Goal: Transaction & Acquisition: Purchase product/service

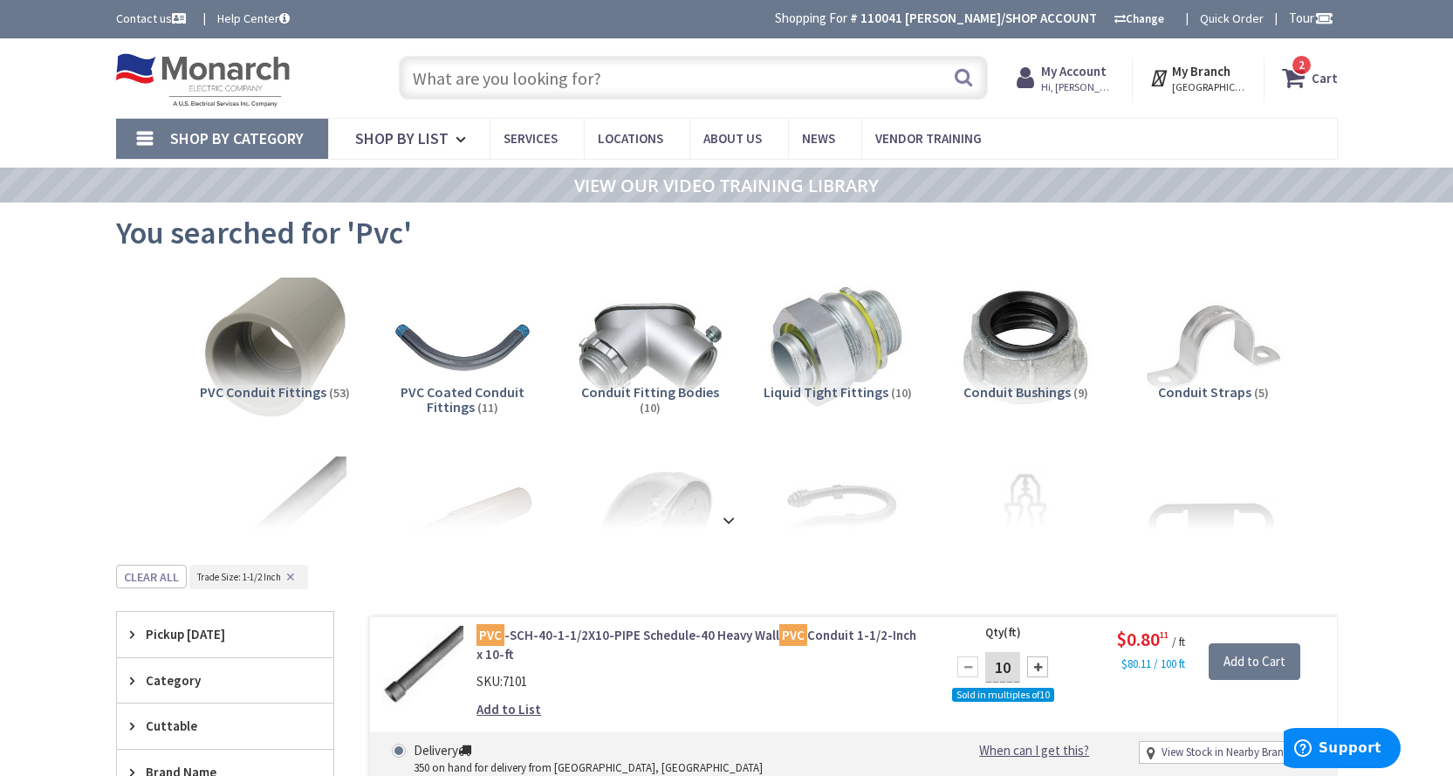
click at [251, 343] on img at bounding box center [274, 348] width 158 height 158
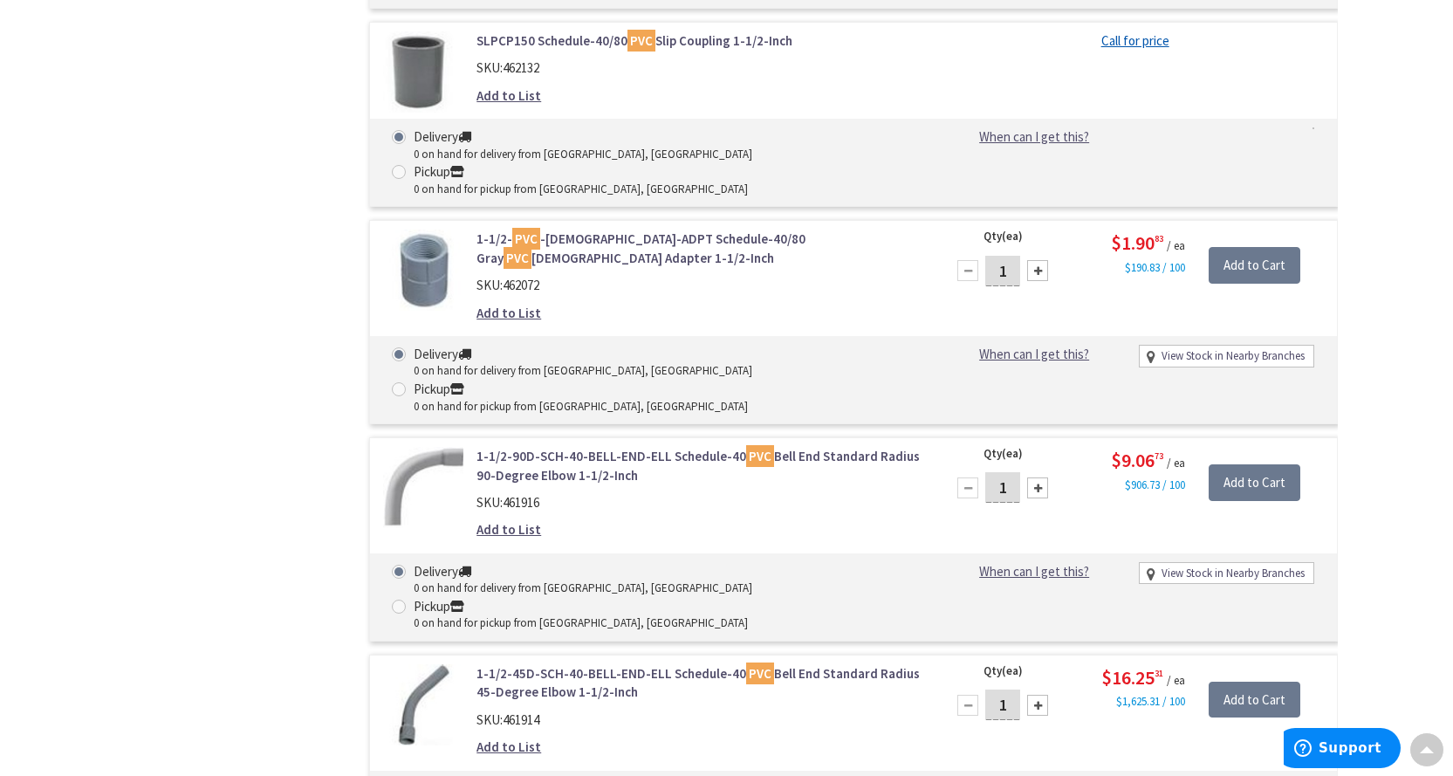
scroll to position [4101, 0]
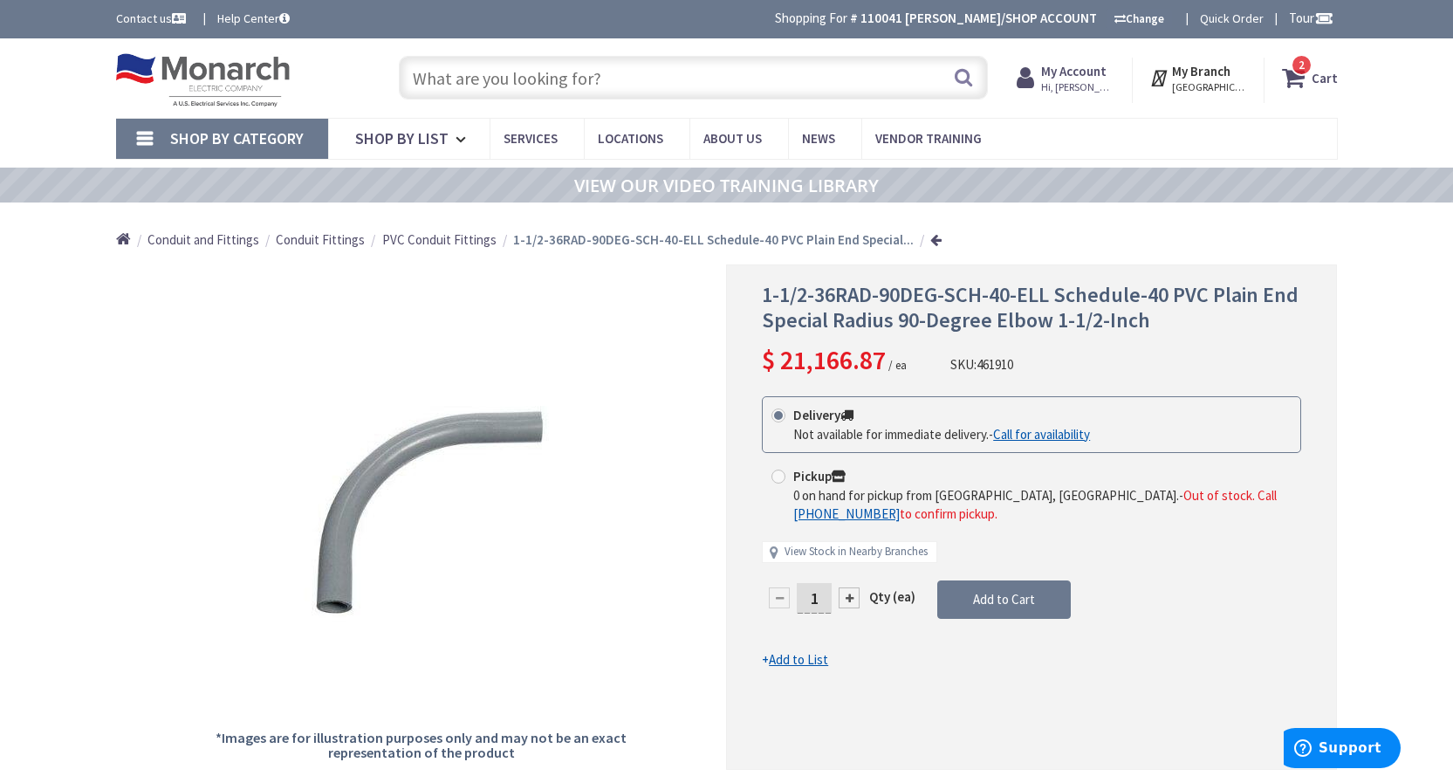
type input "[STREET_ADDRESS]"
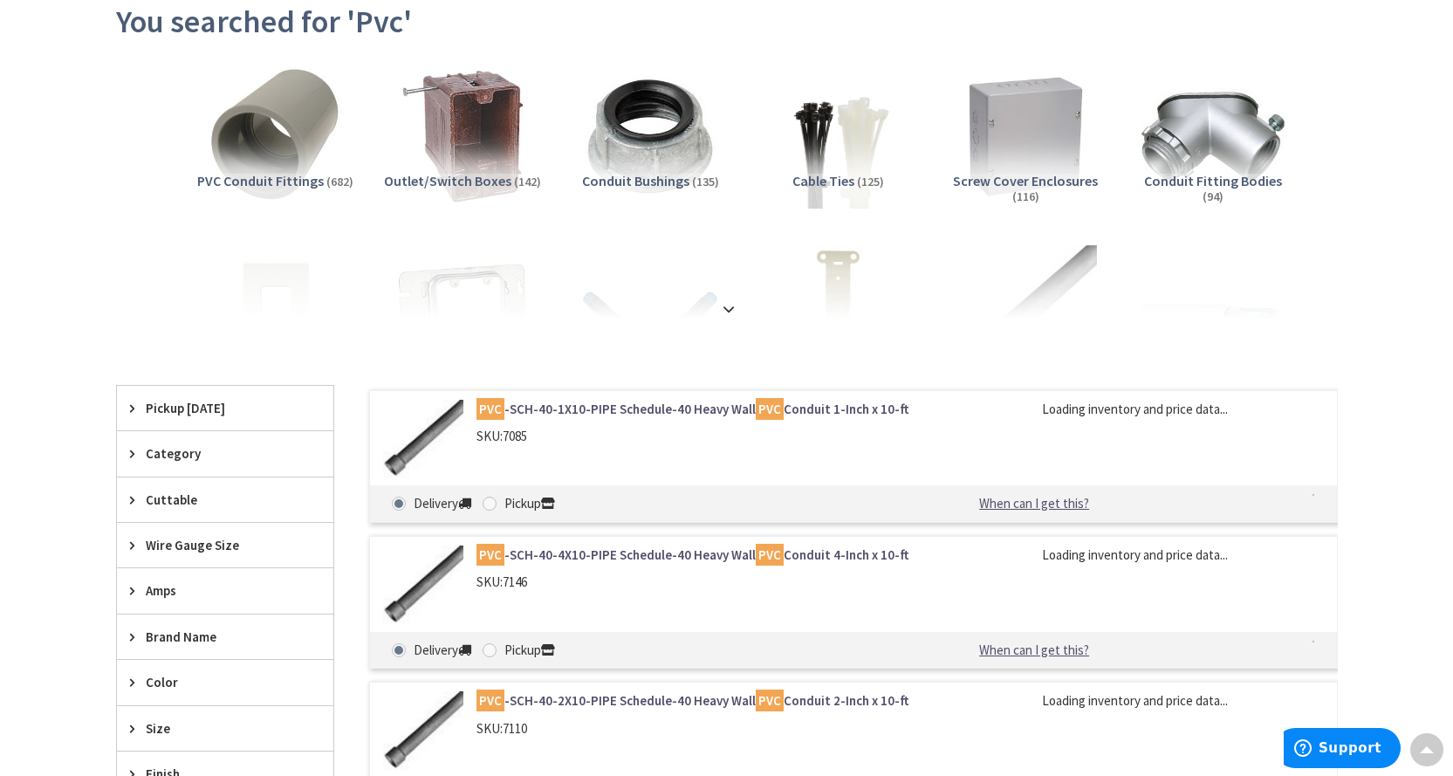
drag, startPoint x: 471, startPoint y: 376, endPoint x: 494, endPoint y: 366, distance: 25.0
click at [284, 121] on img at bounding box center [274, 137] width 158 height 158
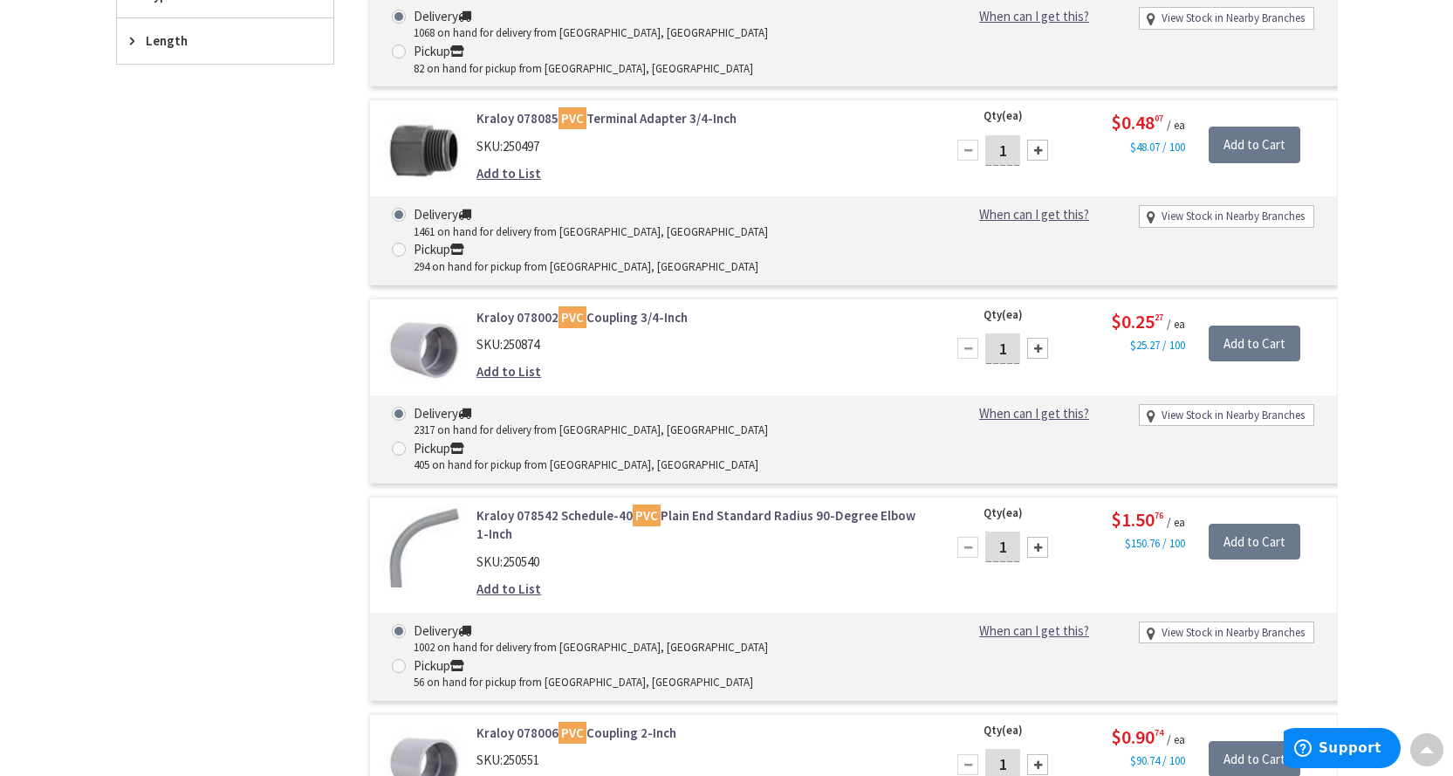
scroll to position [739, 0]
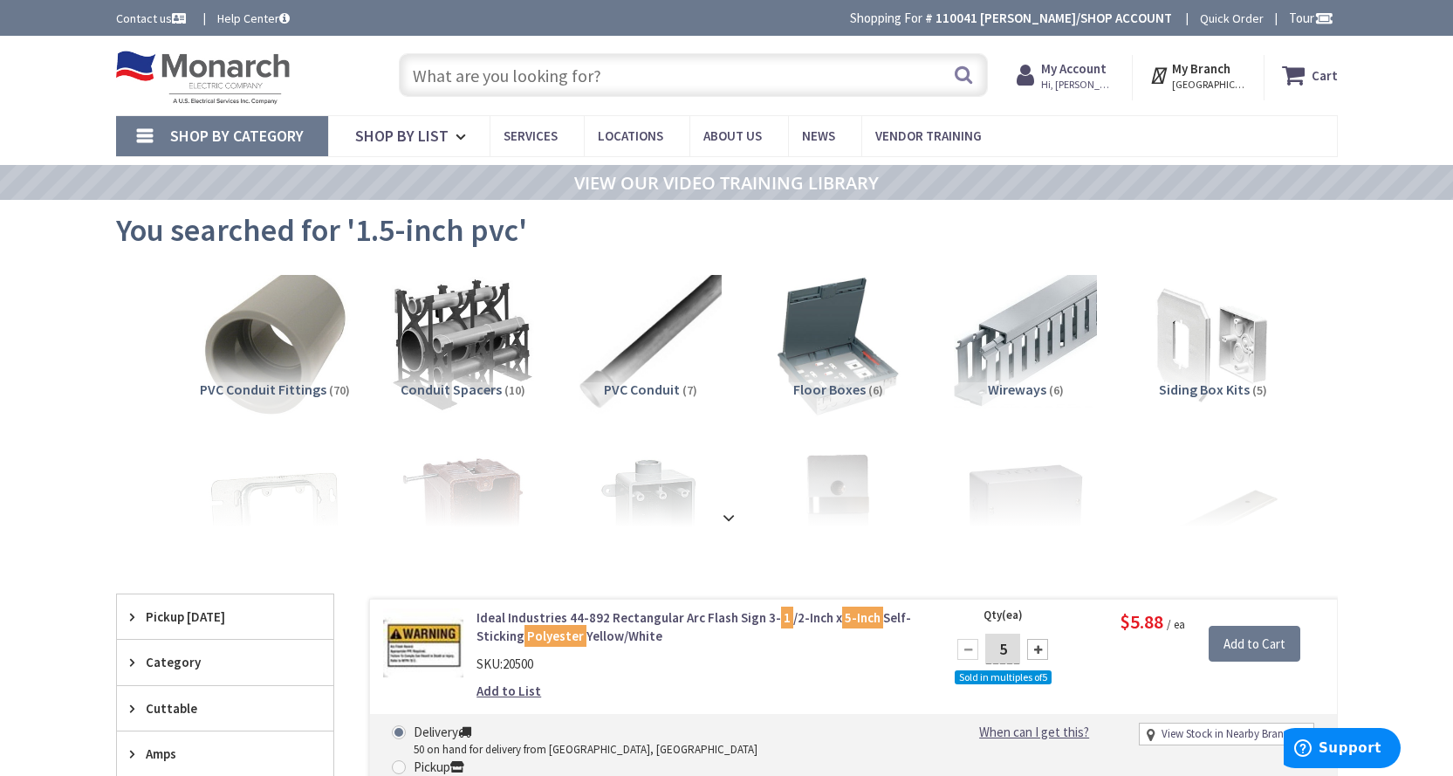
click at [287, 347] on img at bounding box center [274, 345] width 158 height 158
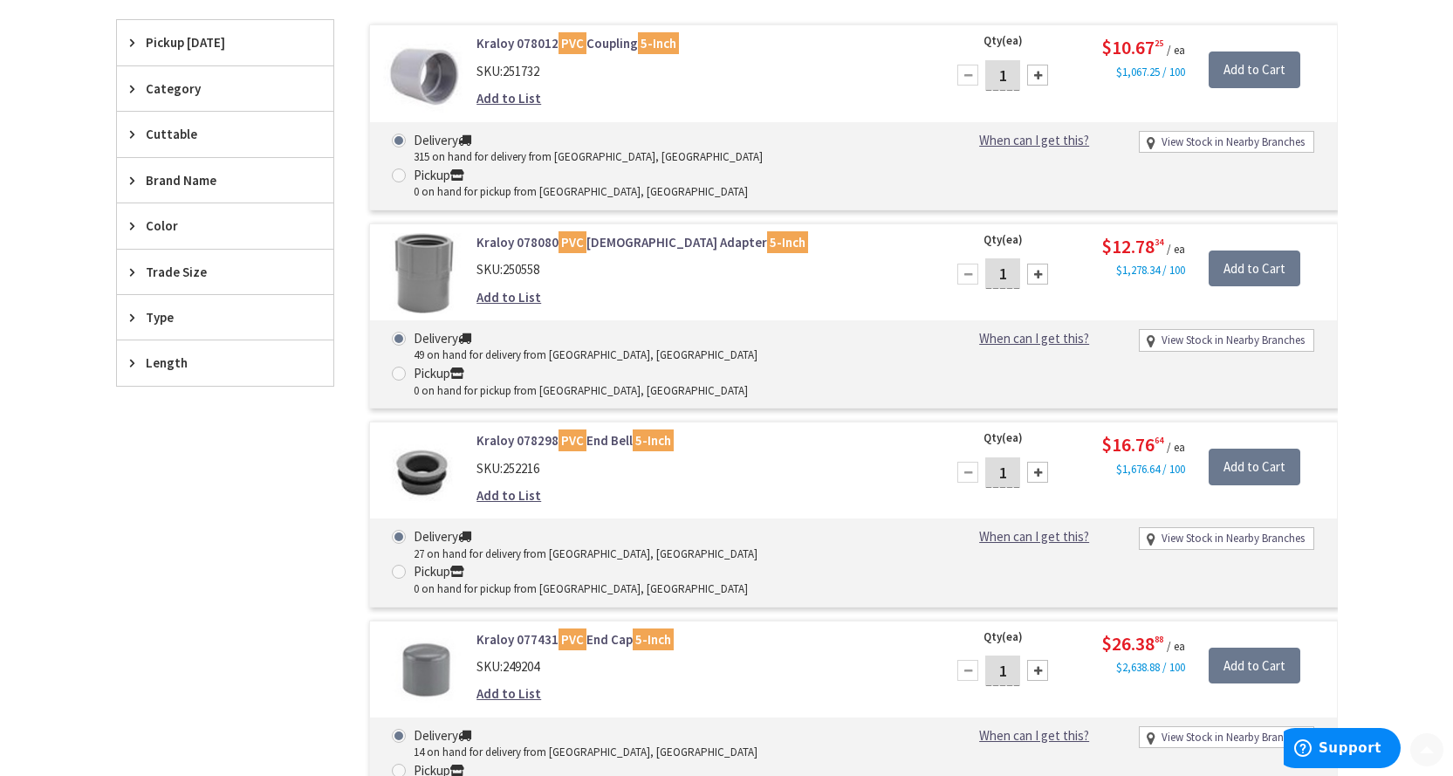
scroll to position [611, 0]
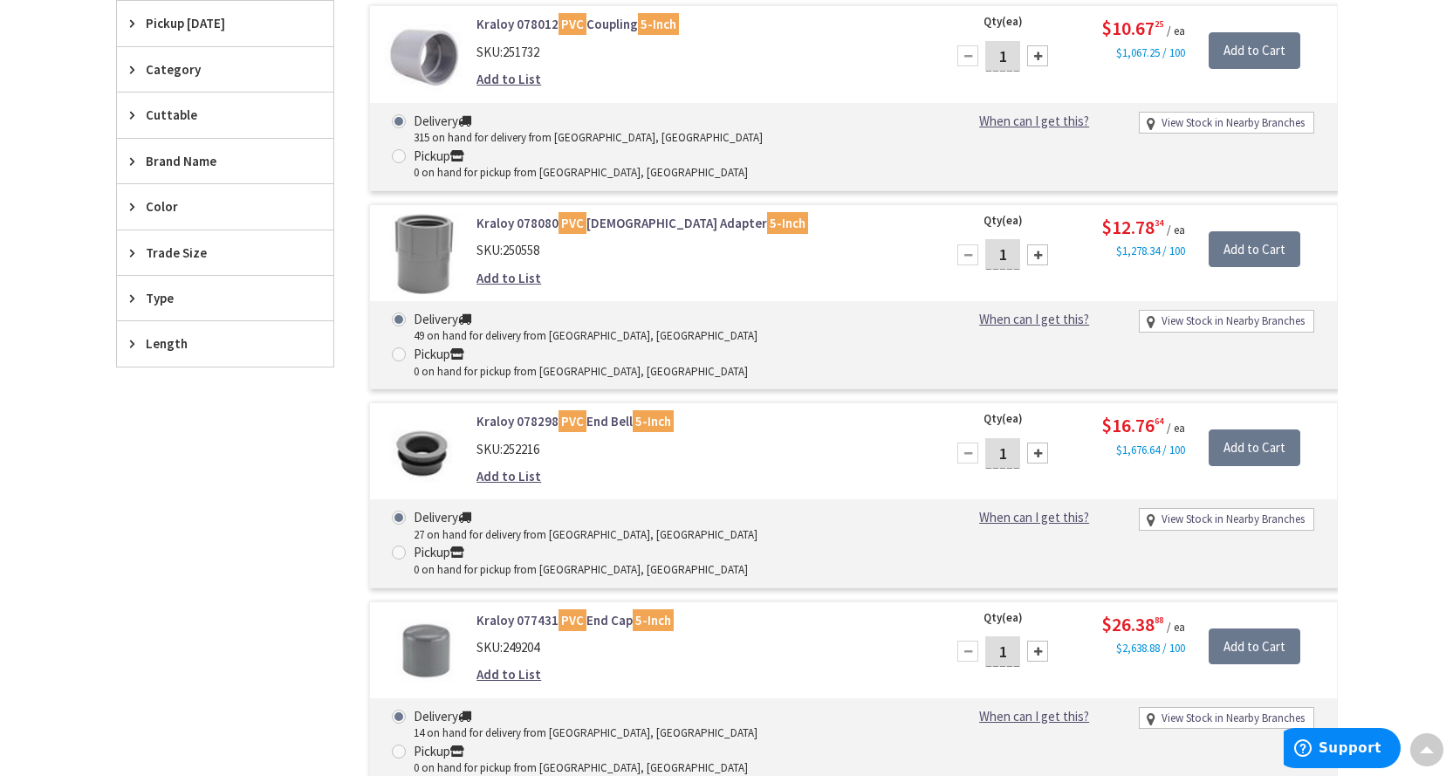
click at [205, 256] on span "Trade Size" at bounding box center [217, 252] width 142 height 18
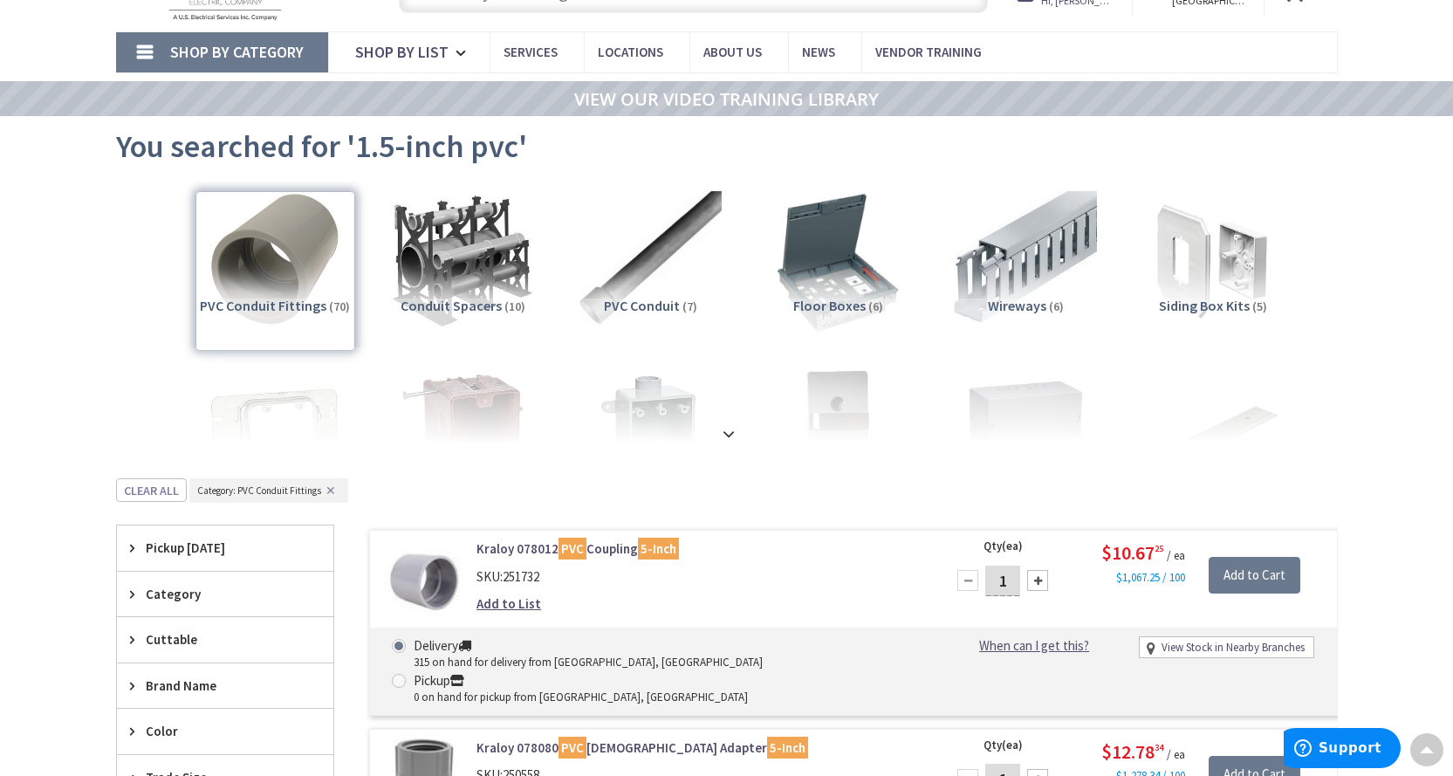
scroll to position [0, 0]
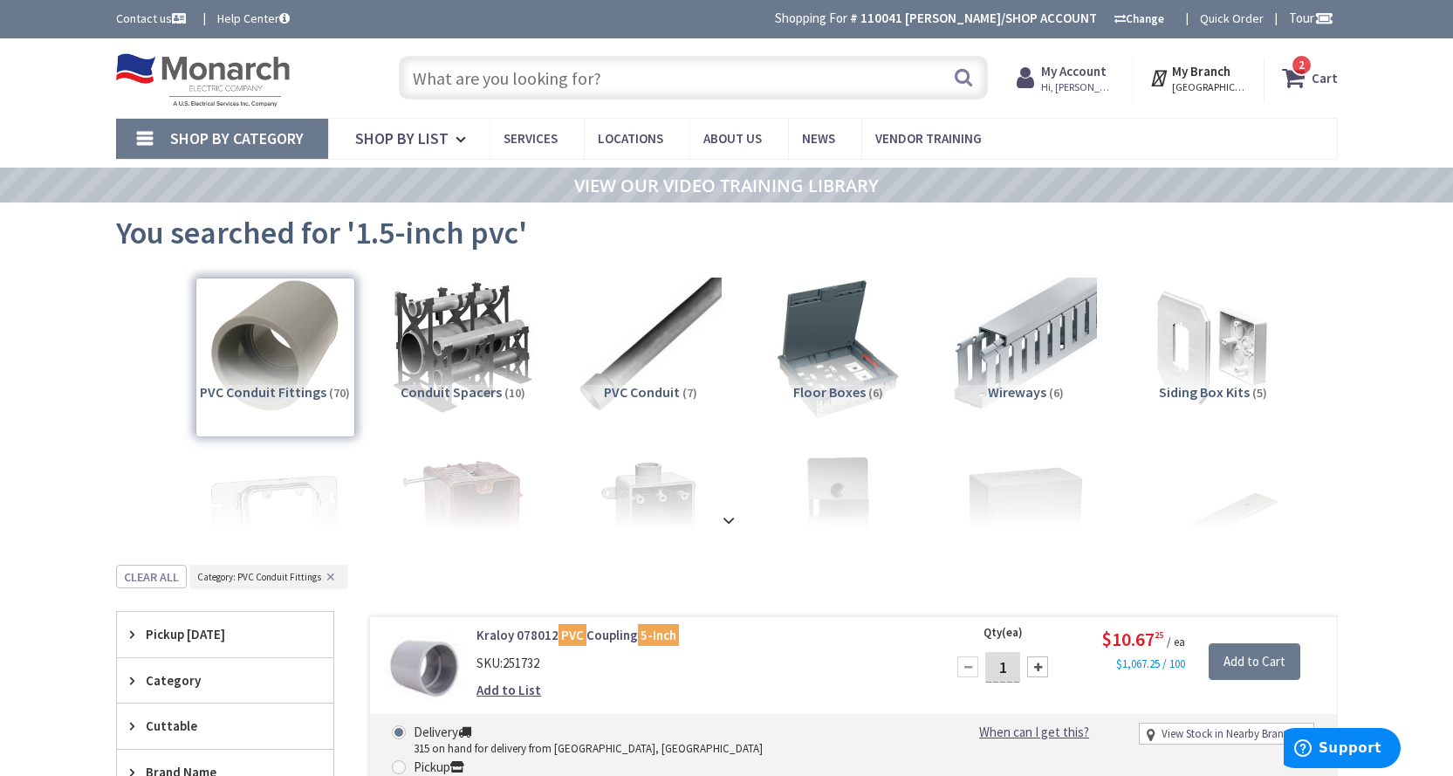
click at [466, 79] on input "text" at bounding box center [693, 78] width 589 height 44
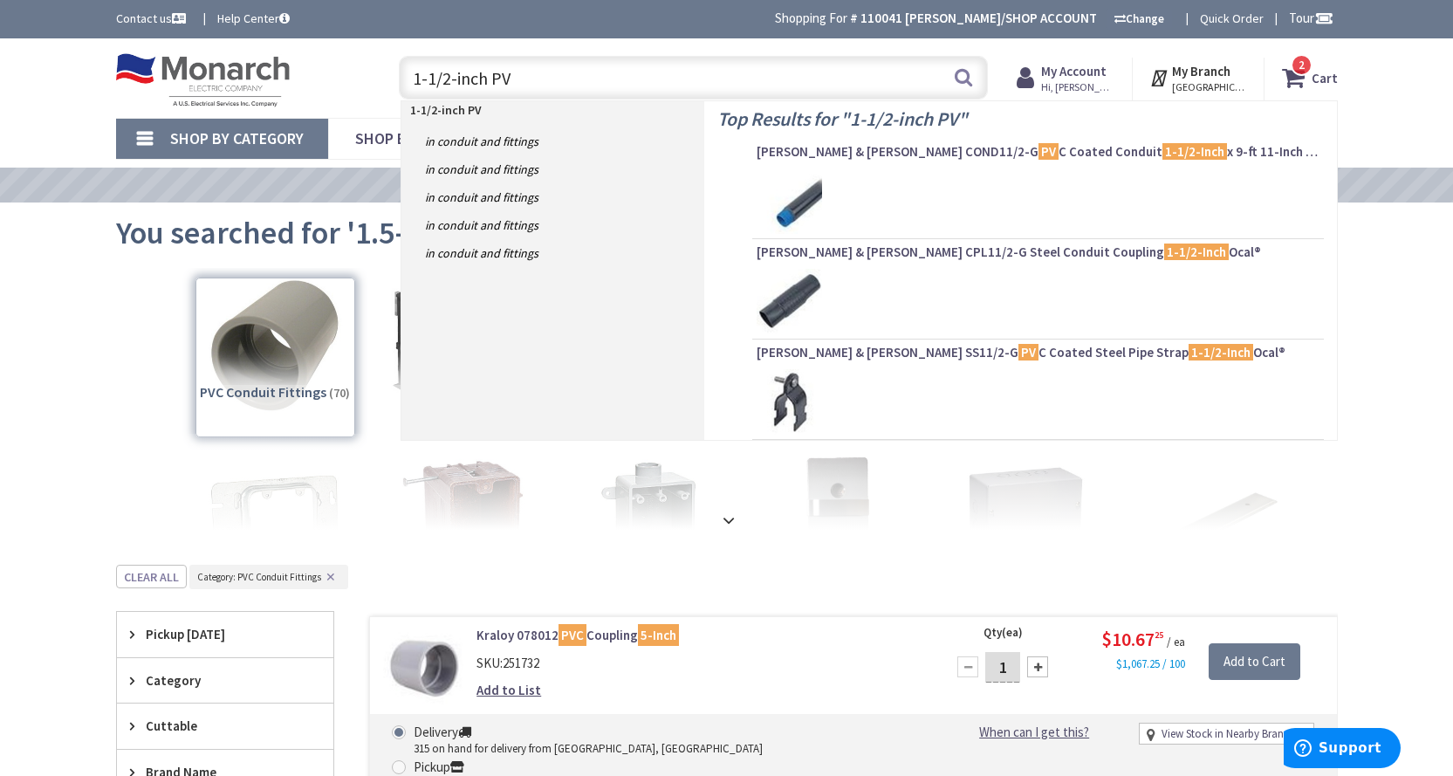
type input "1-1/2-inch PVC"
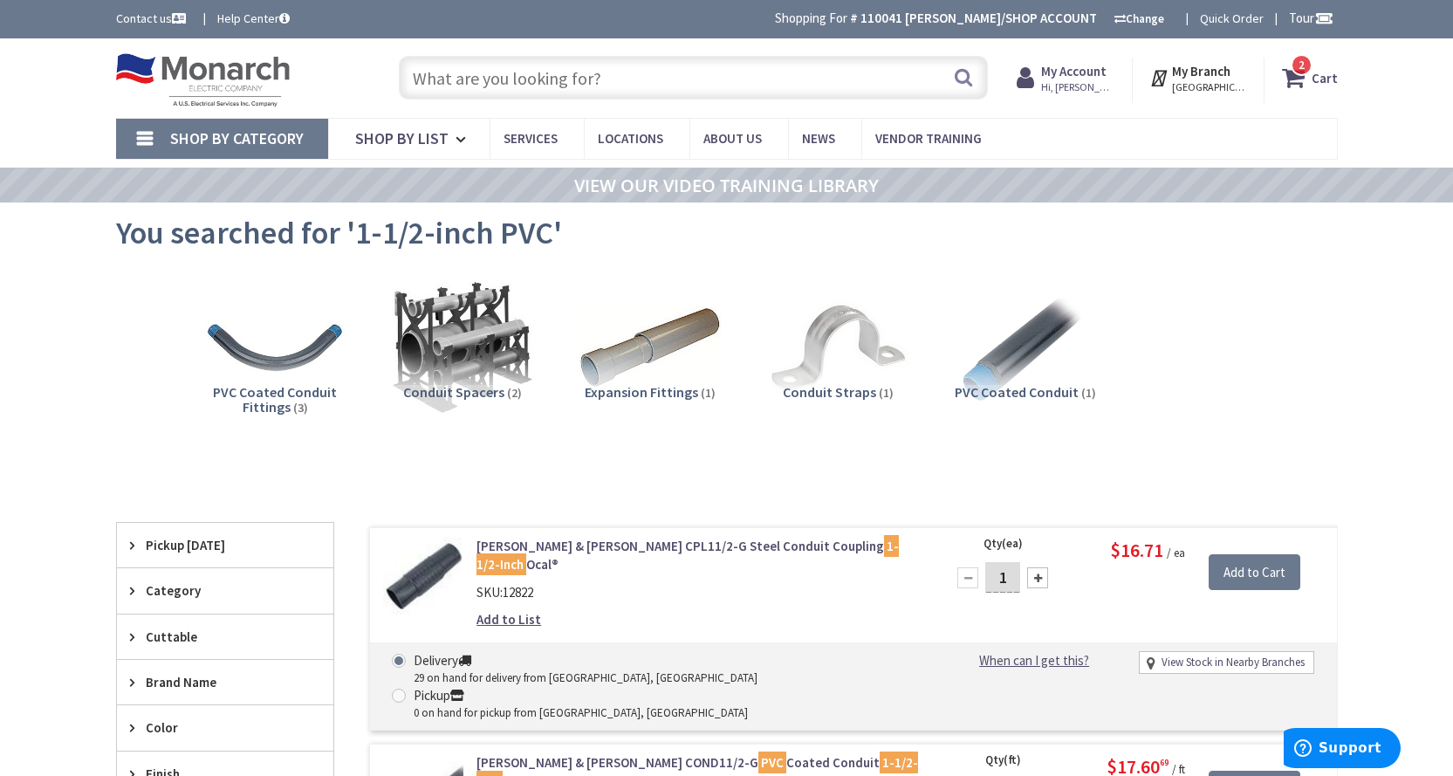
click at [545, 75] on input "text" at bounding box center [693, 78] width 589 height 44
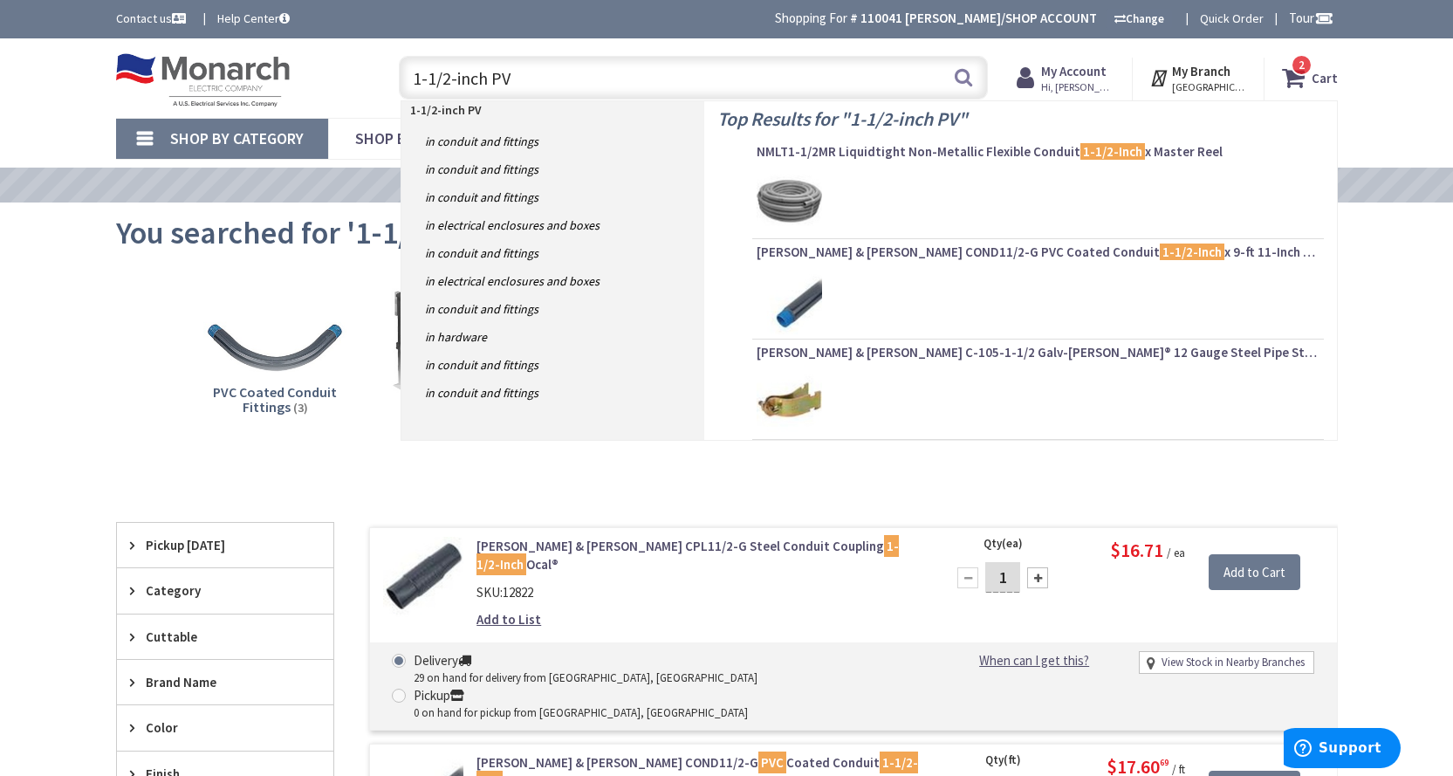
type input "1-1/2-inch PVC"
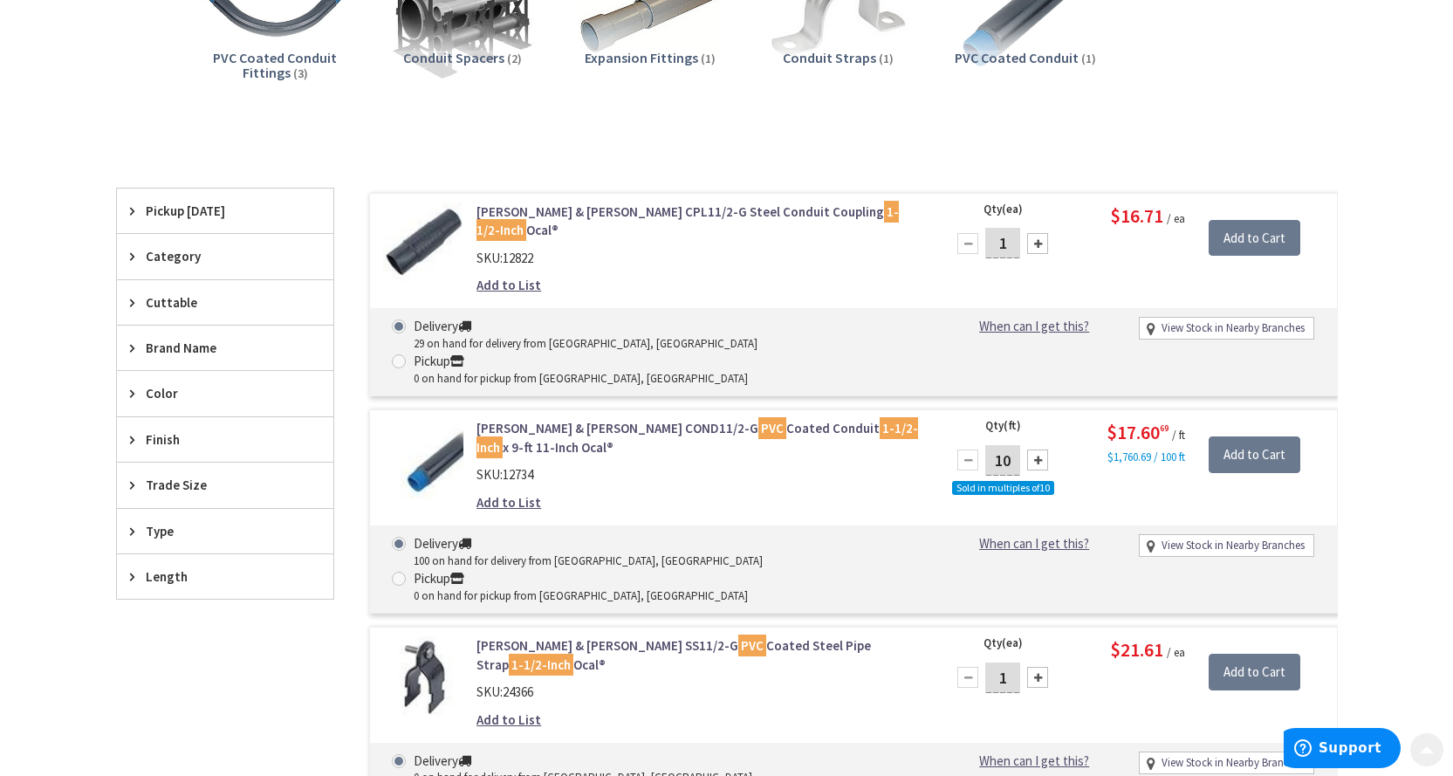
scroll to position [349, 0]
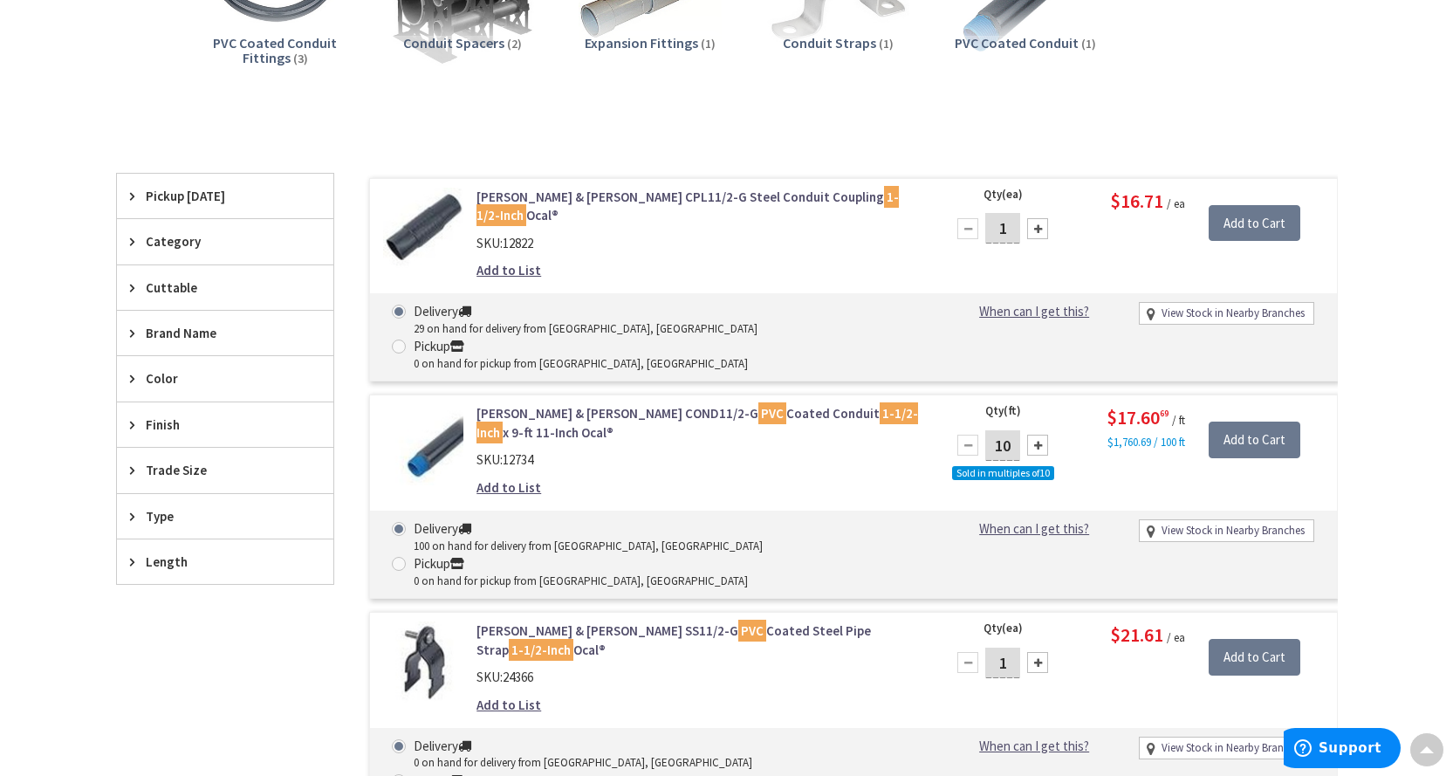
click at [175, 473] on span "Trade Size" at bounding box center [217, 470] width 142 height 18
click at [171, 534] on span "1-1/2 Inch" at bounding box center [225, 535] width 216 height 30
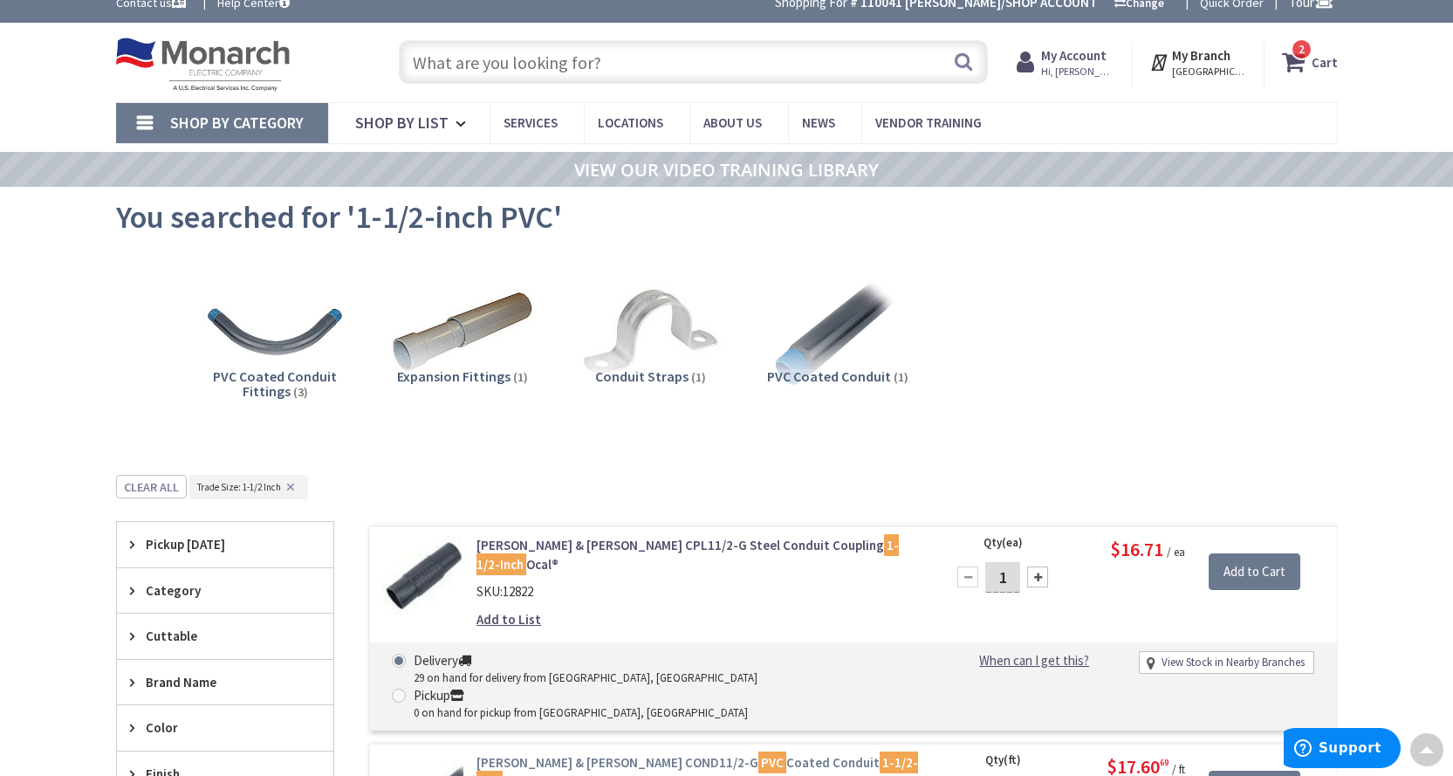
scroll to position [0, 0]
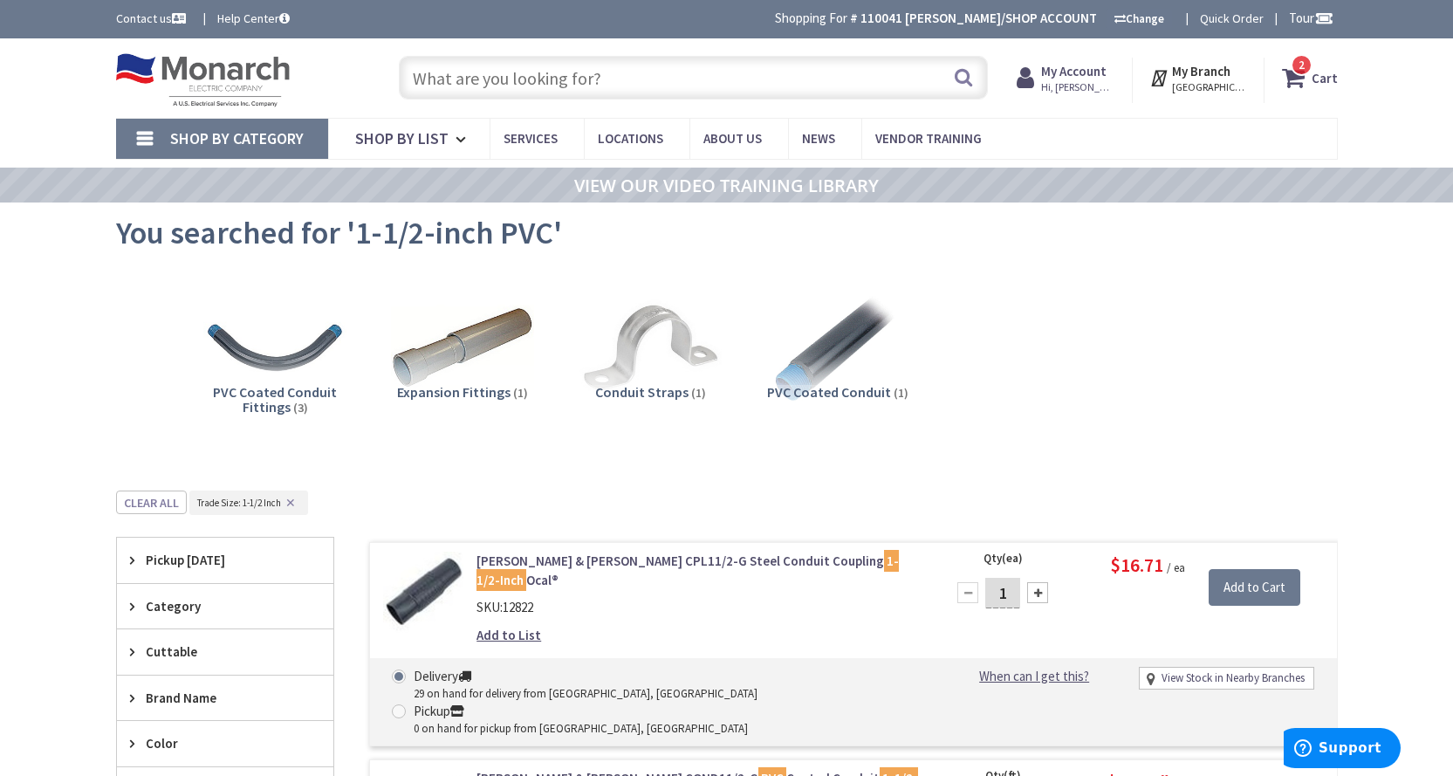
click at [600, 80] on input "text" at bounding box center [693, 78] width 589 height 44
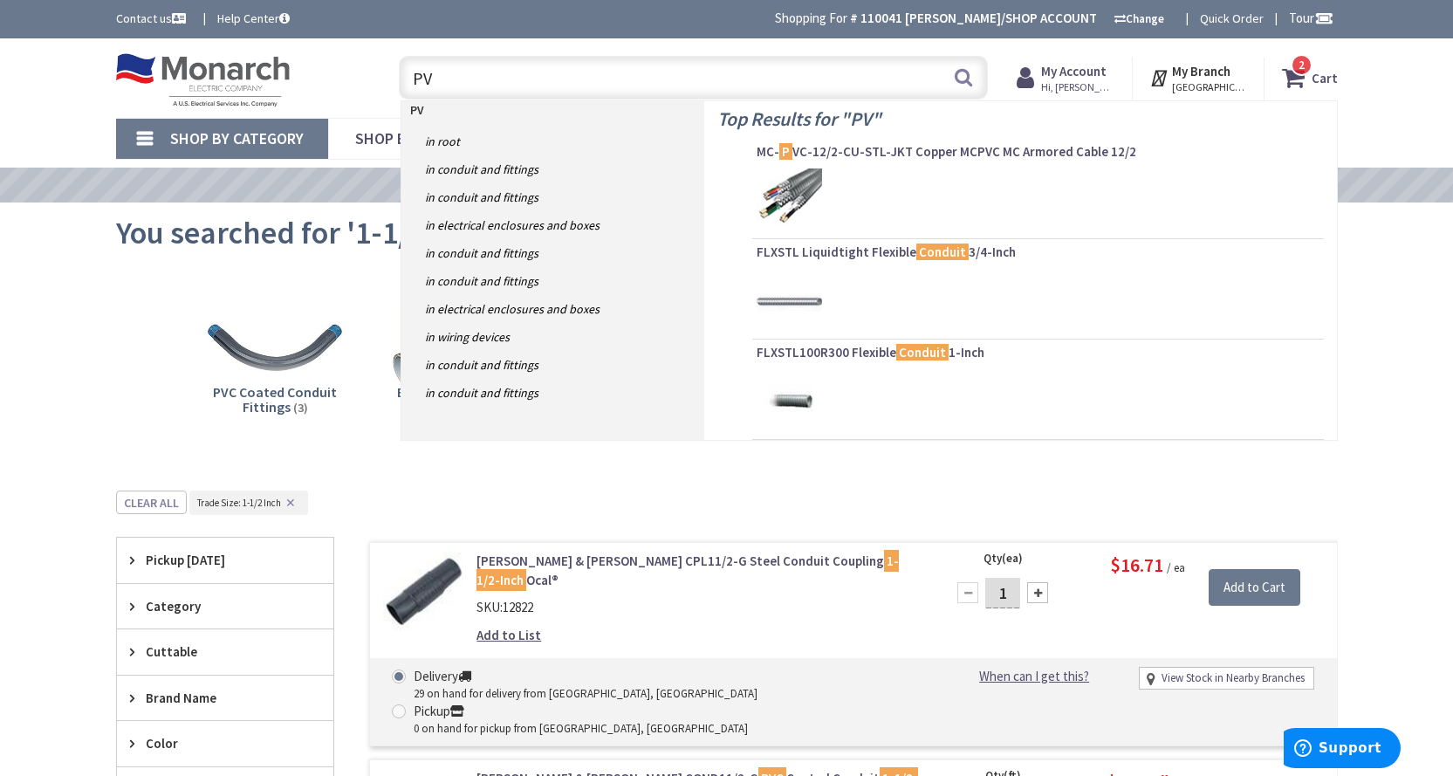
type input "PVC"
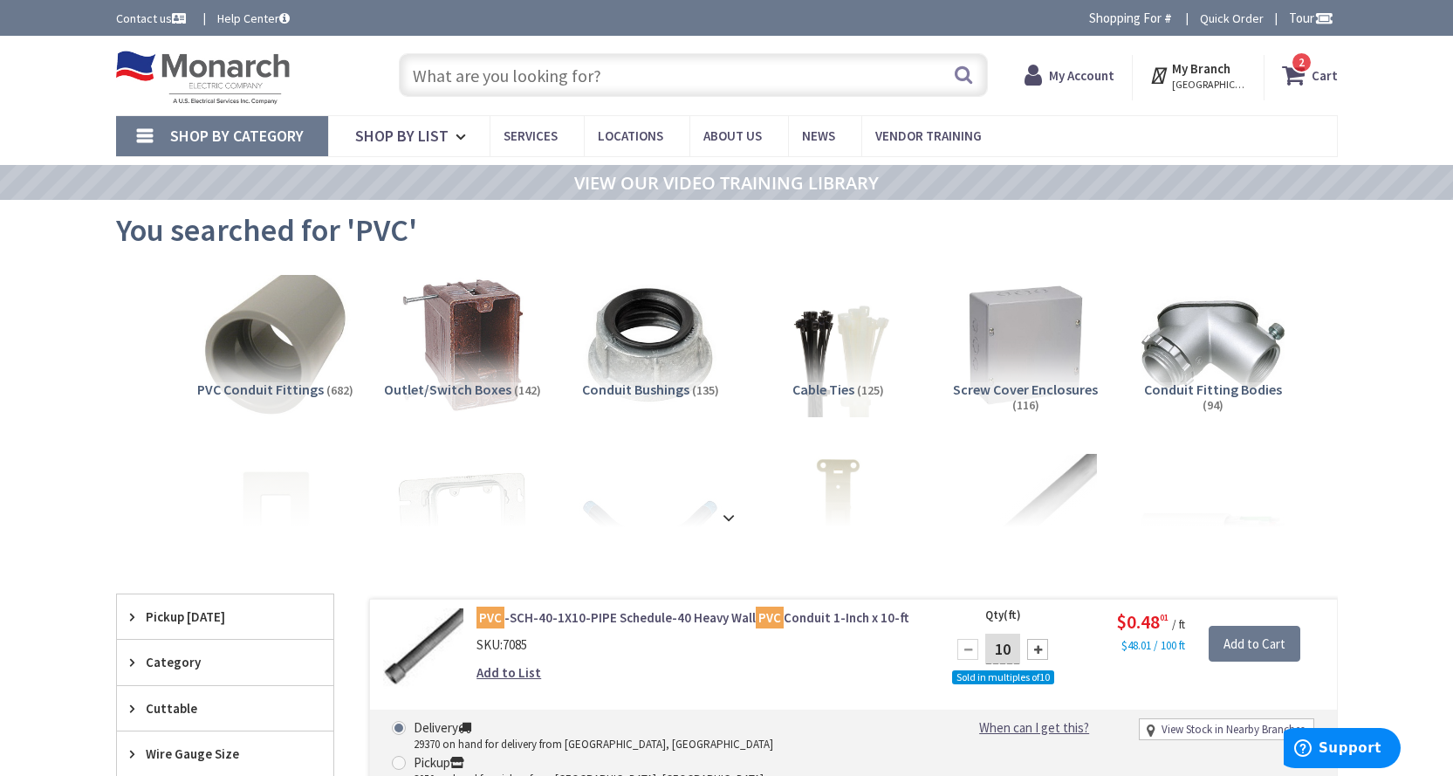
click at [302, 345] on img at bounding box center [274, 345] width 158 height 158
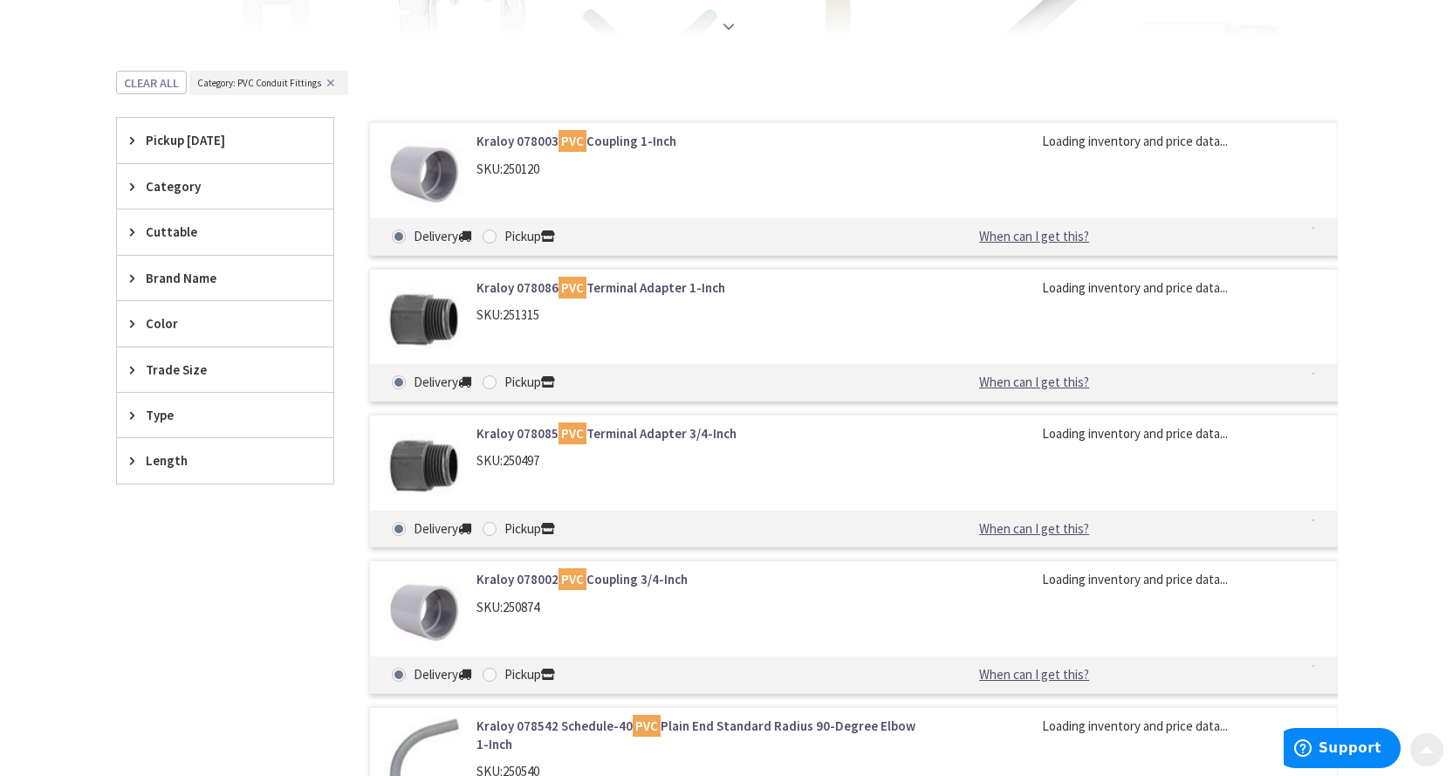
scroll to position [565, 0]
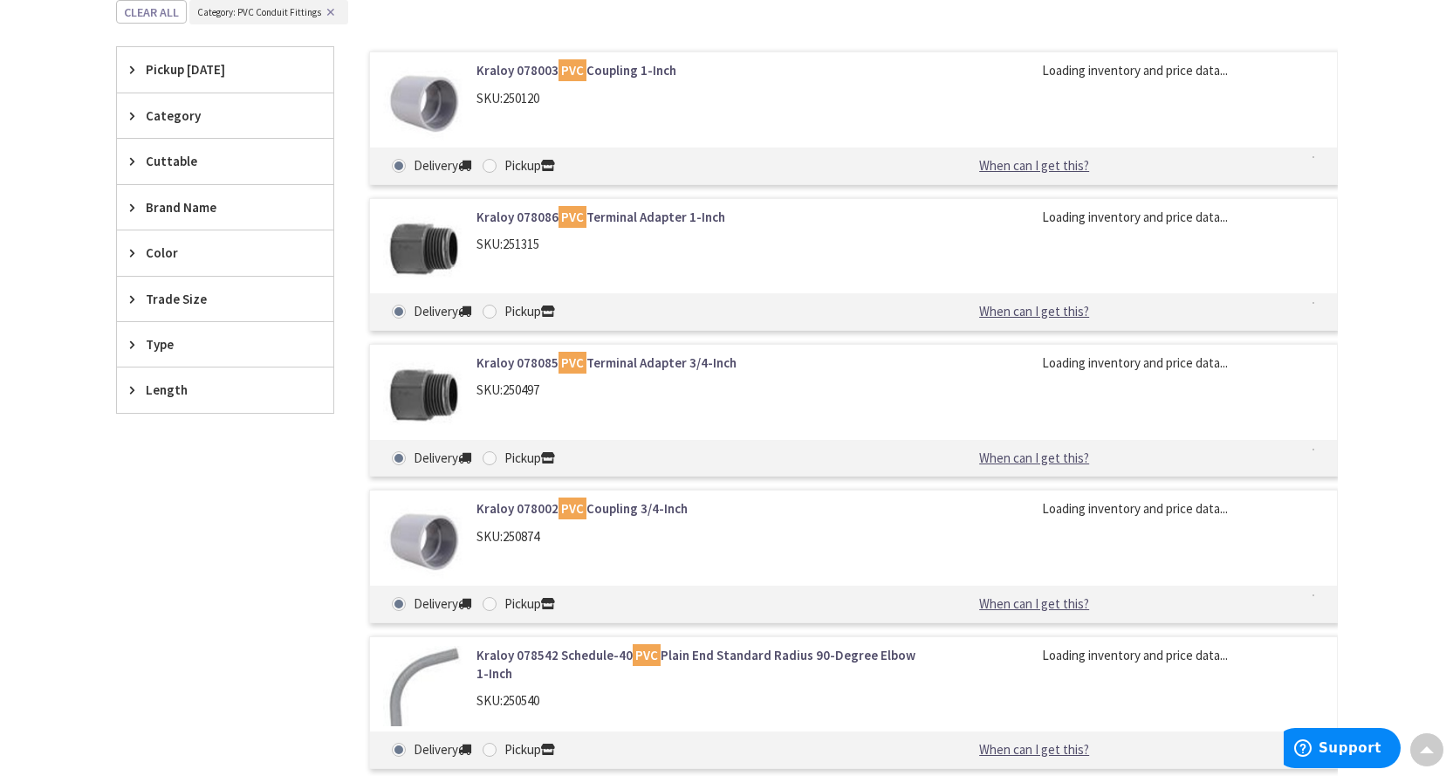
click at [204, 305] on span "Trade Size" at bounding box center [217, 299] width 142 height 18
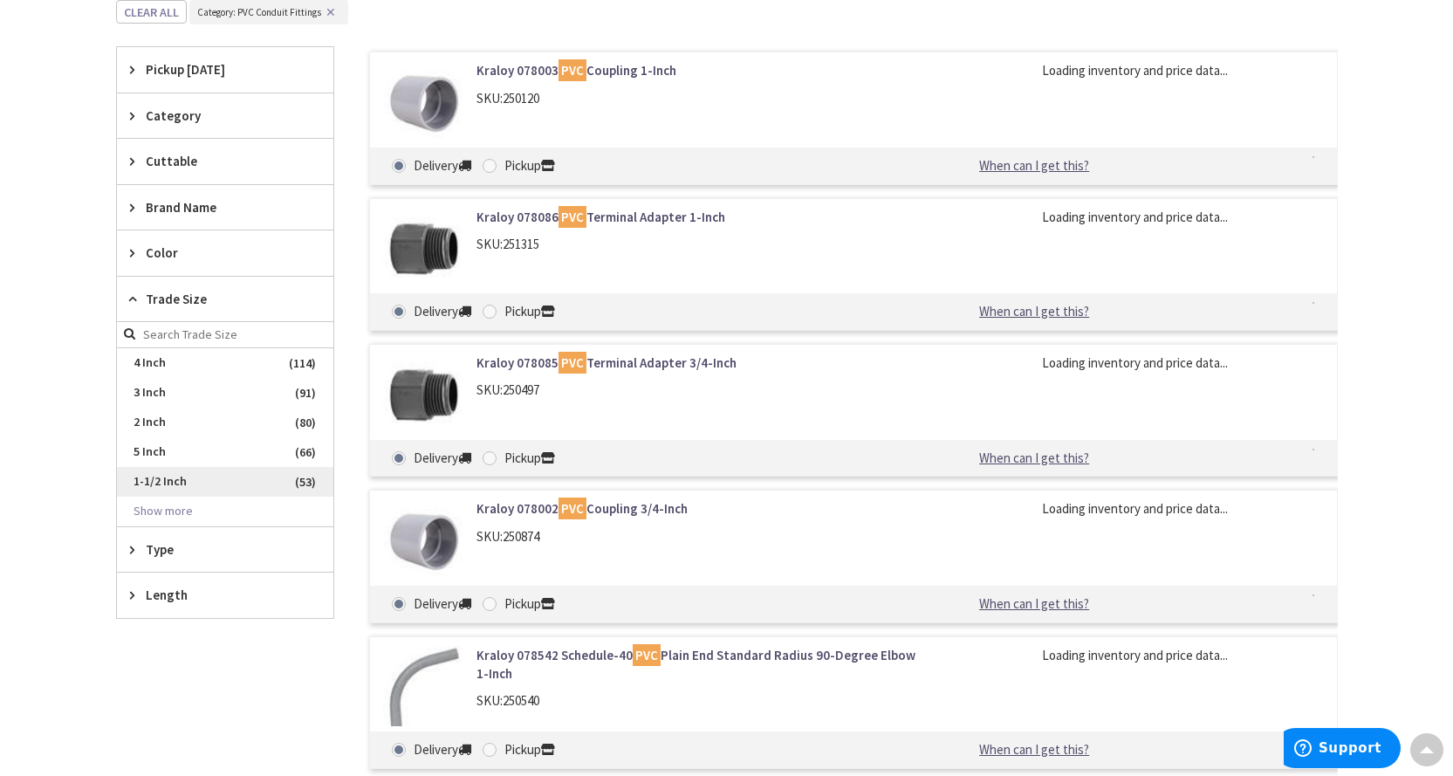
click at [168, 473] on span "1-1/2 Inch" at bounding box center [225, 482] width 216 height 30
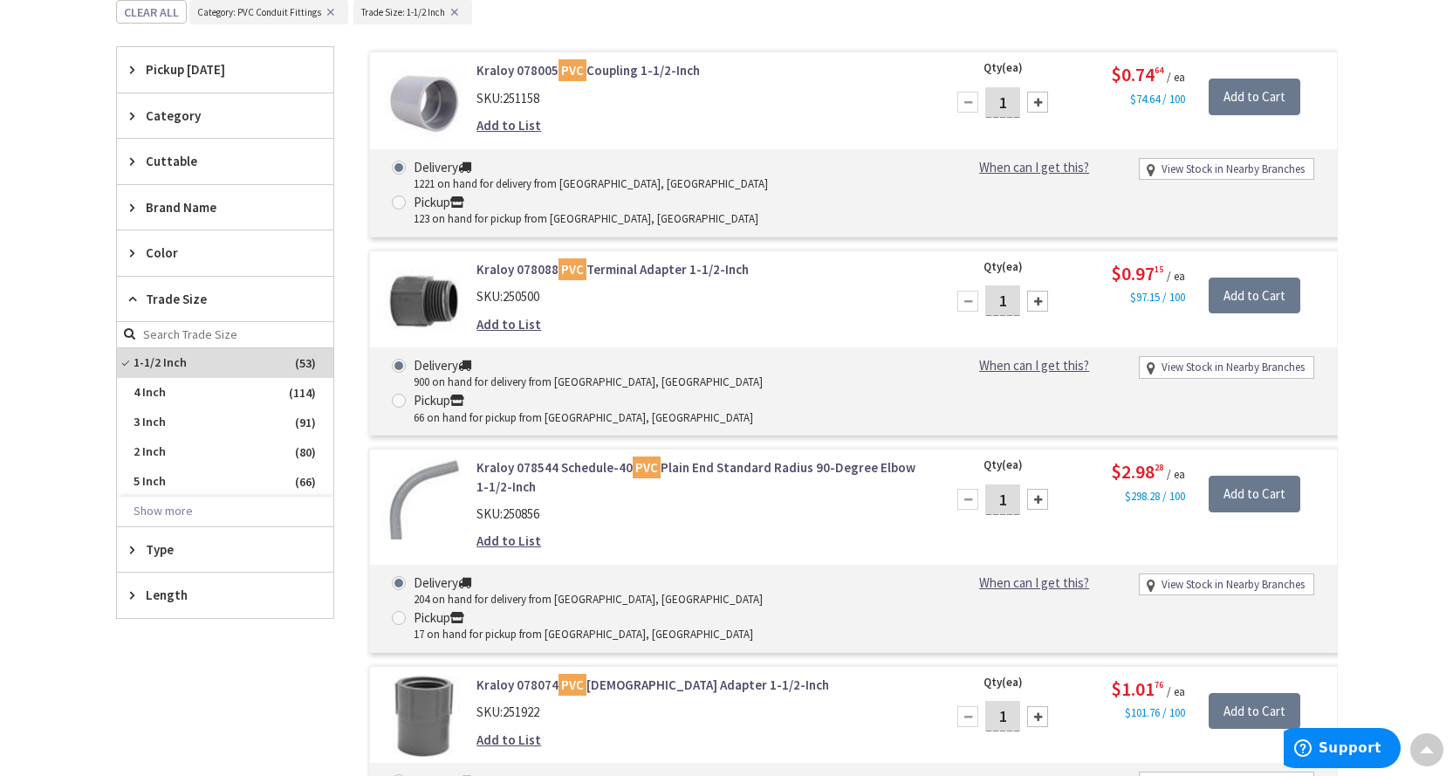
click at [403, 458] on img at bounding box center [423, 498] width 81 height 81
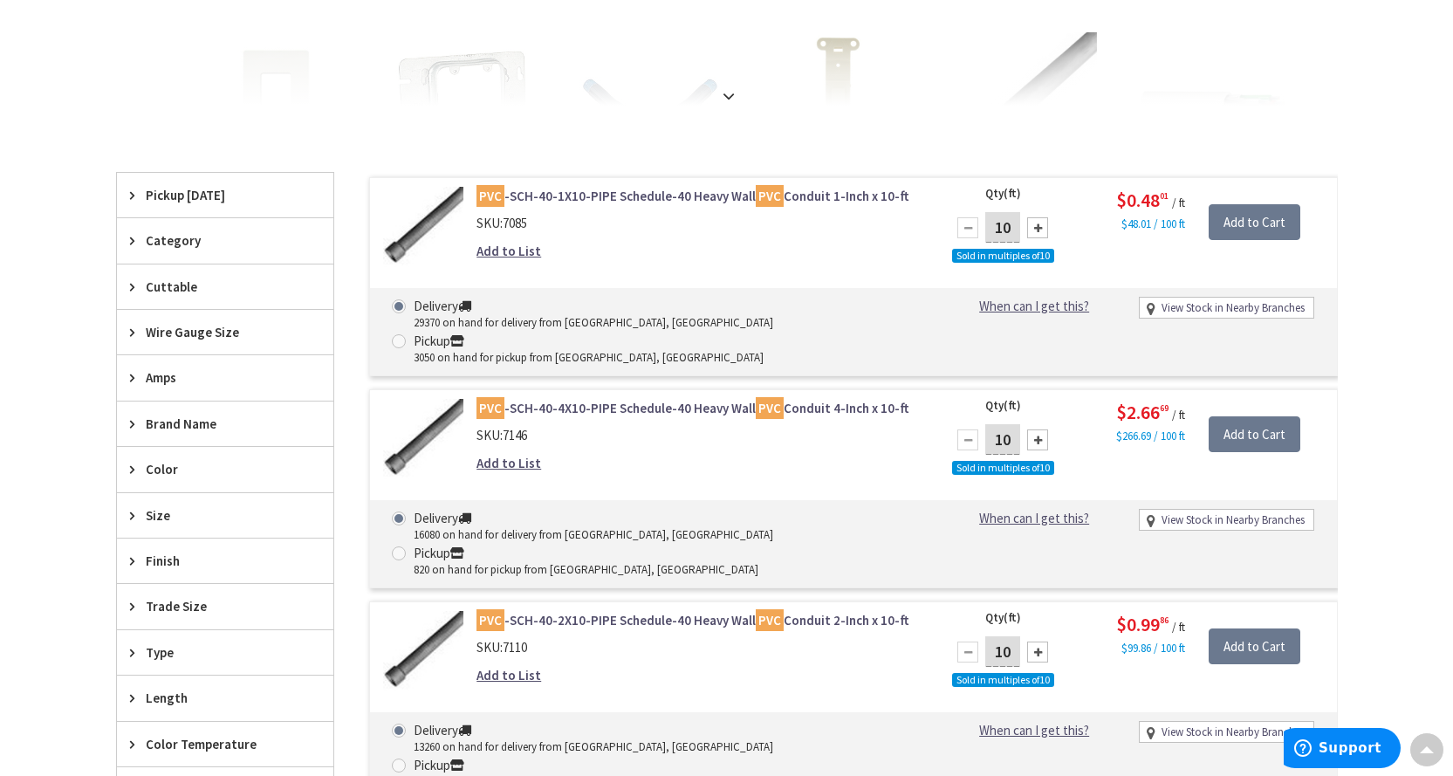
scroll to position [444, 0]
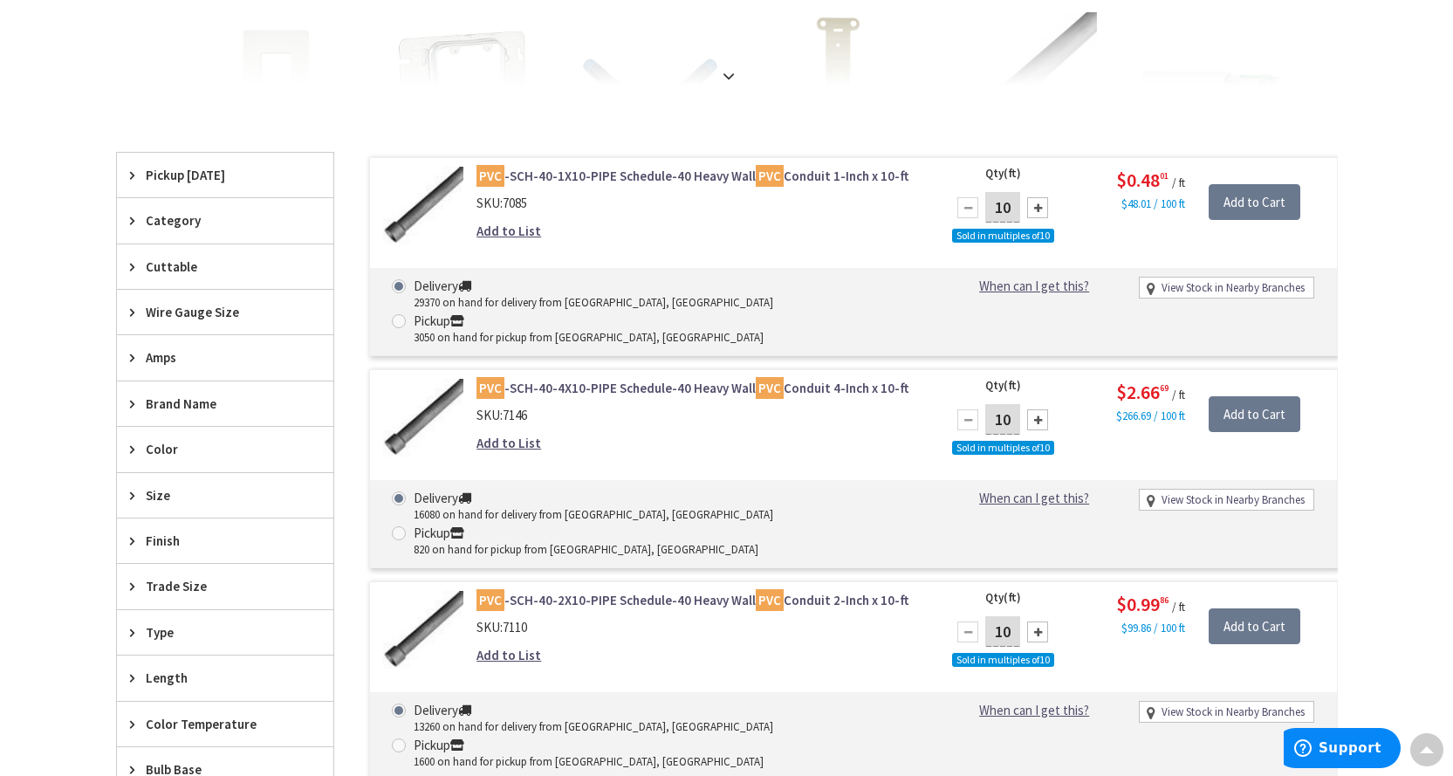
click at [158, 494] on span "Size" at bounding box center [217, 495] width 142 height 18
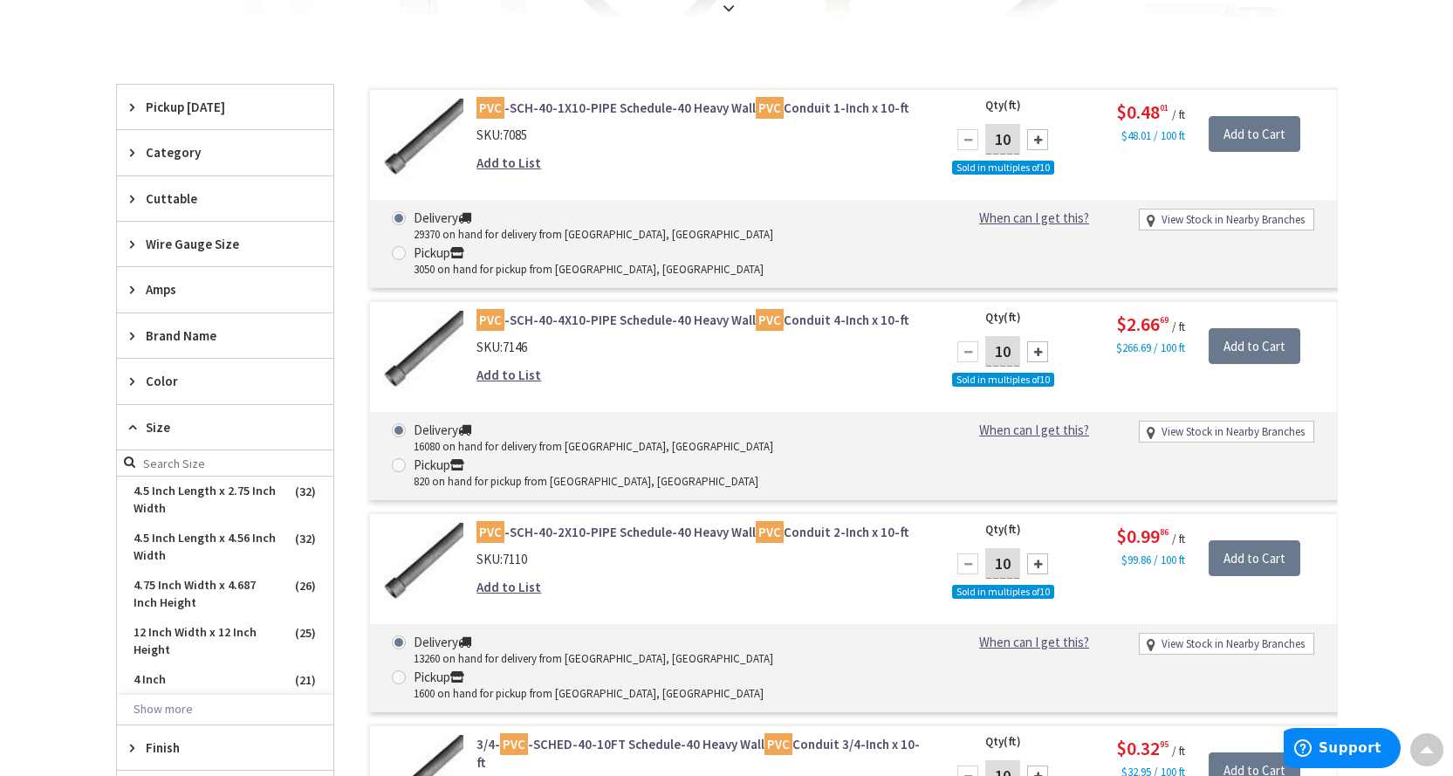
scroll to position [619, 0]
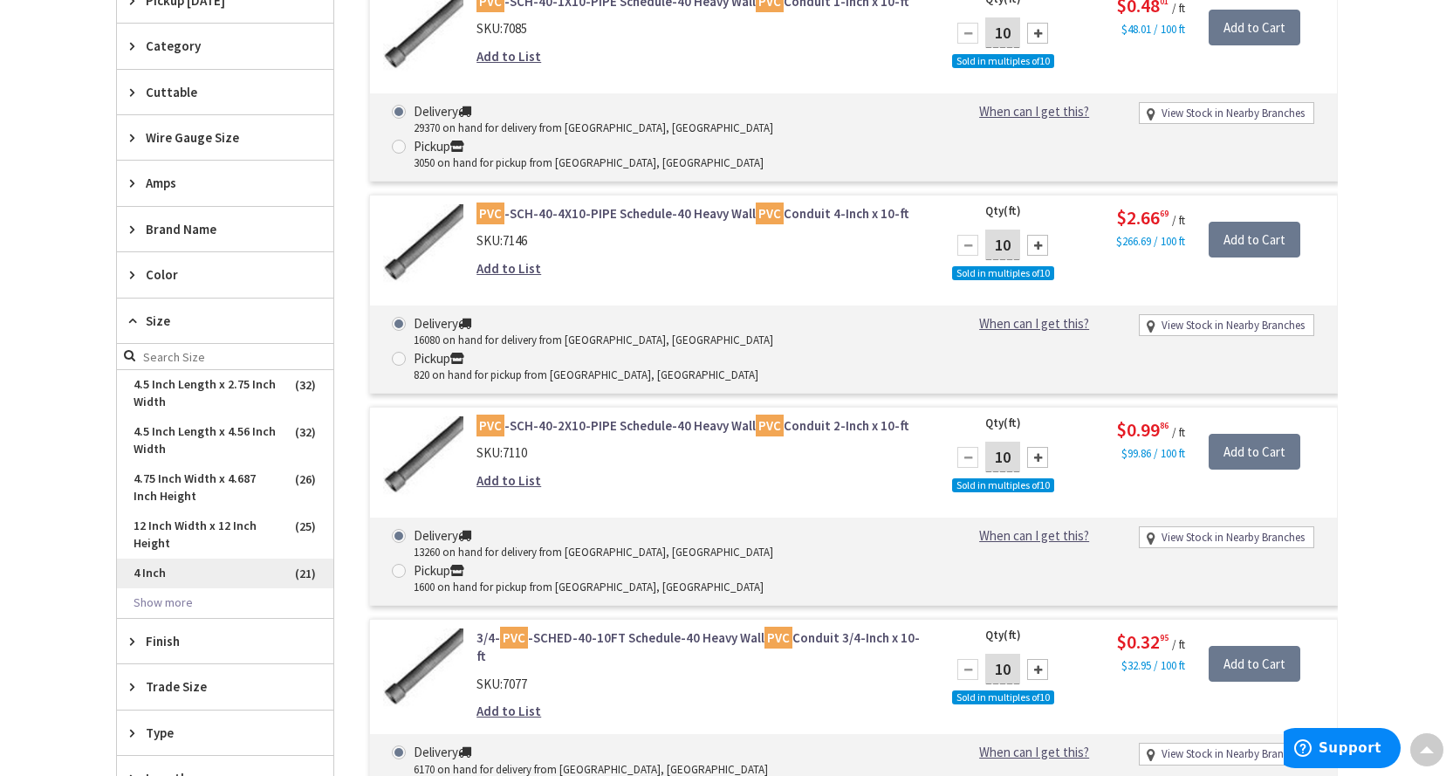
click at [156, 587] on span "4 Inch" at bounding box center [225, 573] width 216 height 30
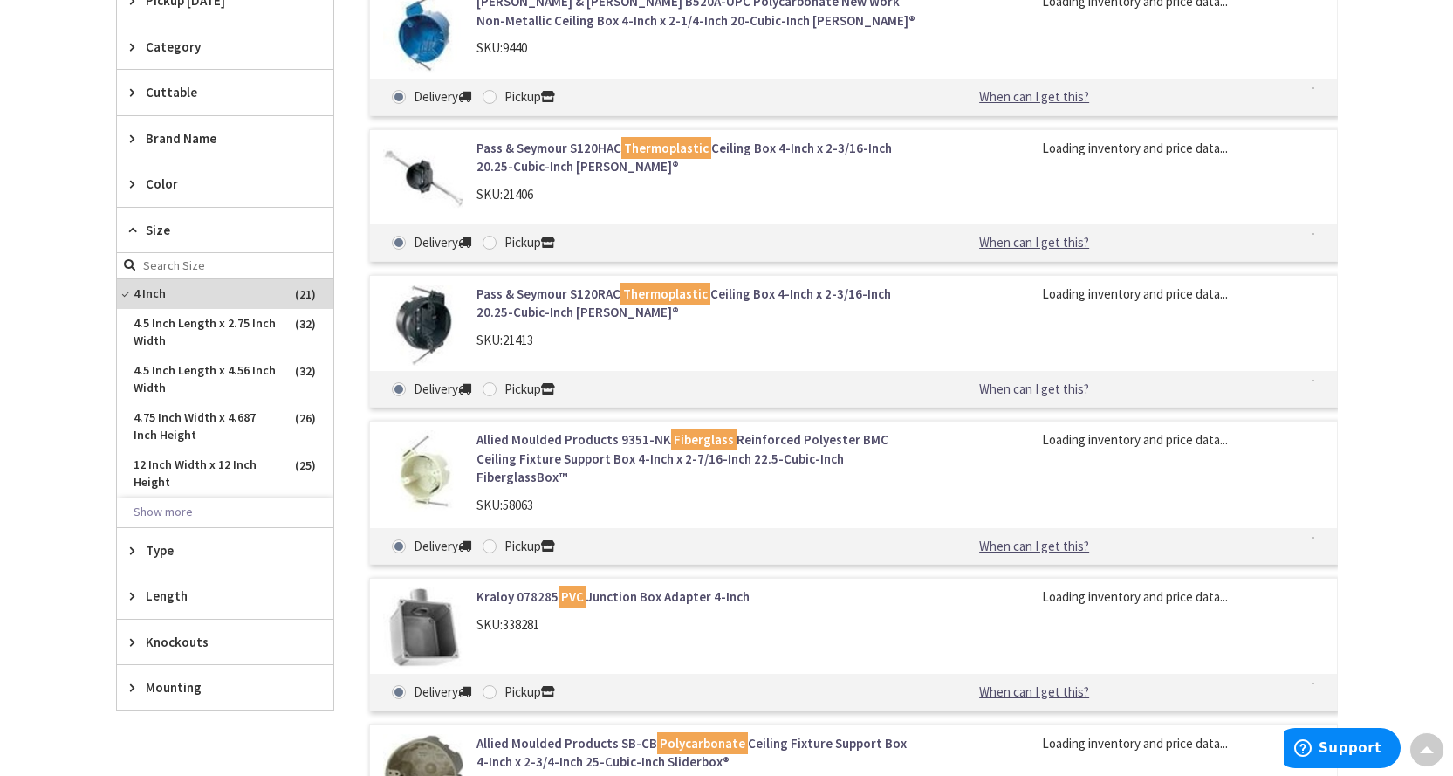
click at [156, 599] on span "Length" at bounding box center [217, 595] width 142 height 18
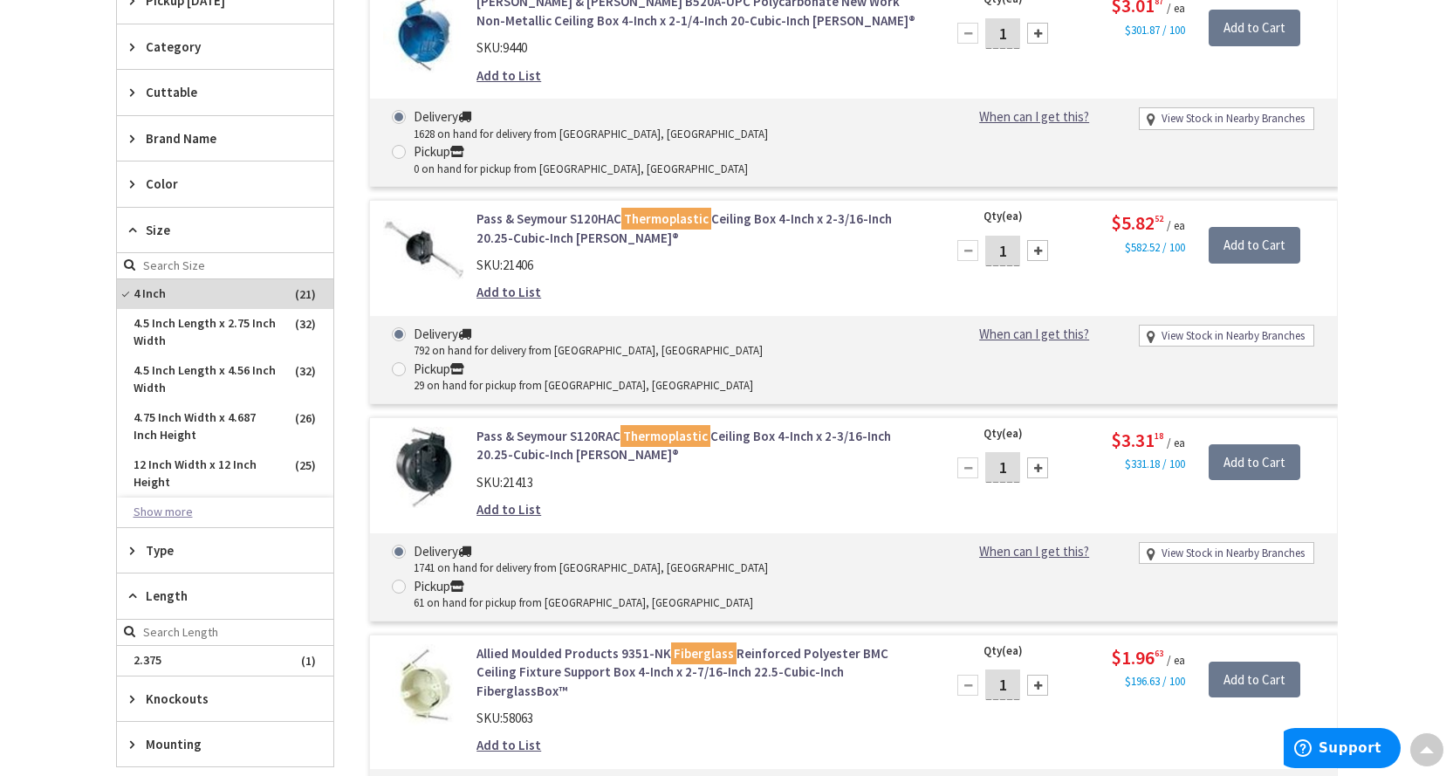
click at [162, 515] on button "Show more" at bounding box center [225, 512] width 216 height 30
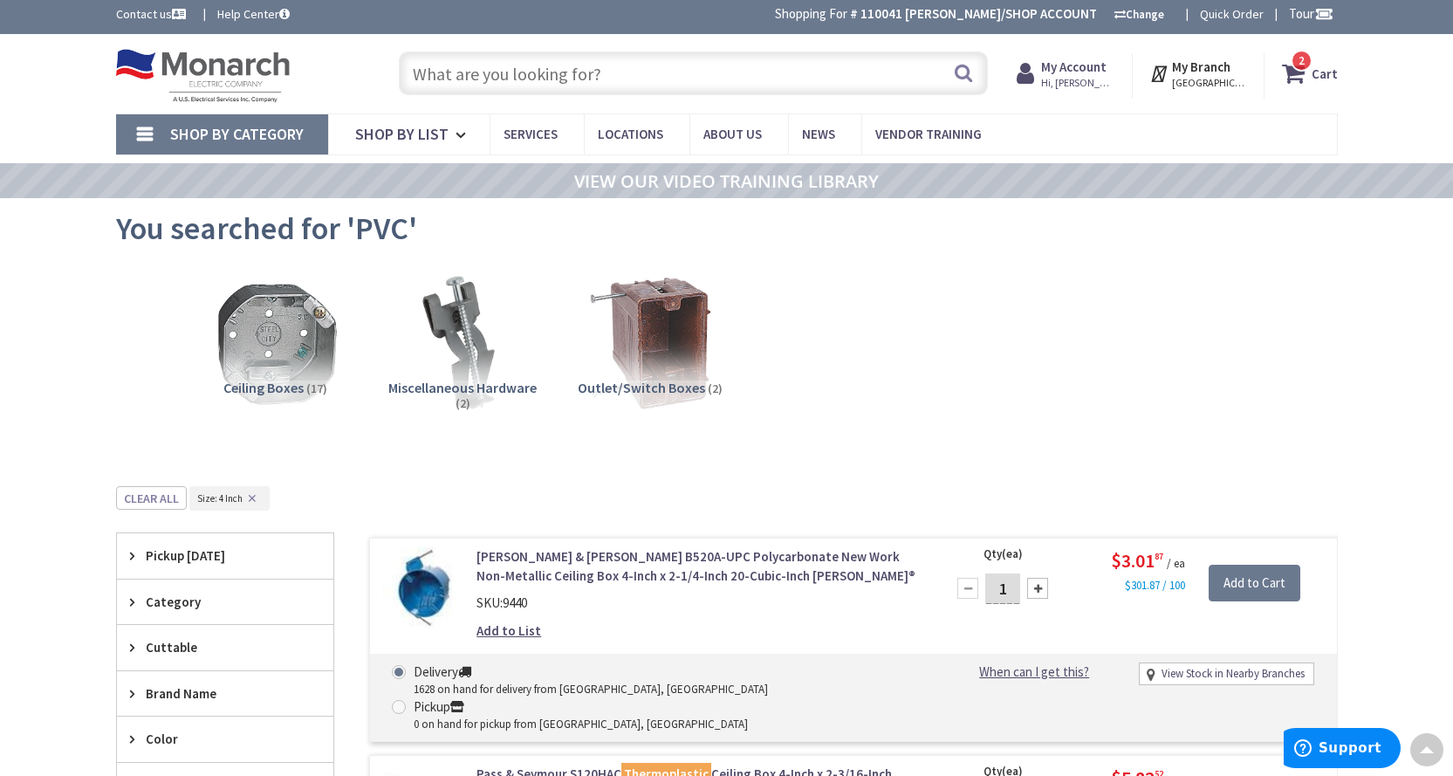
scroll to position [0, 0]
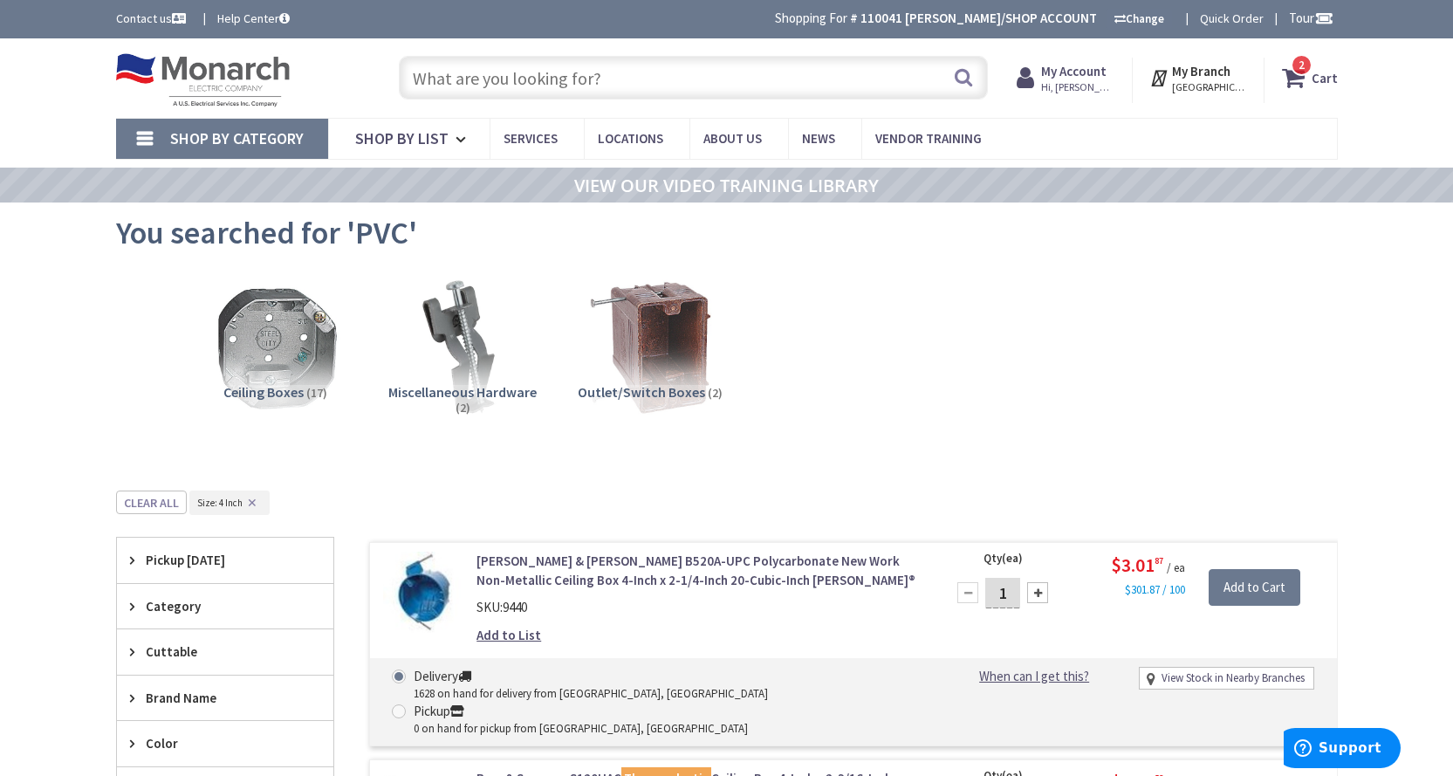
click at [528, 69] on input "text" at bounding box center [693, 78] width 589 height 44
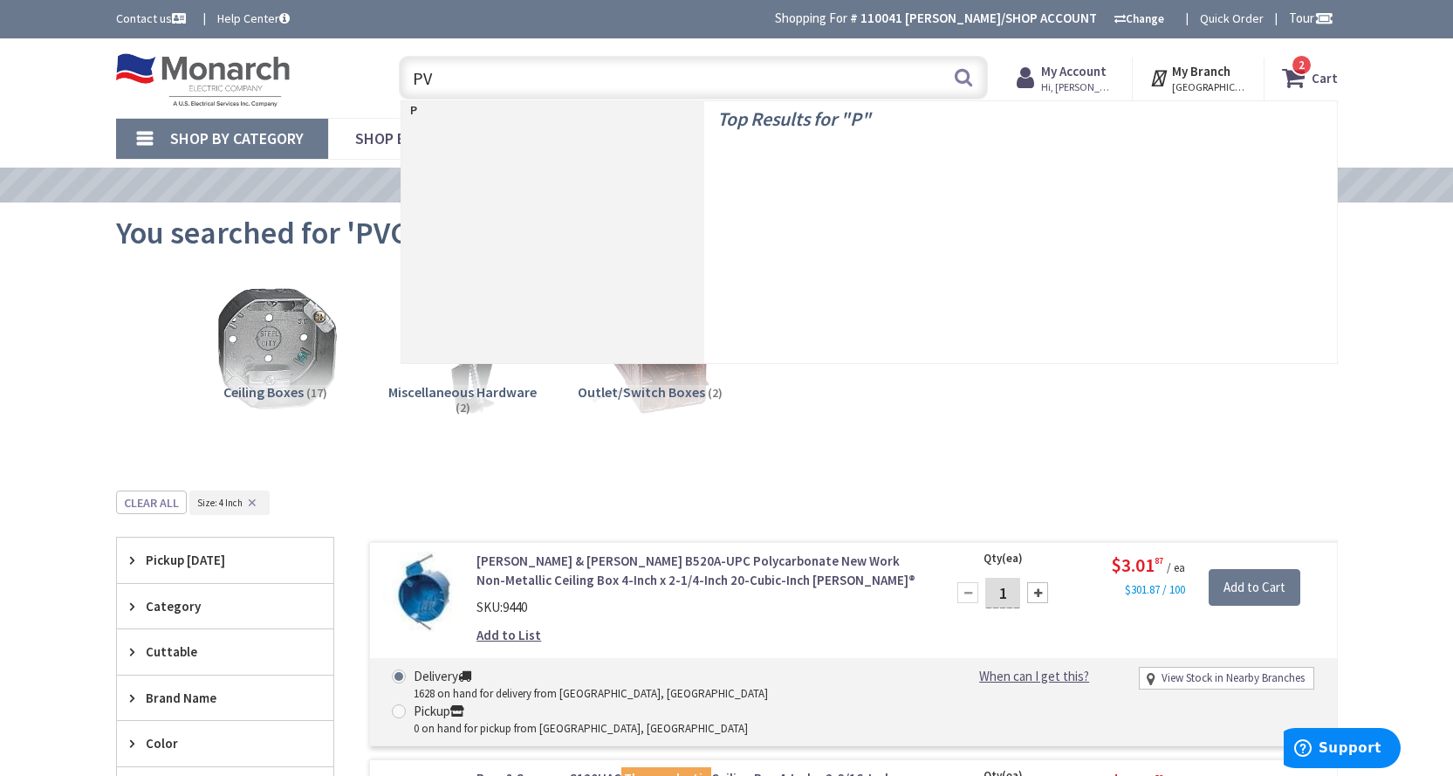
type input "PVC"
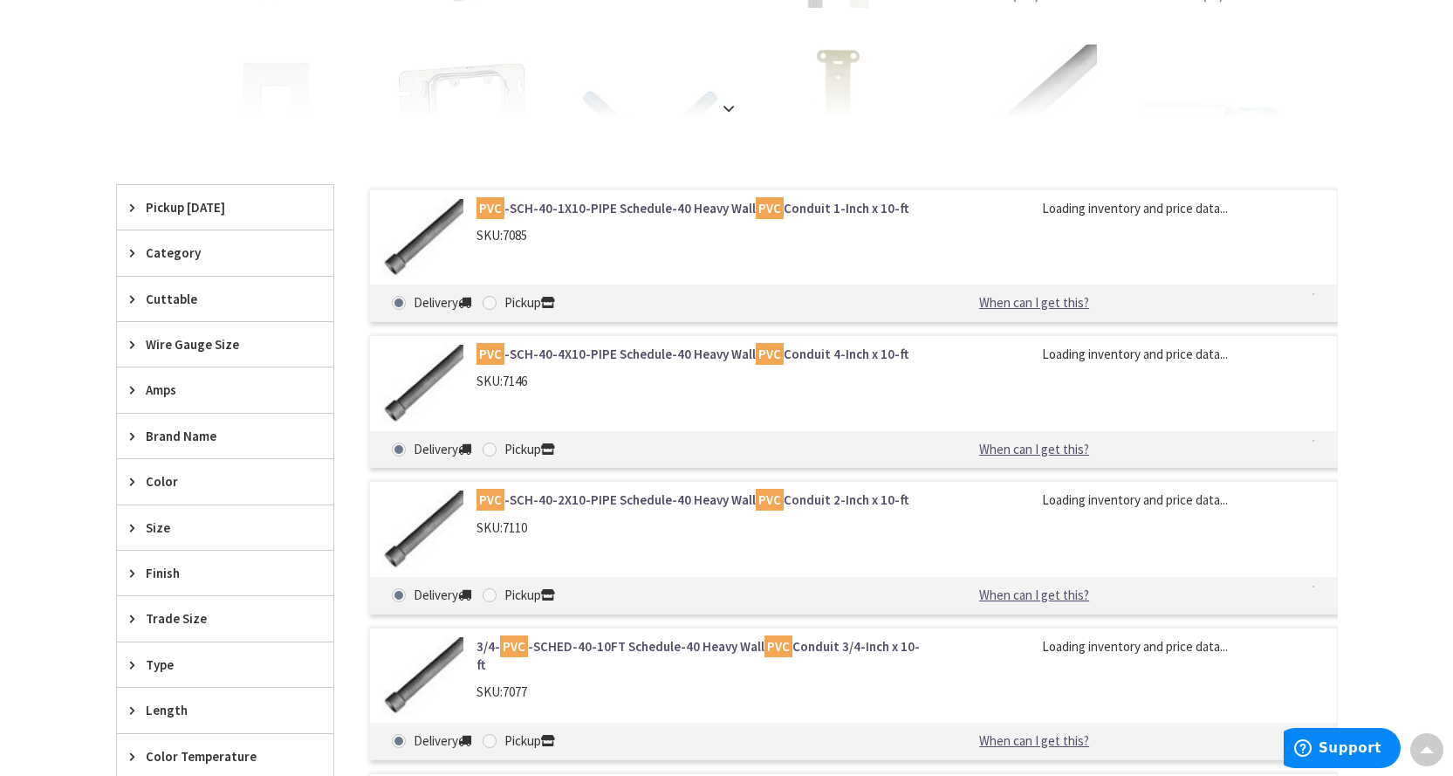
scroll to position [613, 0]
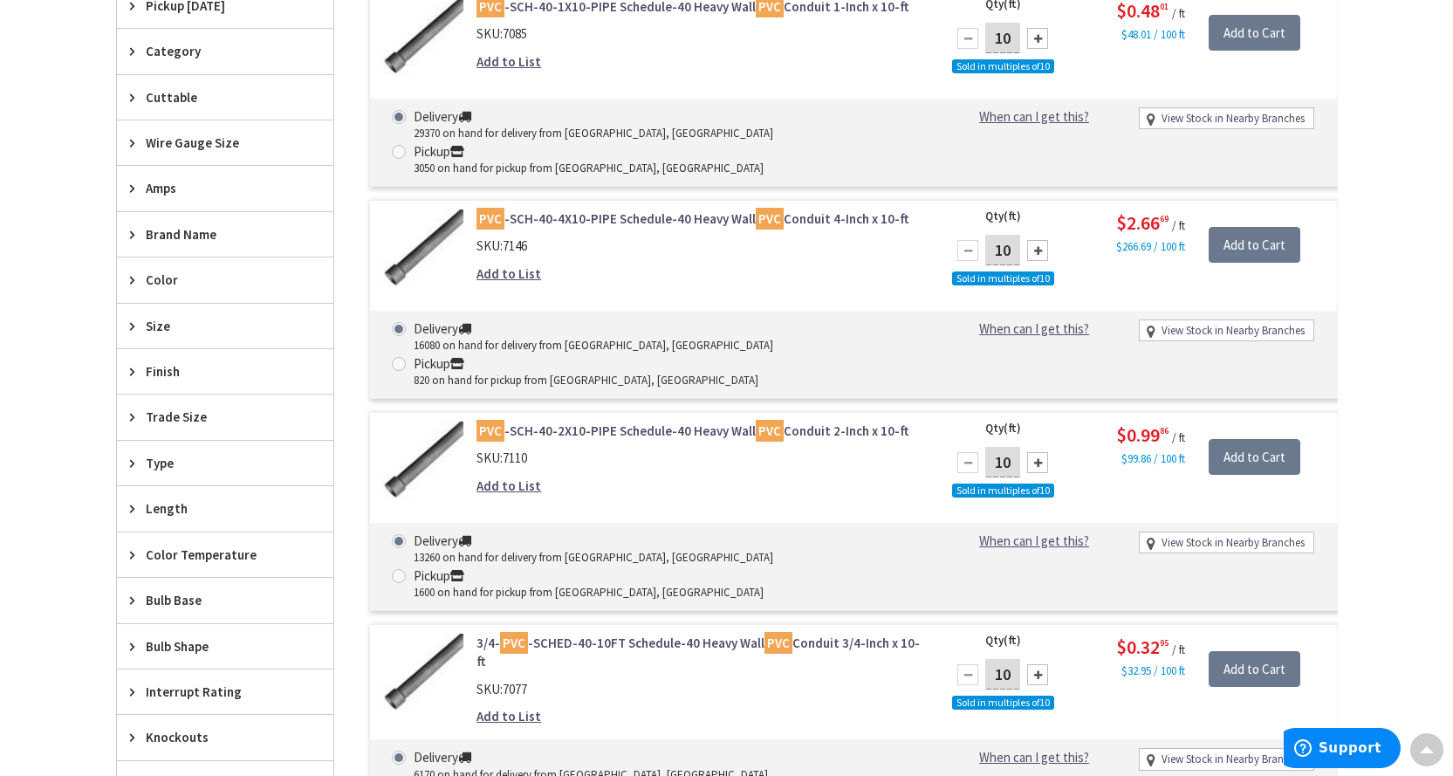
click at [183, 428] on div "Trade Size" at bounding box center [225, 416] width 216 height 45
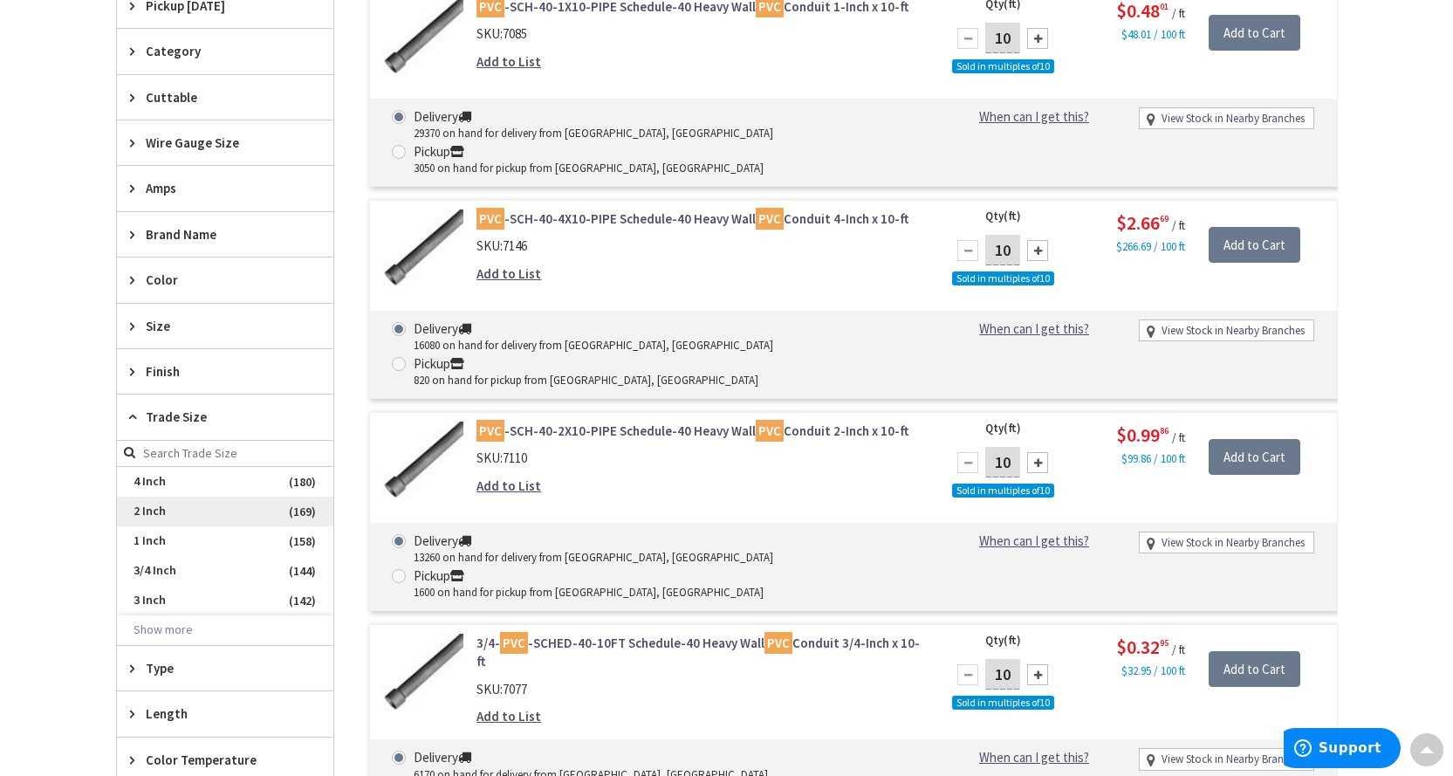
click at [160, 504] on span "2 Inch" at bounding box center [225, 512] width 216 height 30
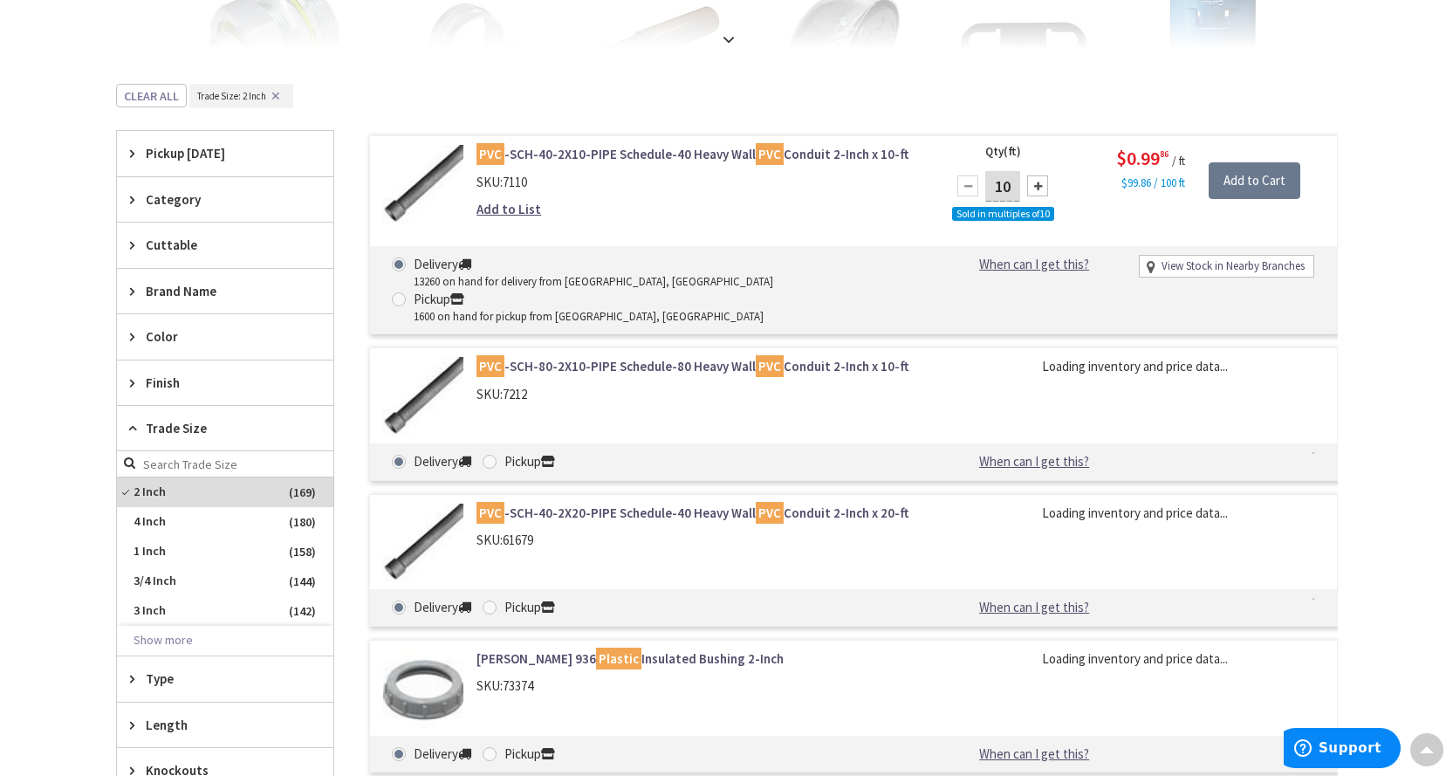
scroll to position [192, 0]
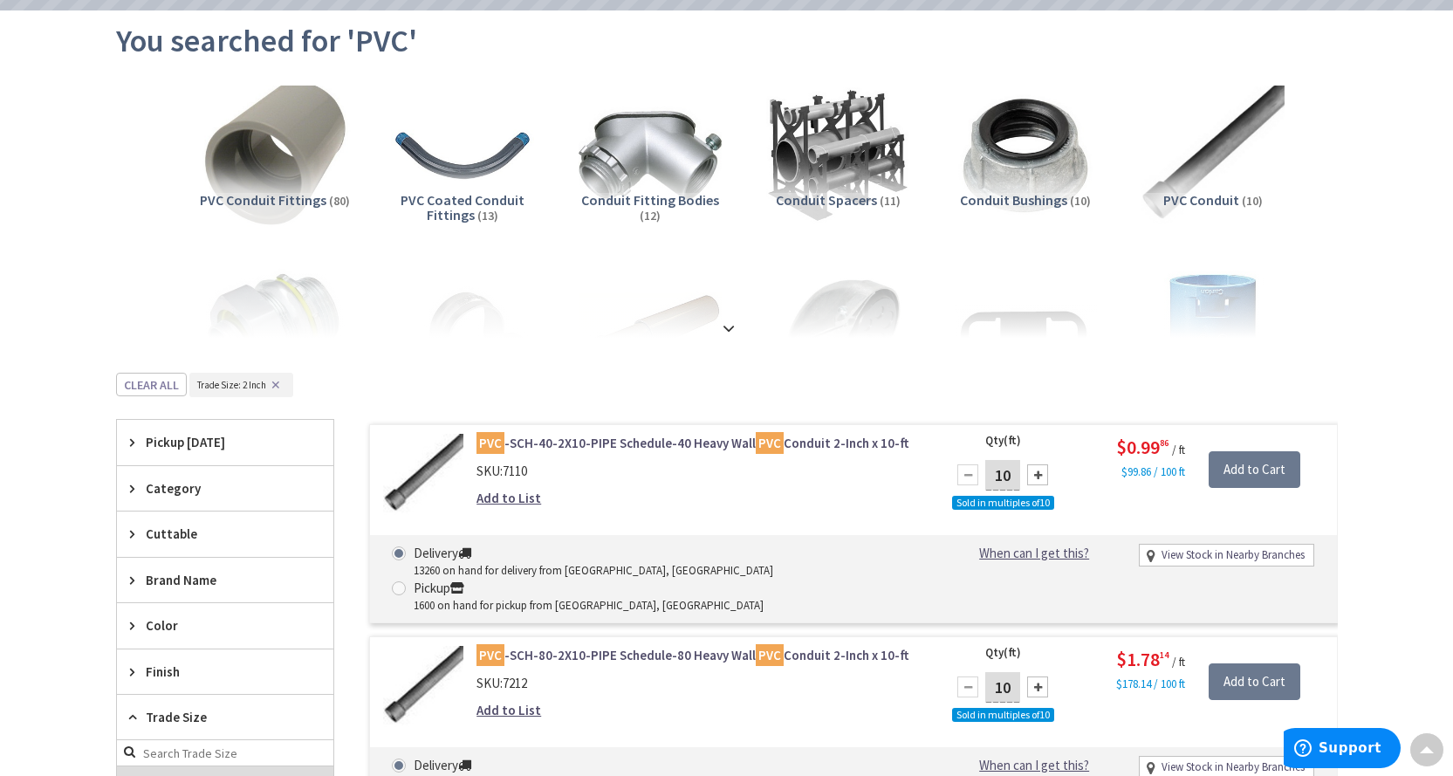
click at [304, 138] on img at bounding box center [274, 156] width 158 height 158
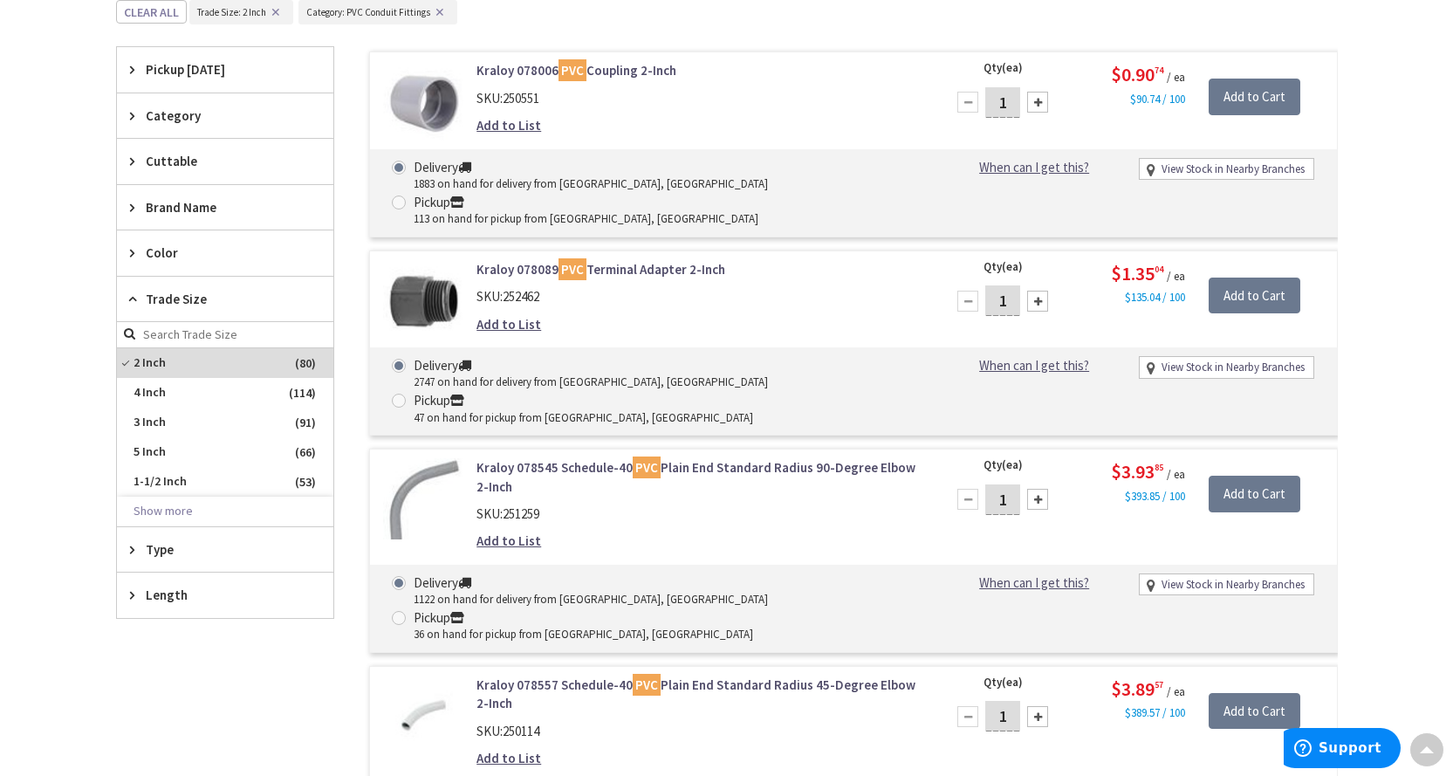
scroll to position [0, 0]
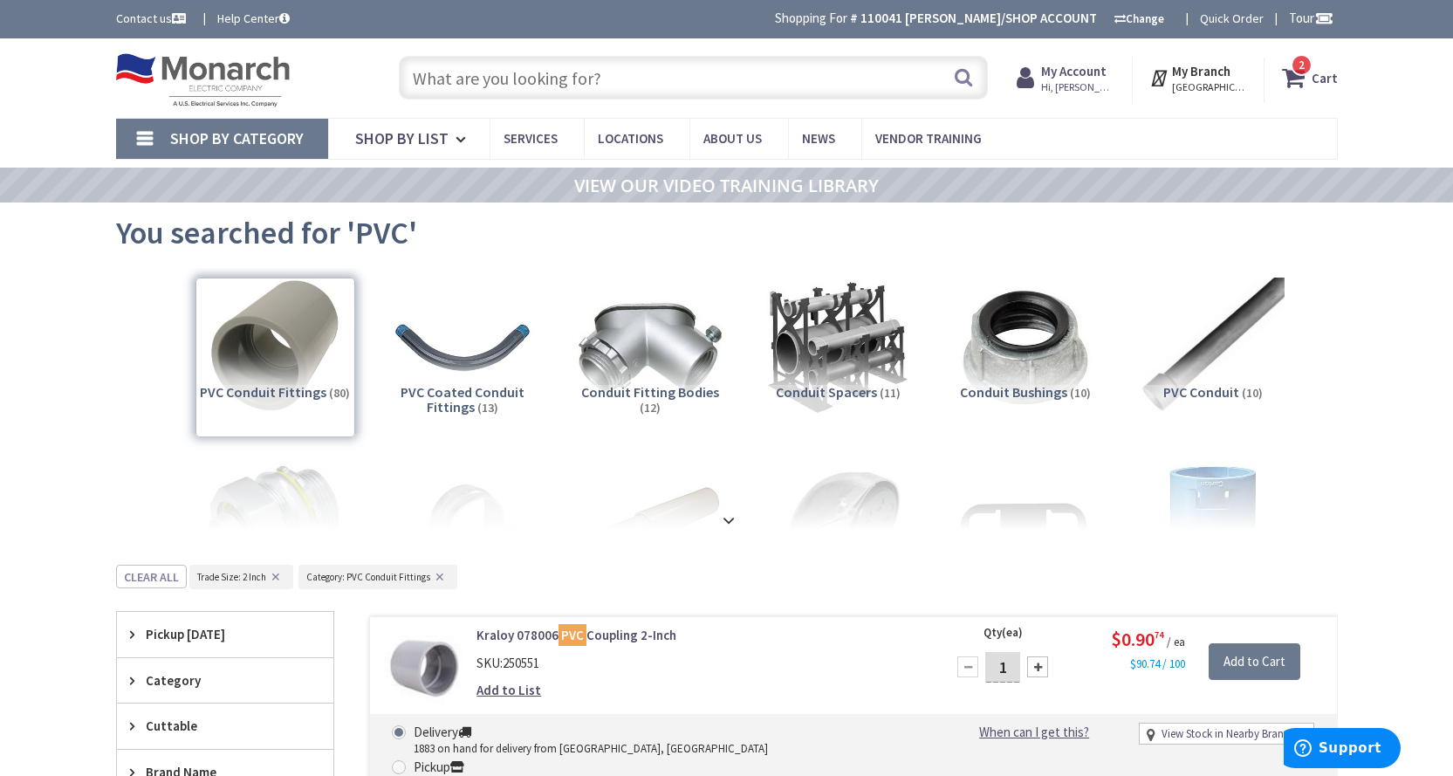
click at [305, 366] on div "PVC Conduit Fittings (80)" at bounding box center [275, 357] width 160 height 160
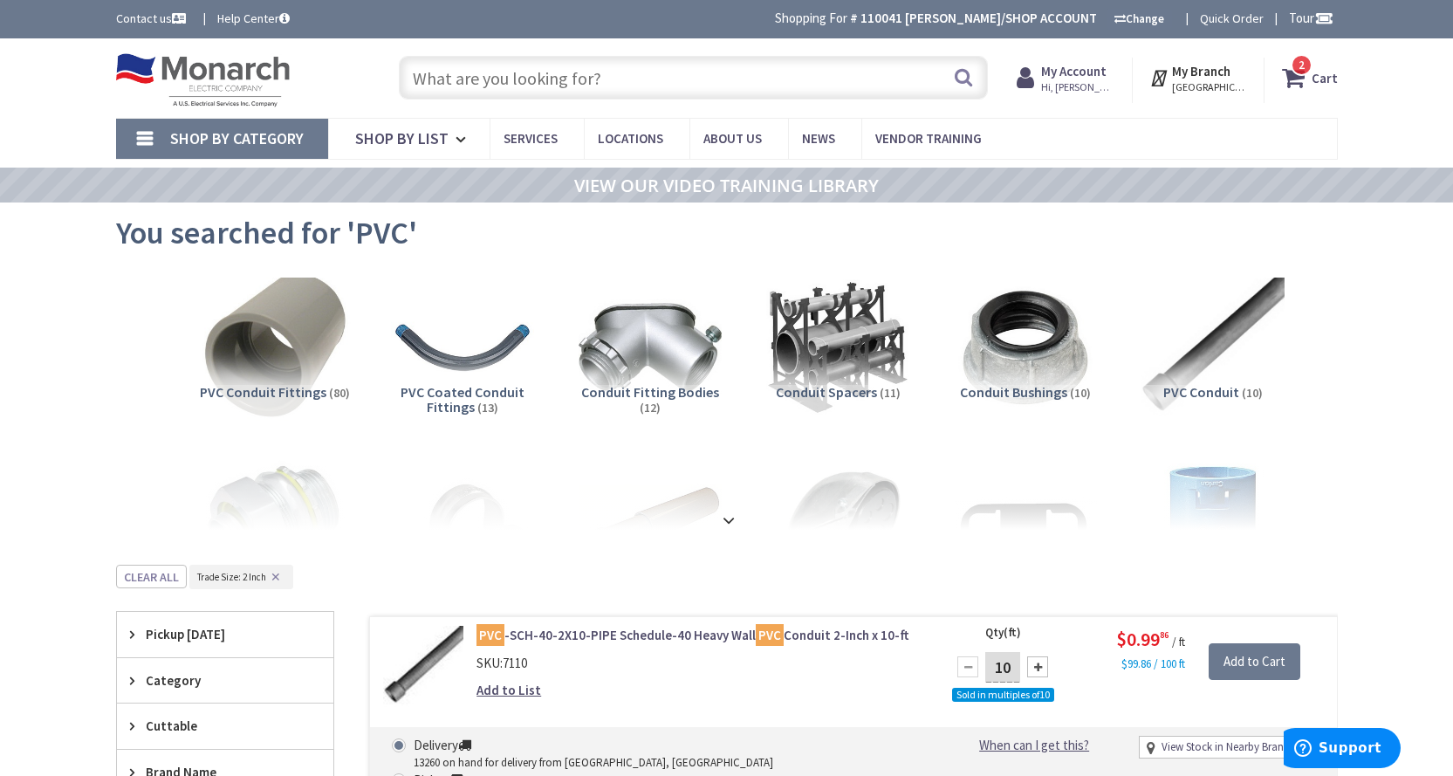
click at [300, 343] on img at bounding box center [274, 348] width 158 height 158
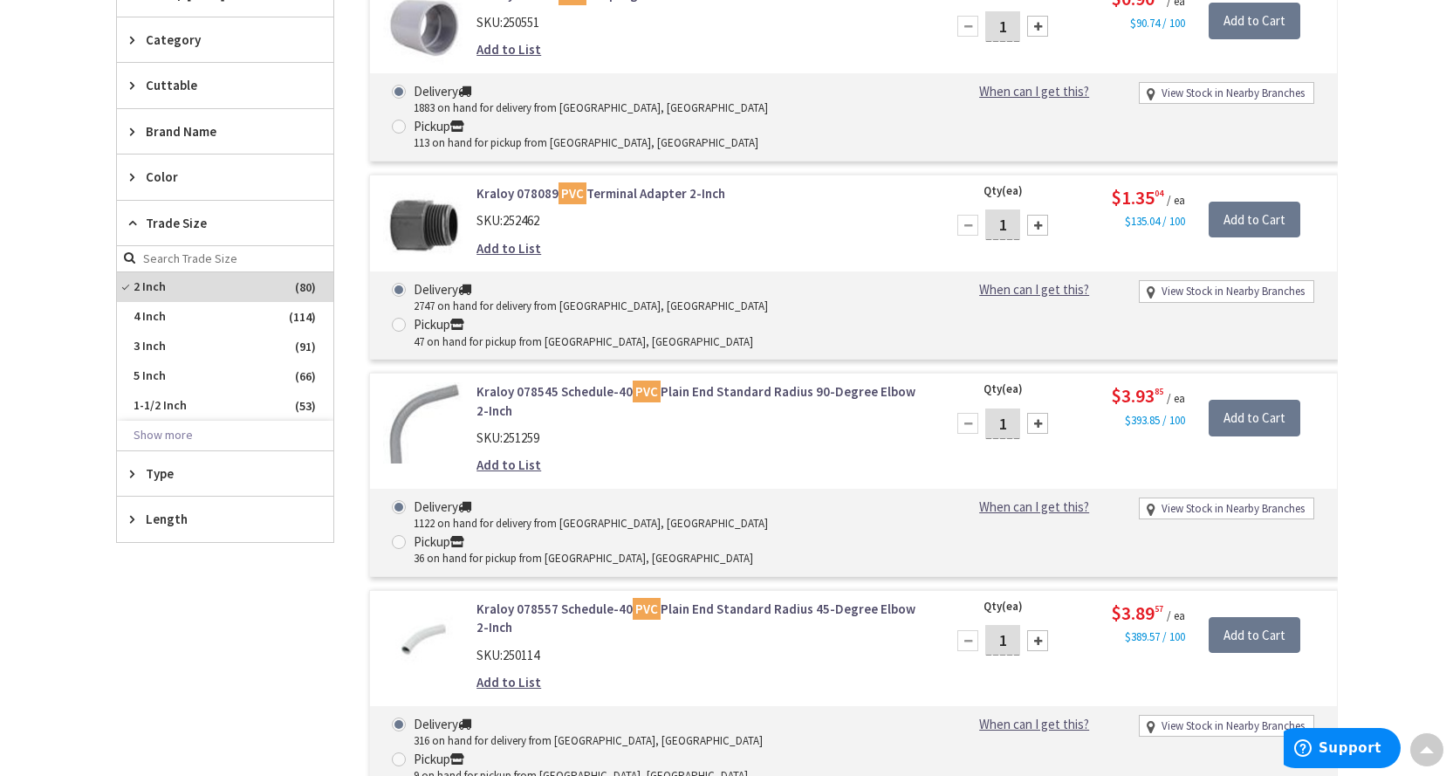
scroll to position [739, 0]
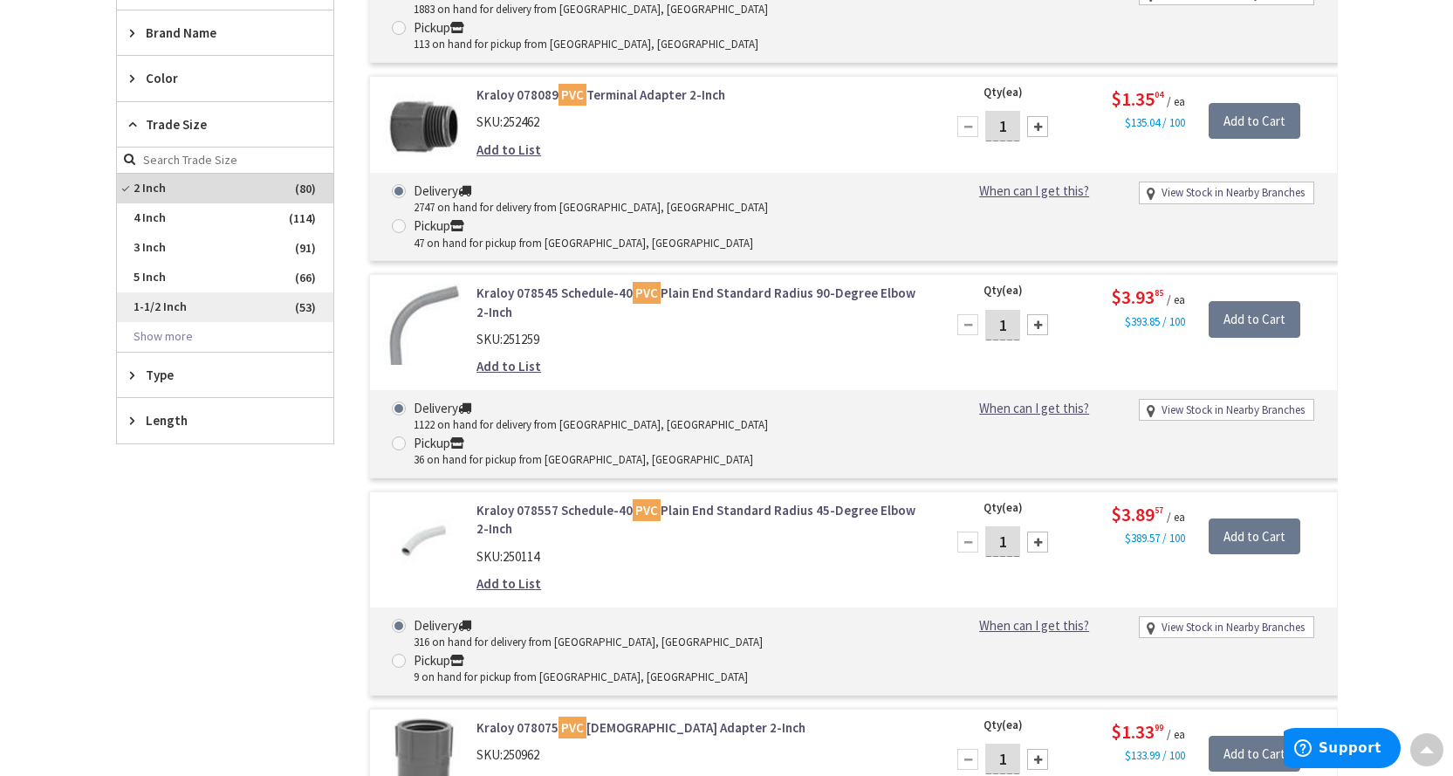
click at [177, 304] on span "1-1/2 Inch" at bounding box center [225, 307] width 216 height 30
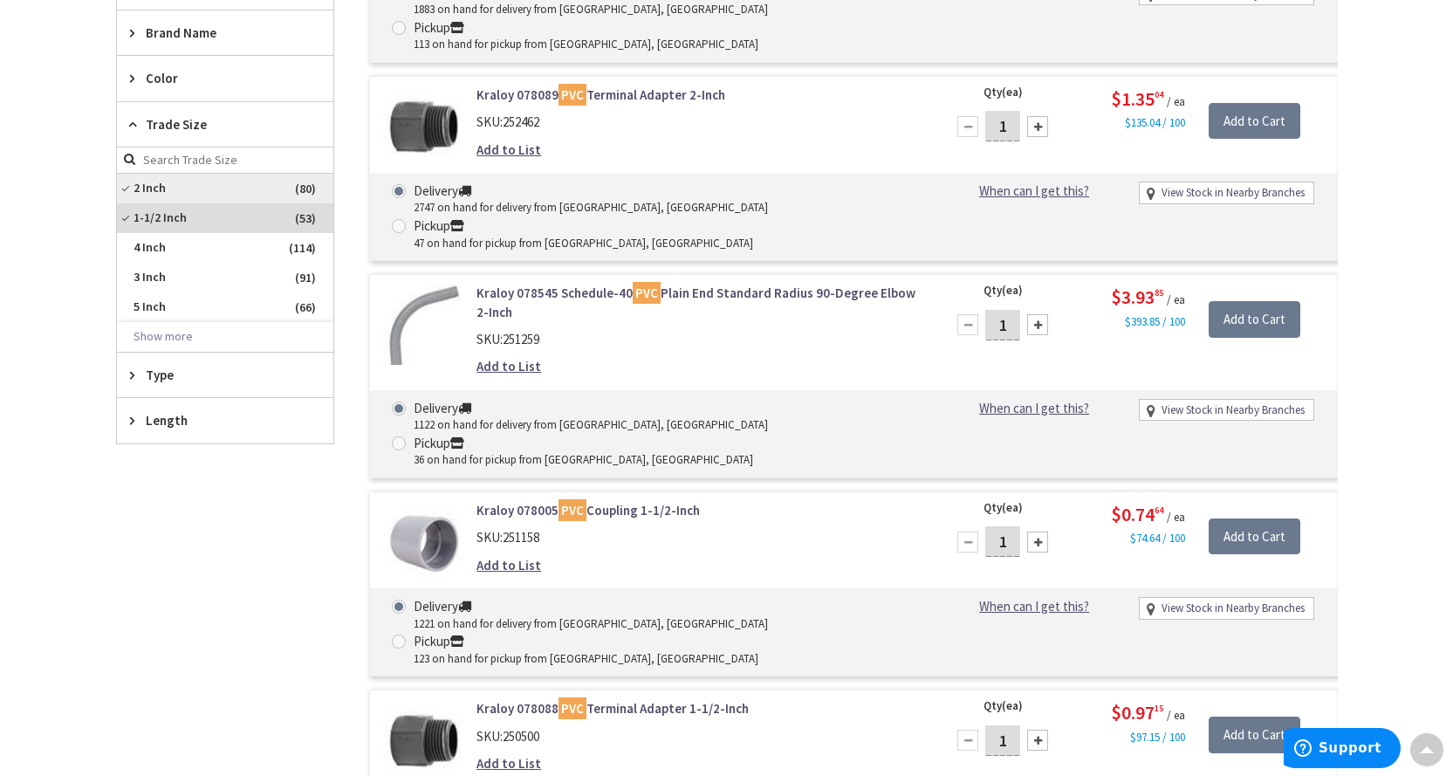
click at [149, 181] on span "2 Inch" at bounding box center [225, 189] width 216 height 30
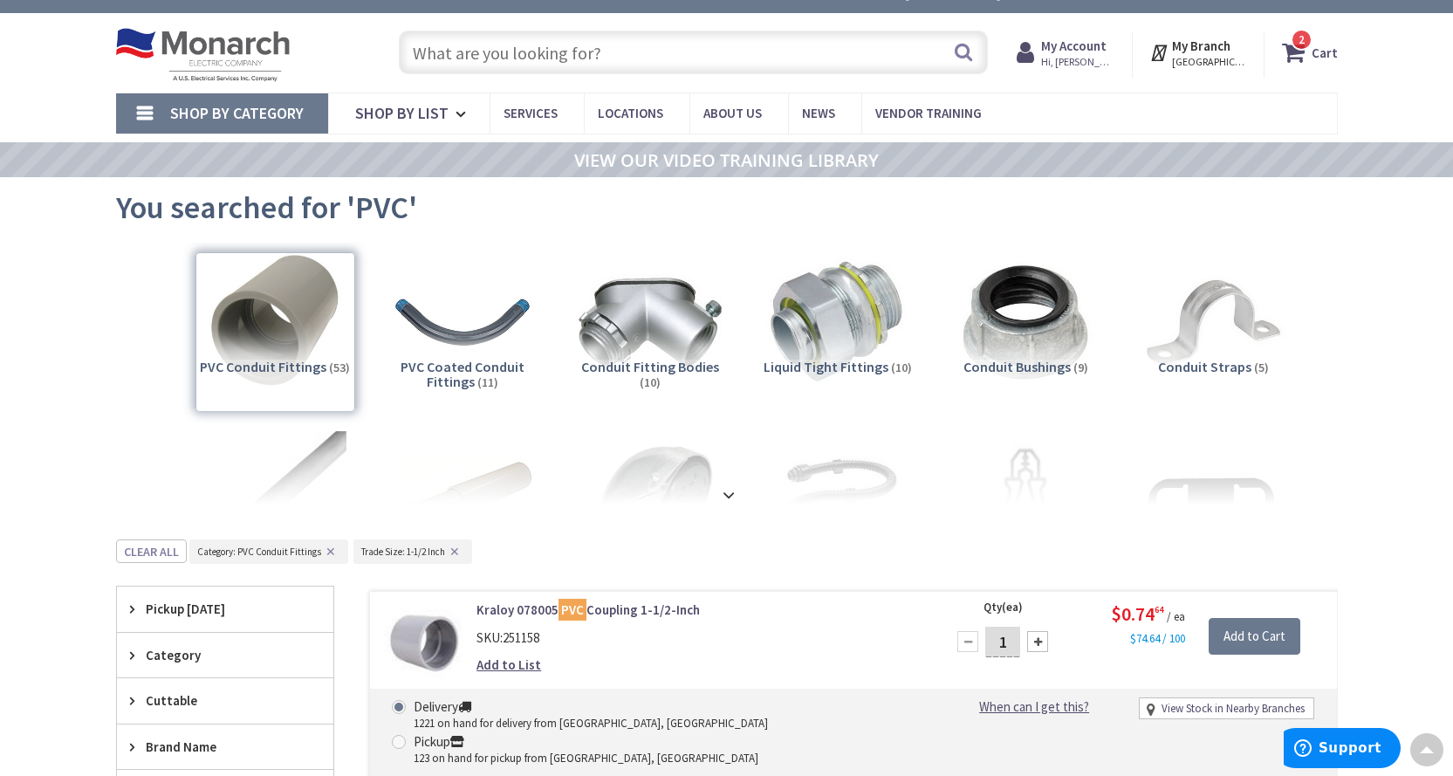
scroll to position [0, 0]
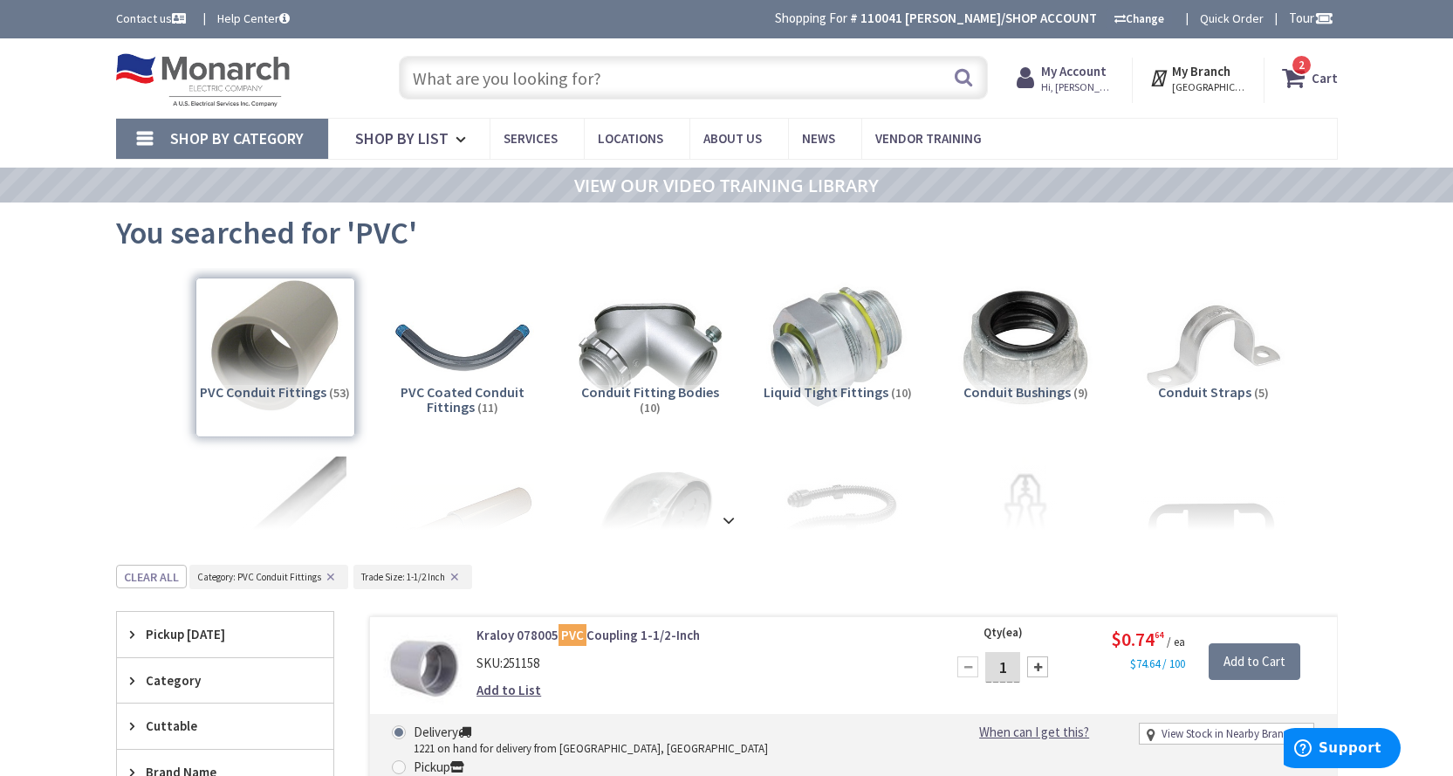
click at [490, 80] on input "text" at bounding box center [693, 78] width 589 height 44
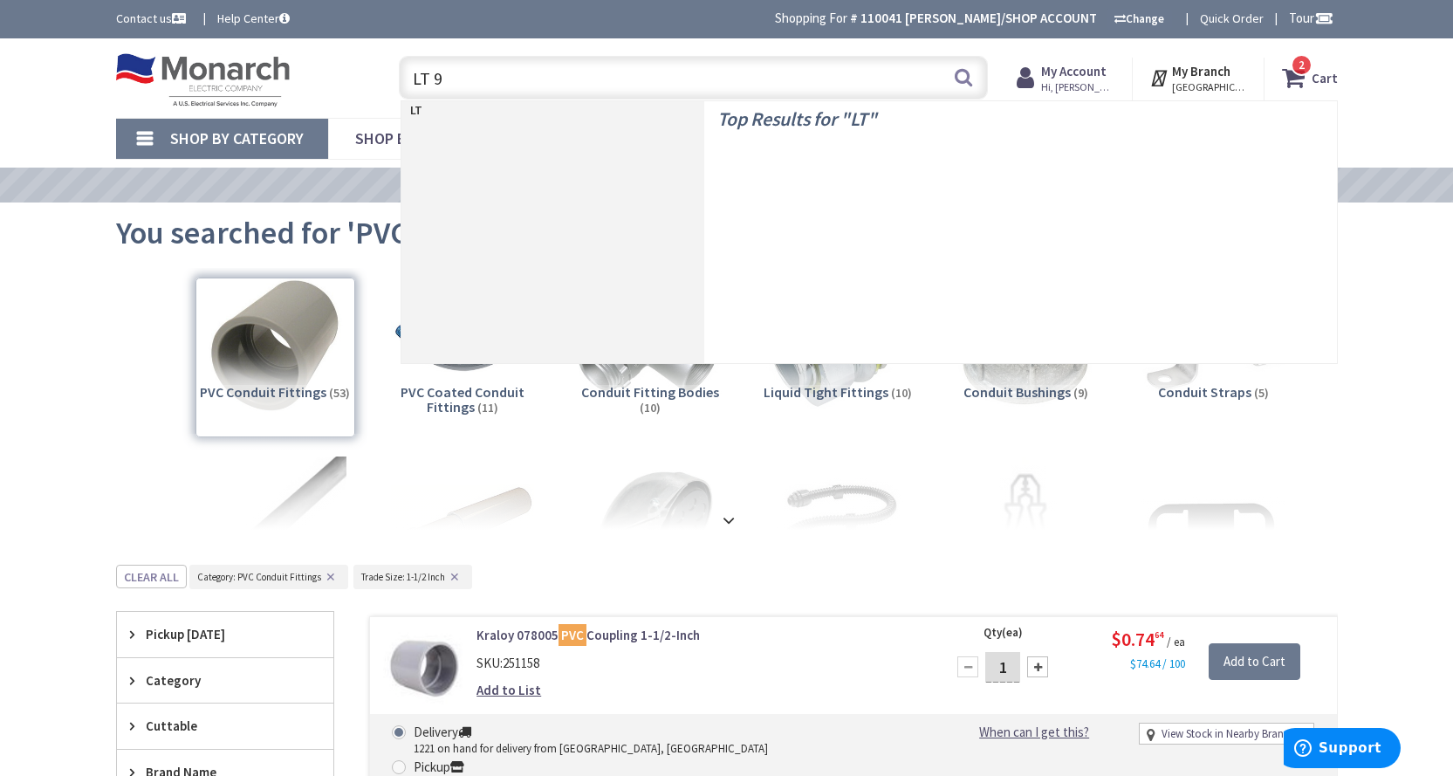
type input "LT 90"
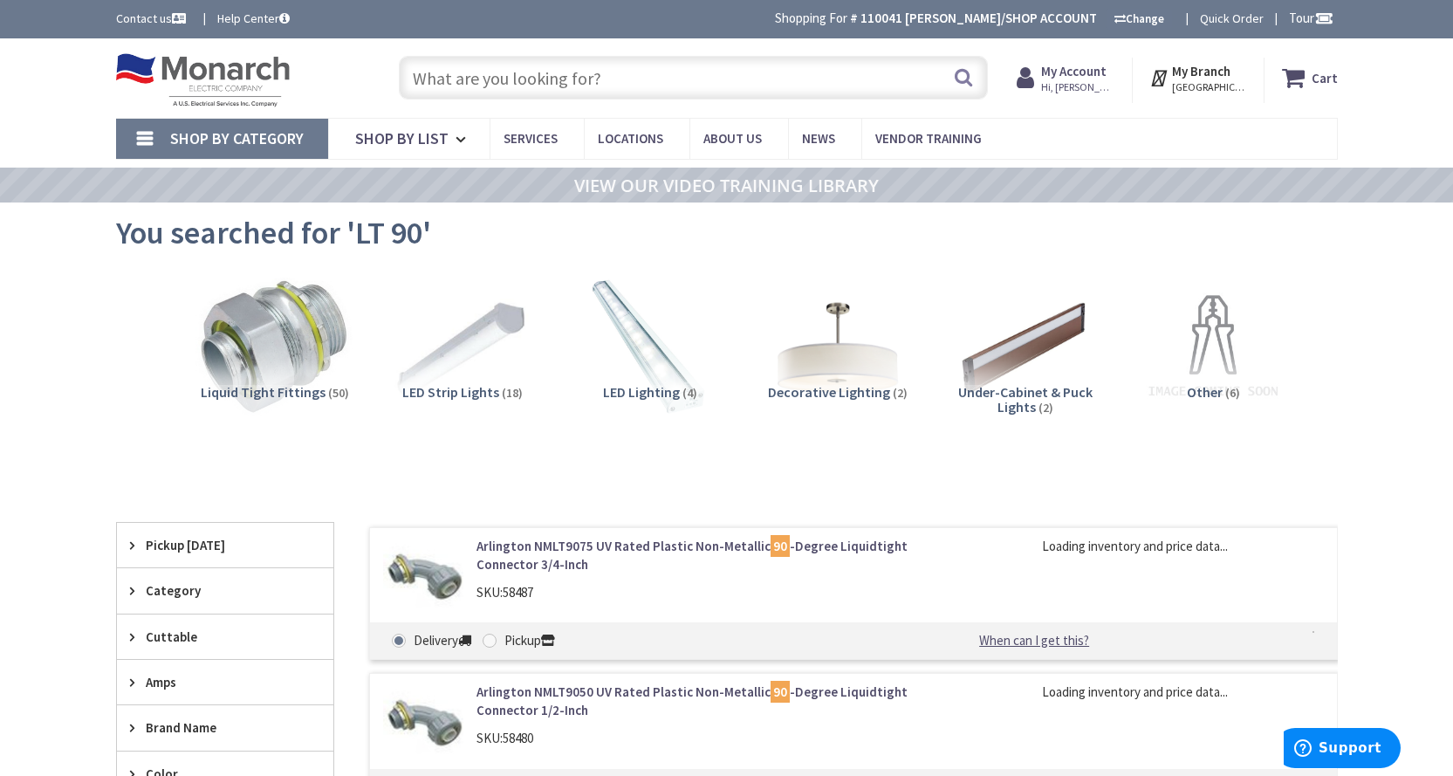
click at [287, 347] on img at bounding box center [274, 348] width 158 height 158
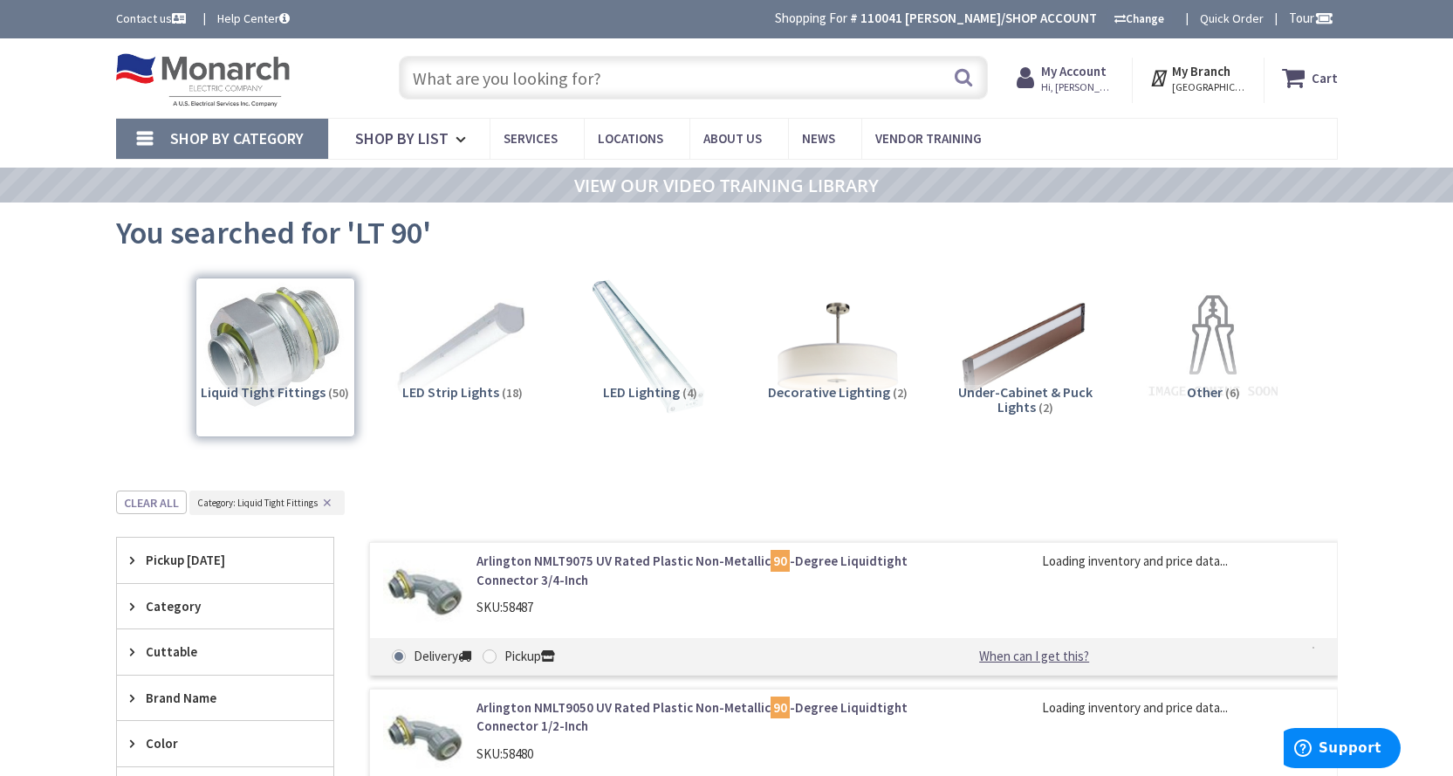
scroll to position [490, 0]
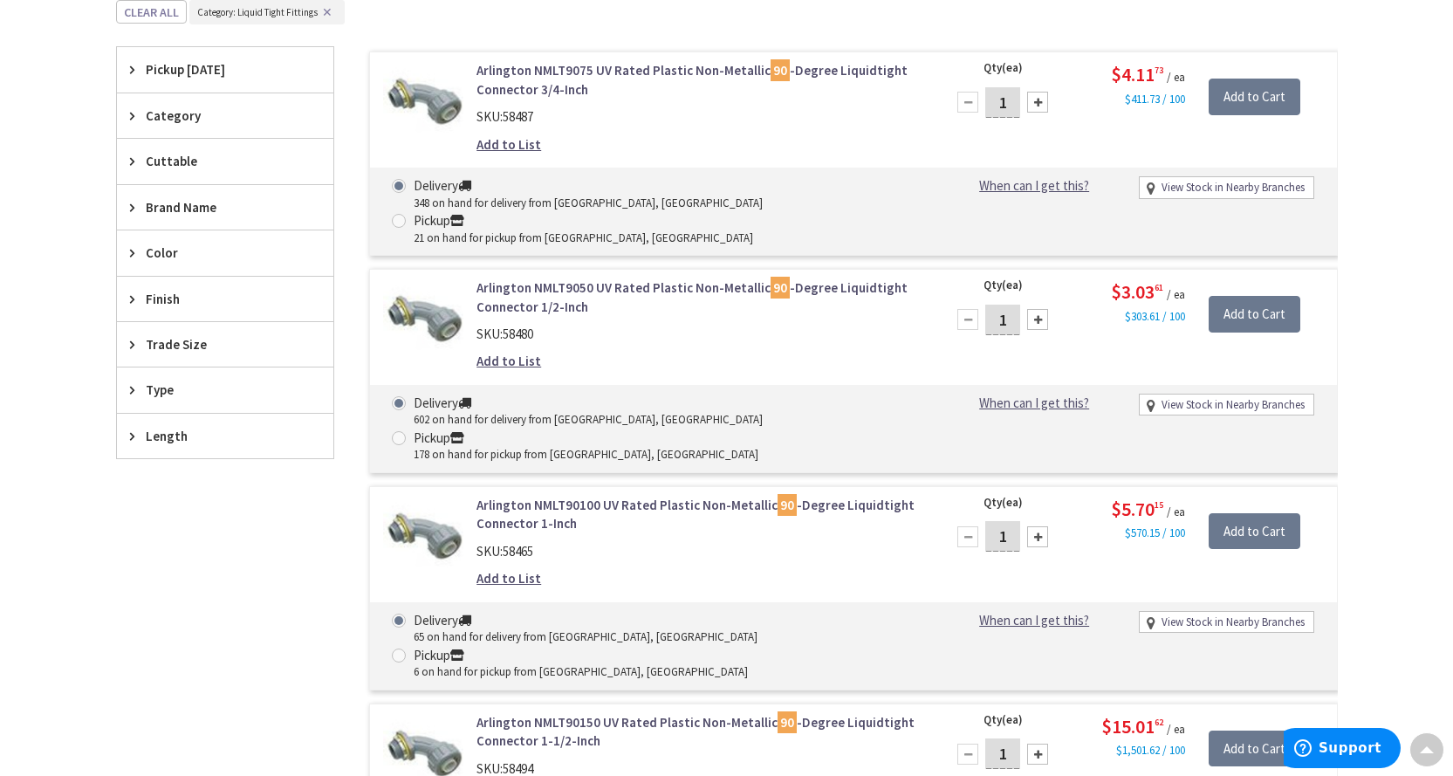
click at [195, 347] on span "Trade Size" at bounding box center [217, 344] width 142 height 18
click at [168, 549] on button "Show more" at bounding box center [225, 557] width 216 height 30
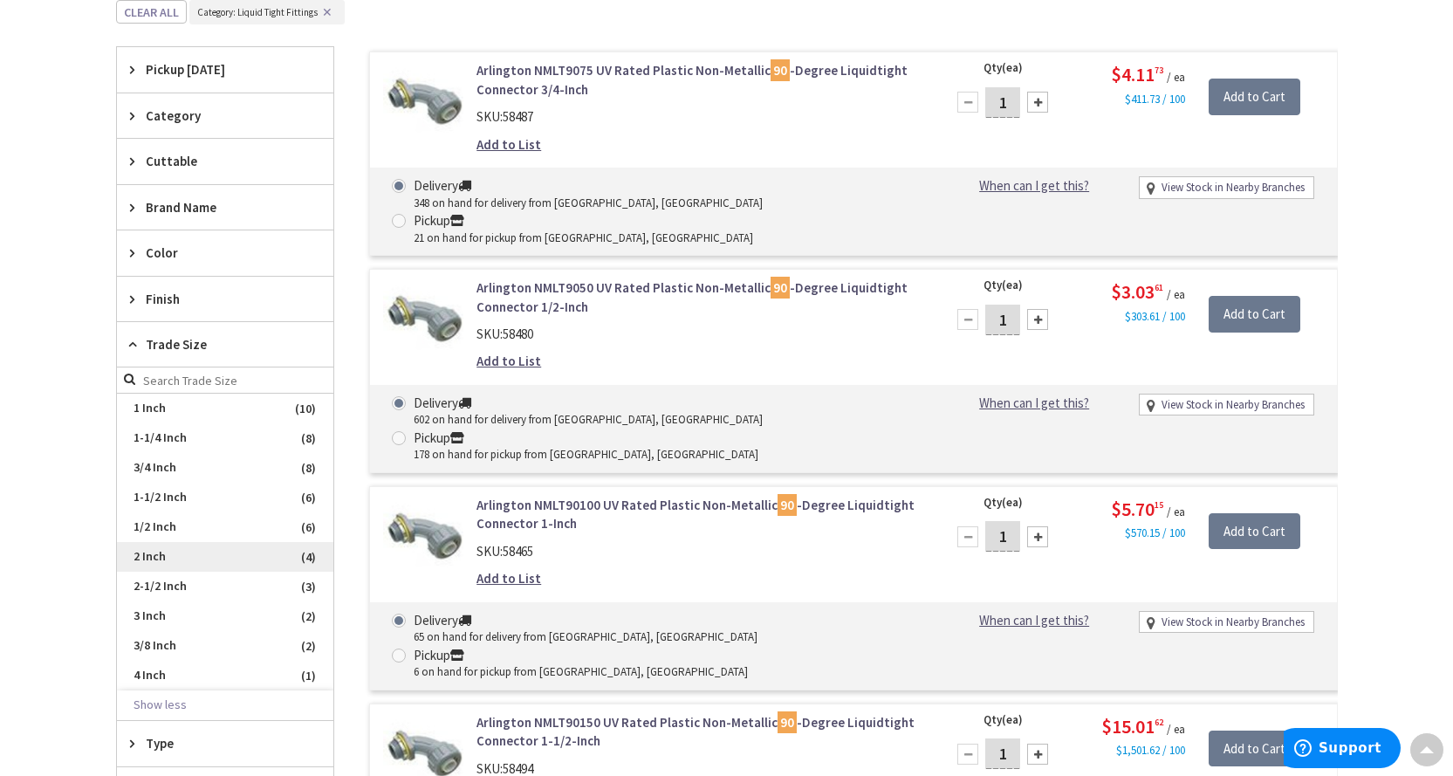
click at [156, 555] on span "2 Inch" at bounding box center [225, 557] width 216 height 30
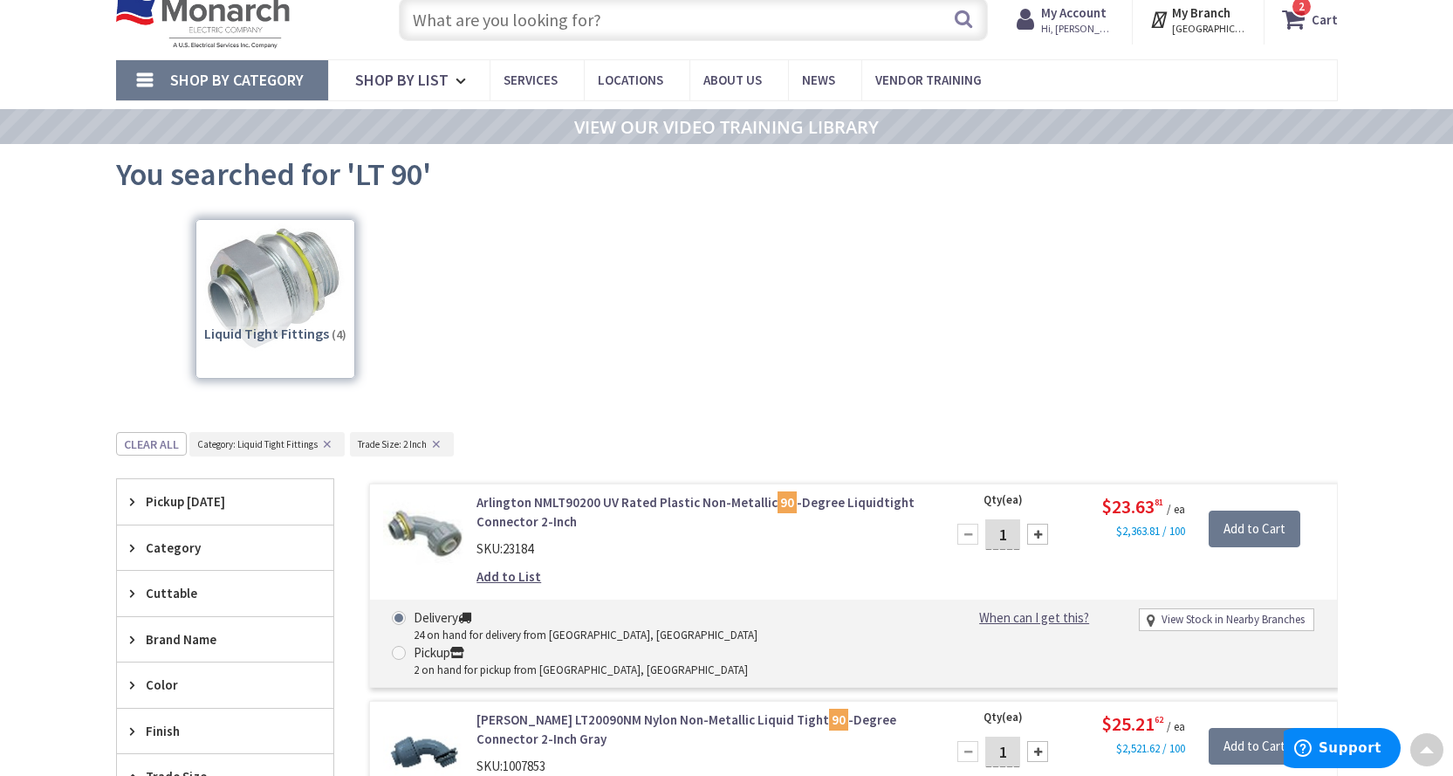
scroll to position [0, 0]
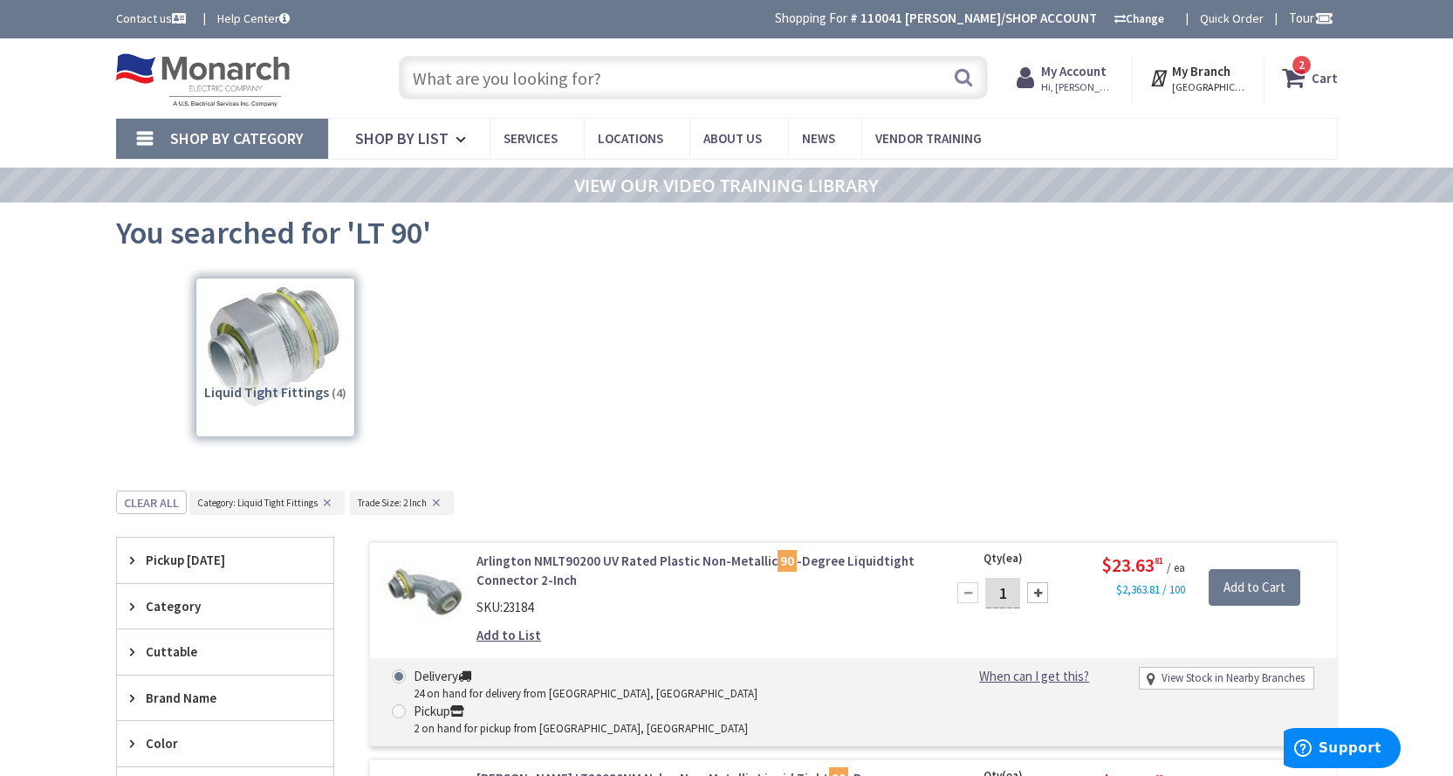
click at [552, 85] on input "text" at bounding box center [693, 78] width 589 height 44
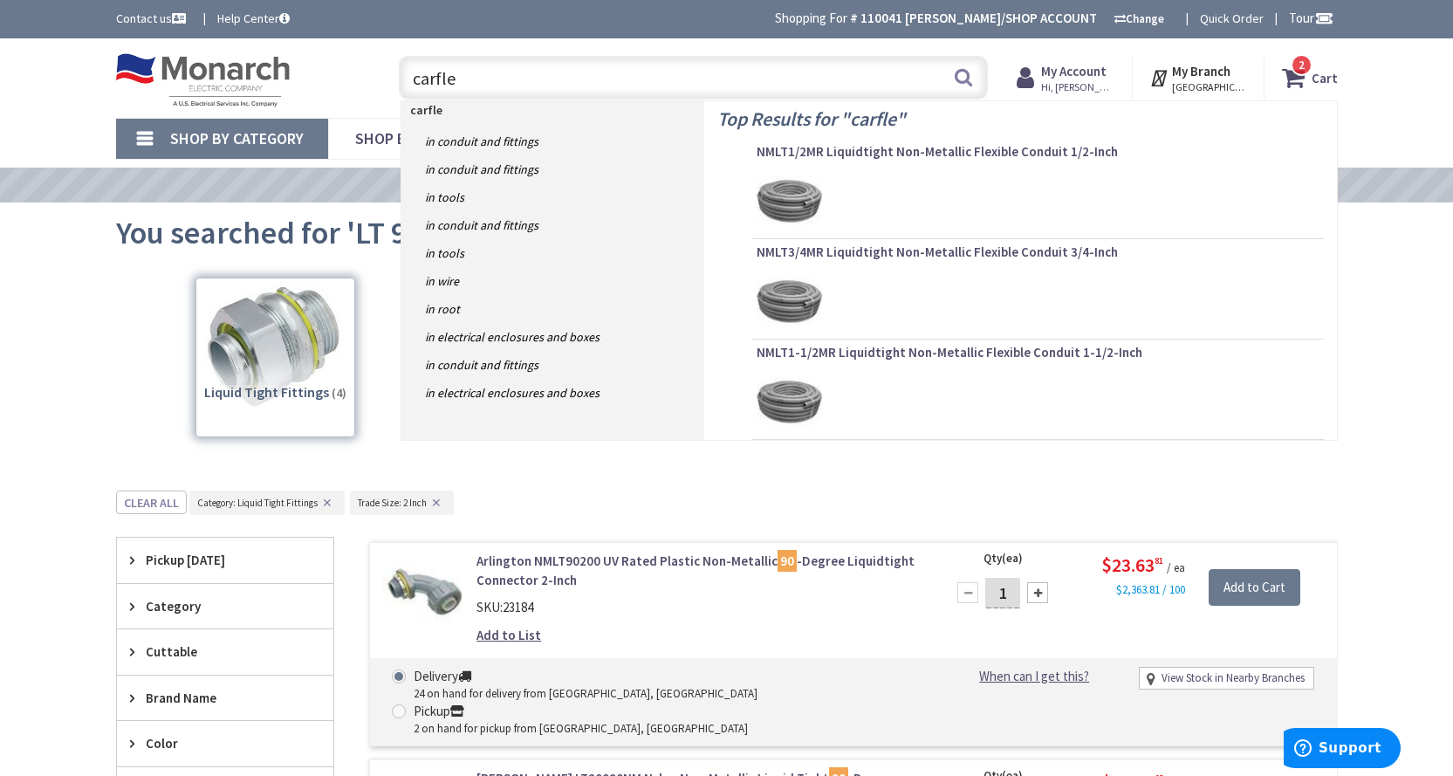
type input "carflex"
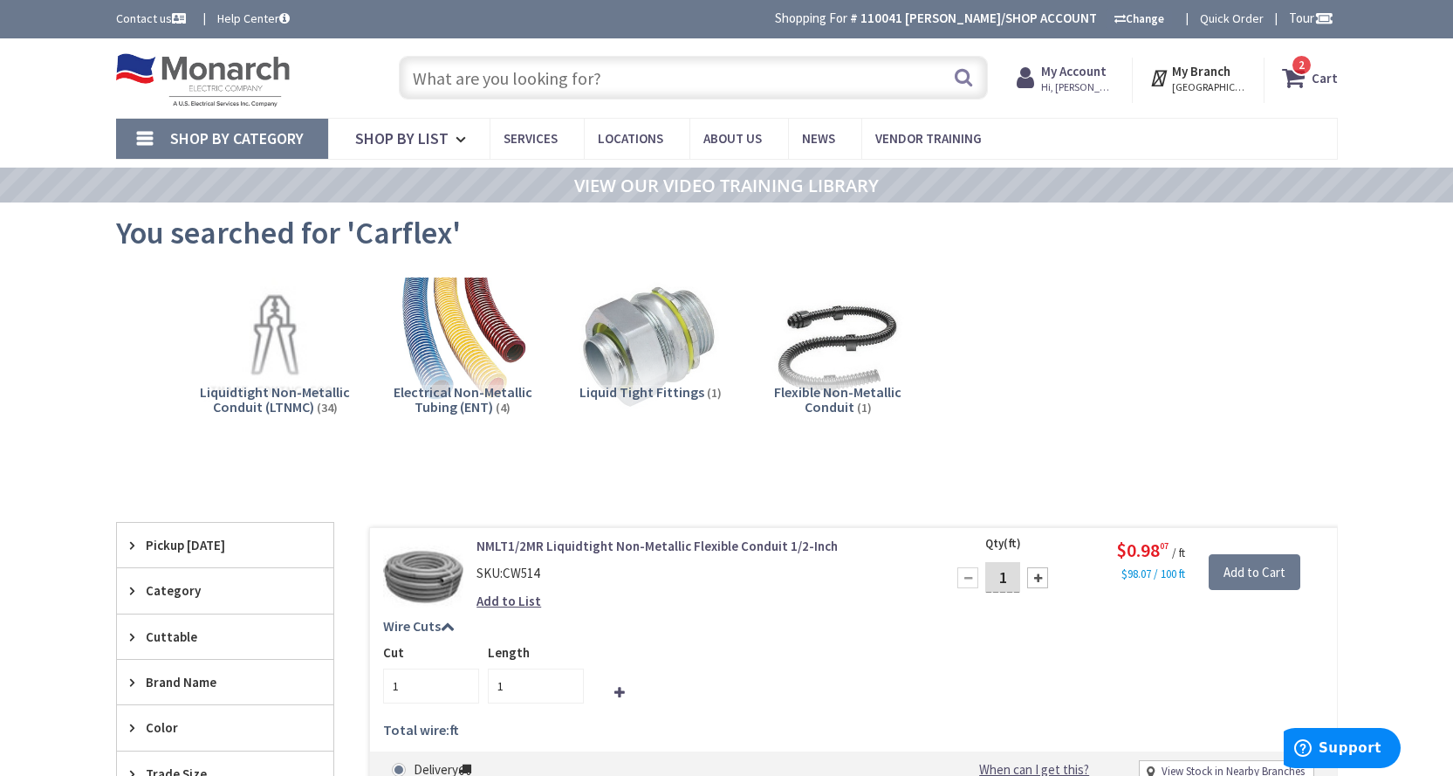
click at [528, 85] on input "text" at bounding box center [693, 78] width 589 height 44
click at [671, 348] on img at bounding box center [650, 348] width 158 height 158
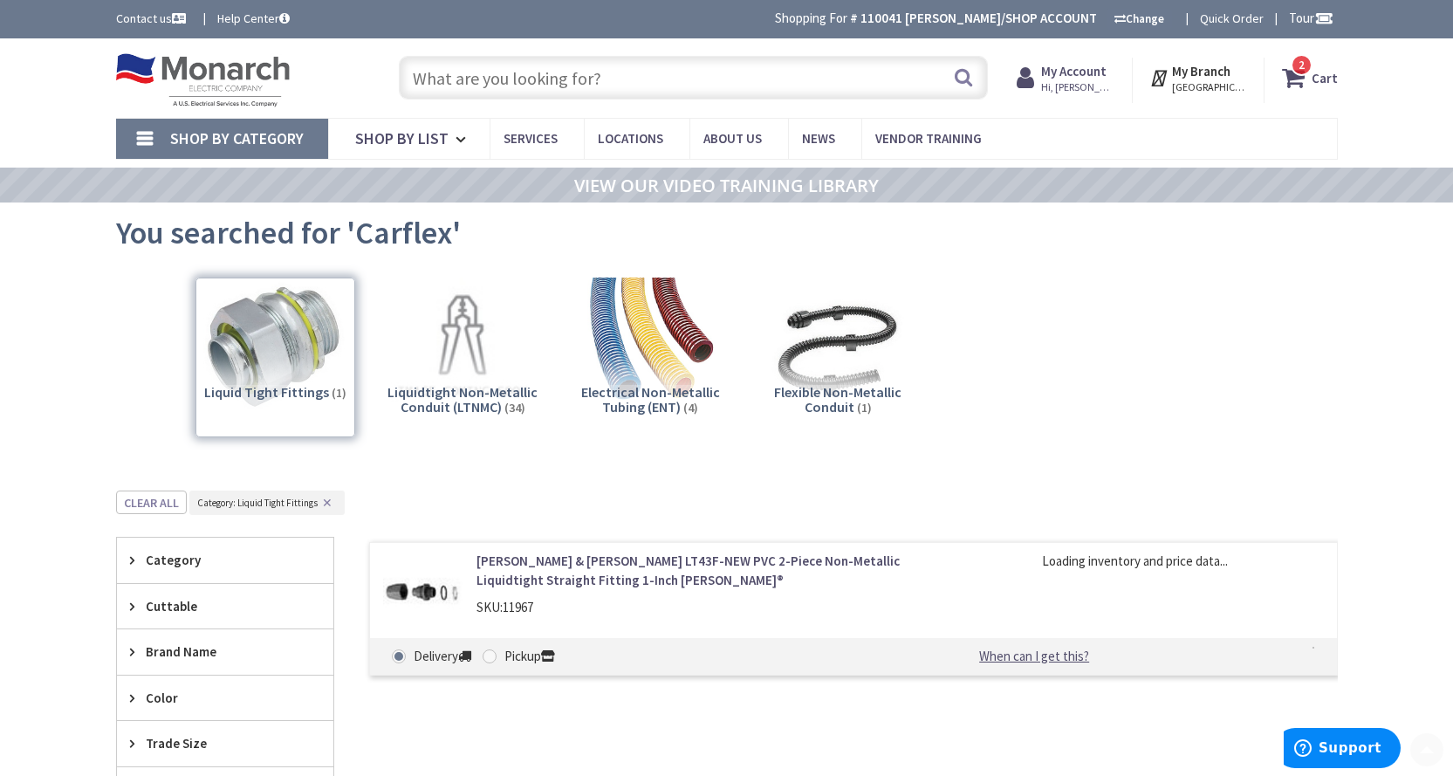
scroll to position [485, 0]
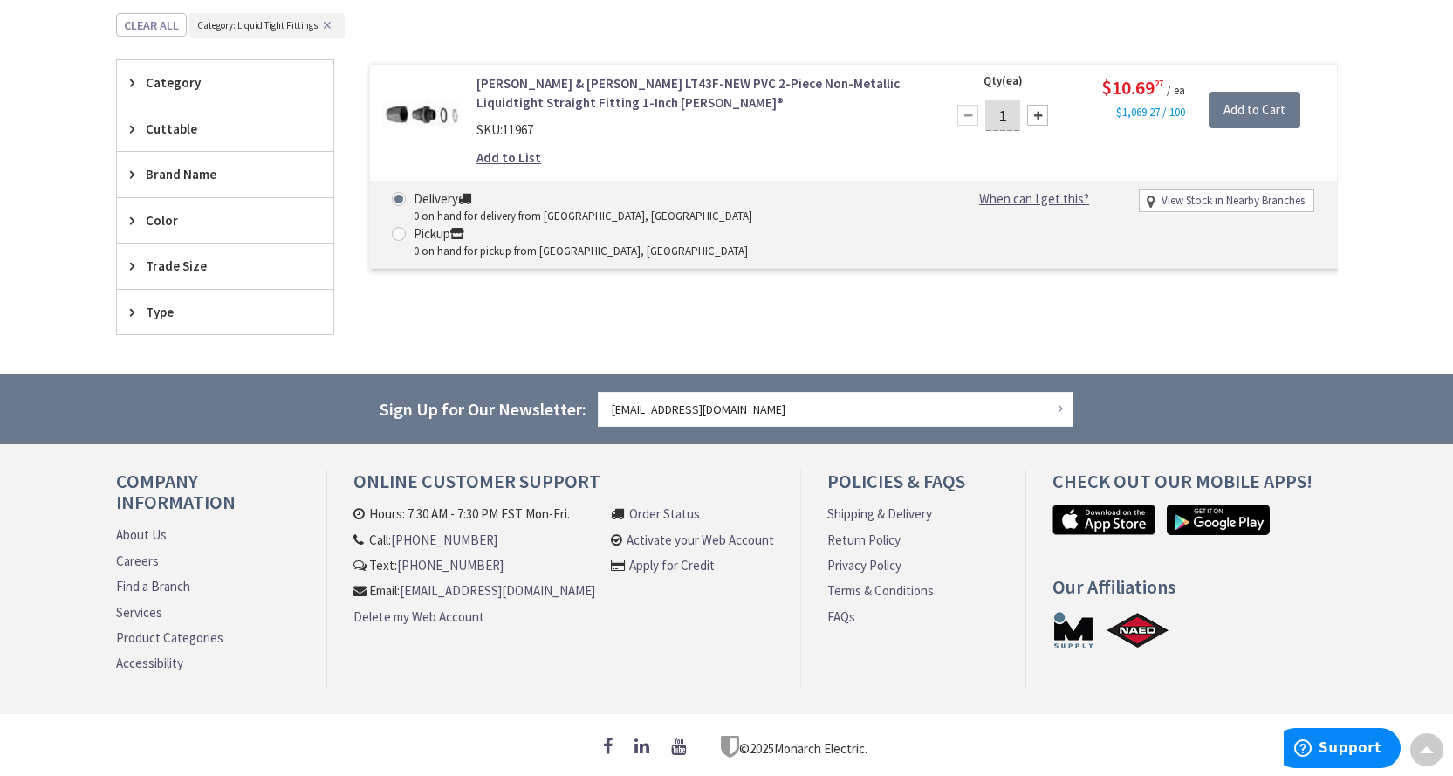
click at [192, 257] on span "Trade Size" at bounding box center [217, 266] width 142 height 18
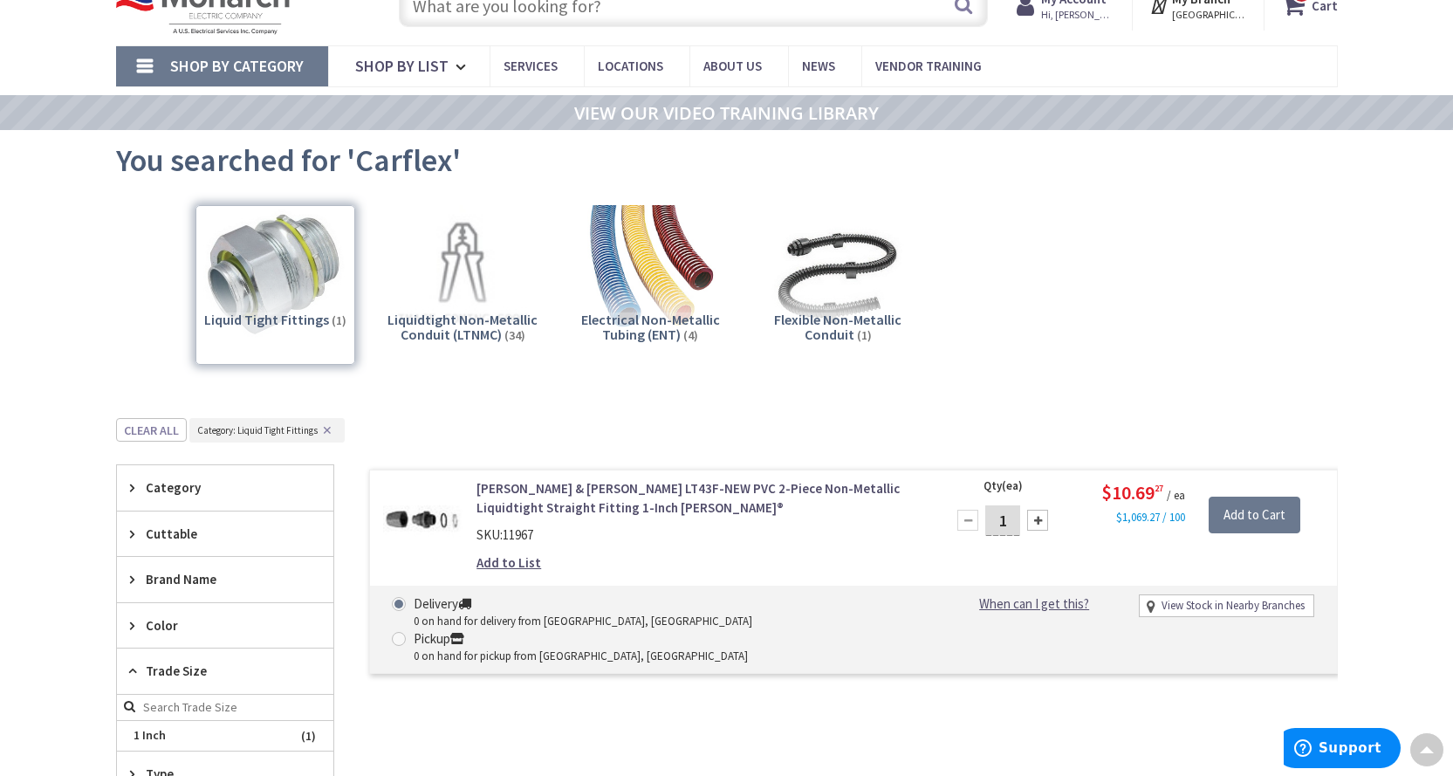
scroll to position [0, 0]
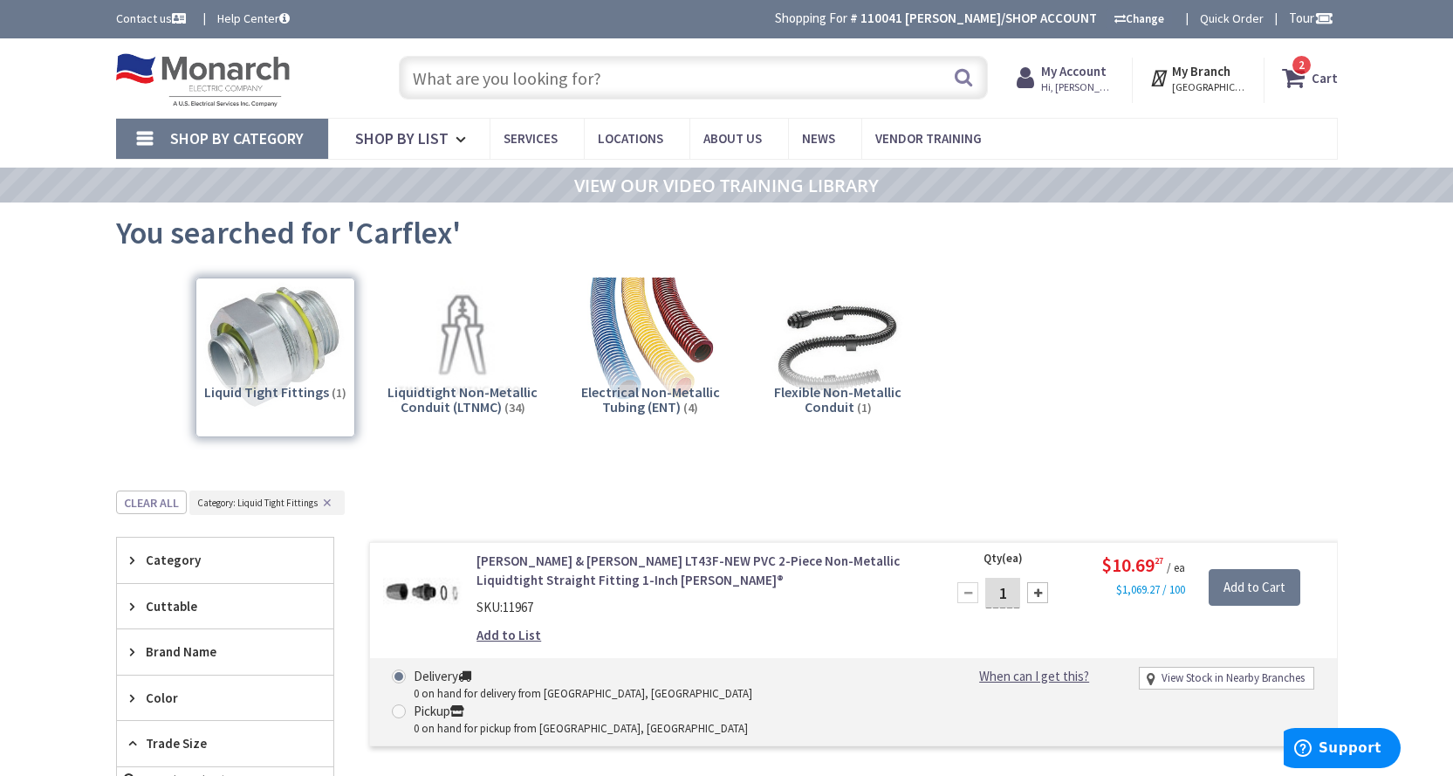
click at [511, 80] on input "text" at bounding box center [693, 78] width 589 height 44
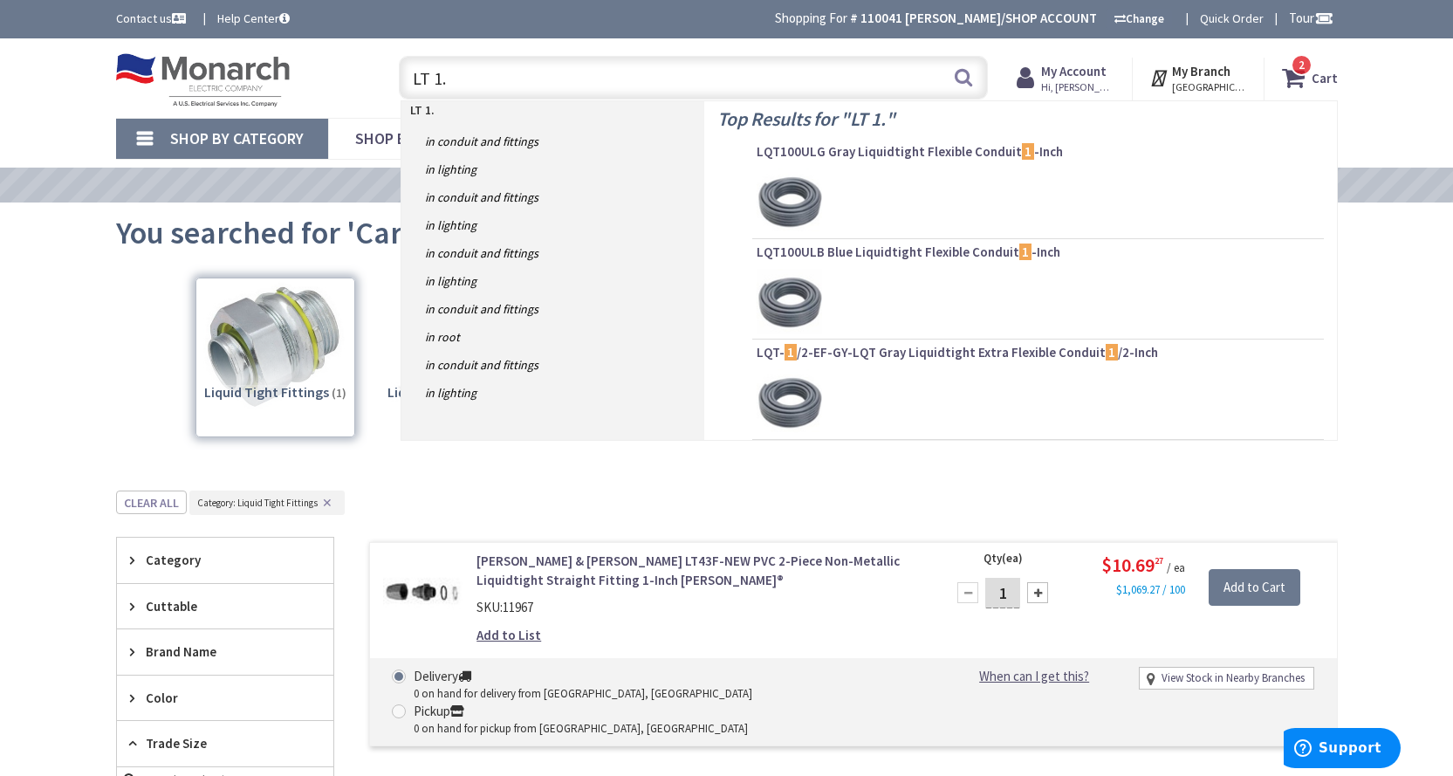
type input "LT 1.5"
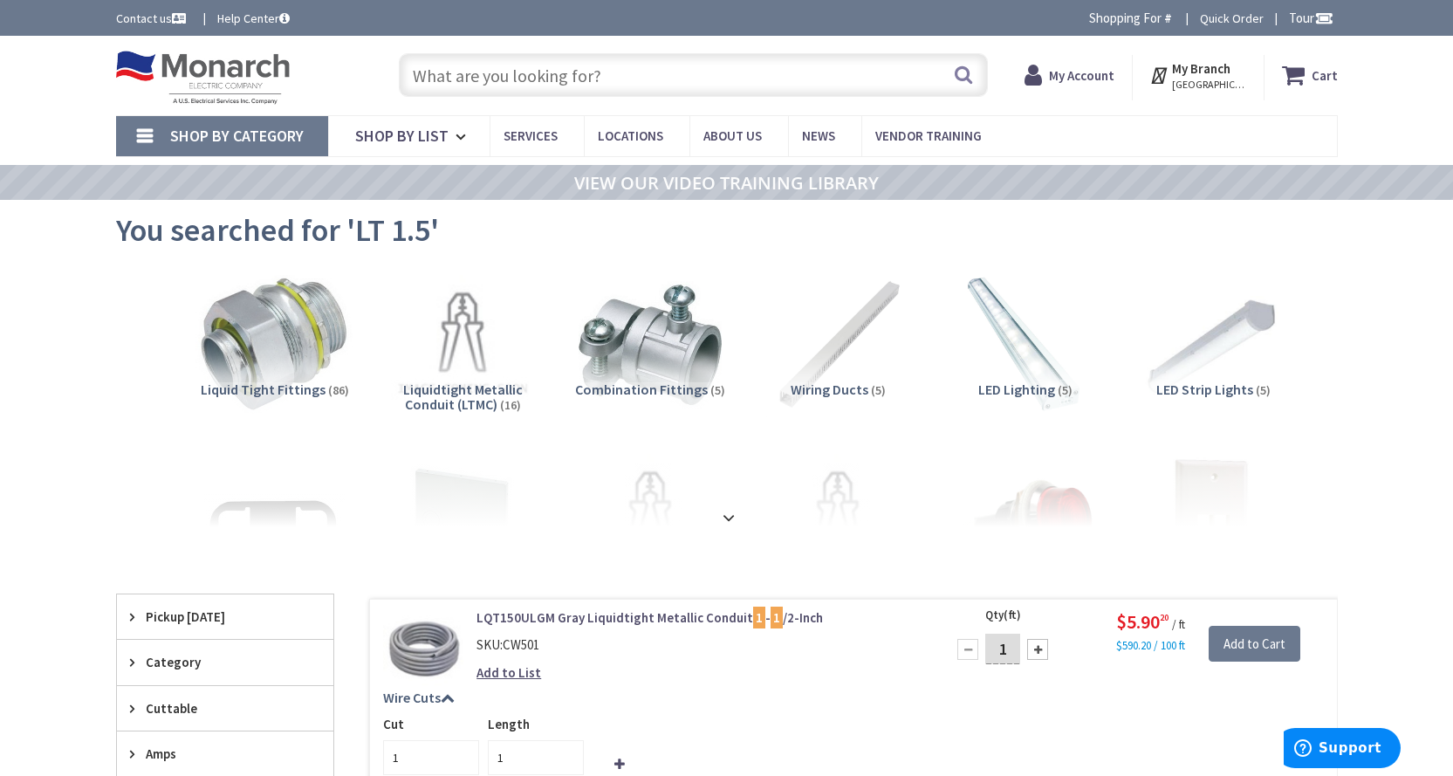
click at [308, 357] on img at bounding box center [274, 345] width 158 height 158
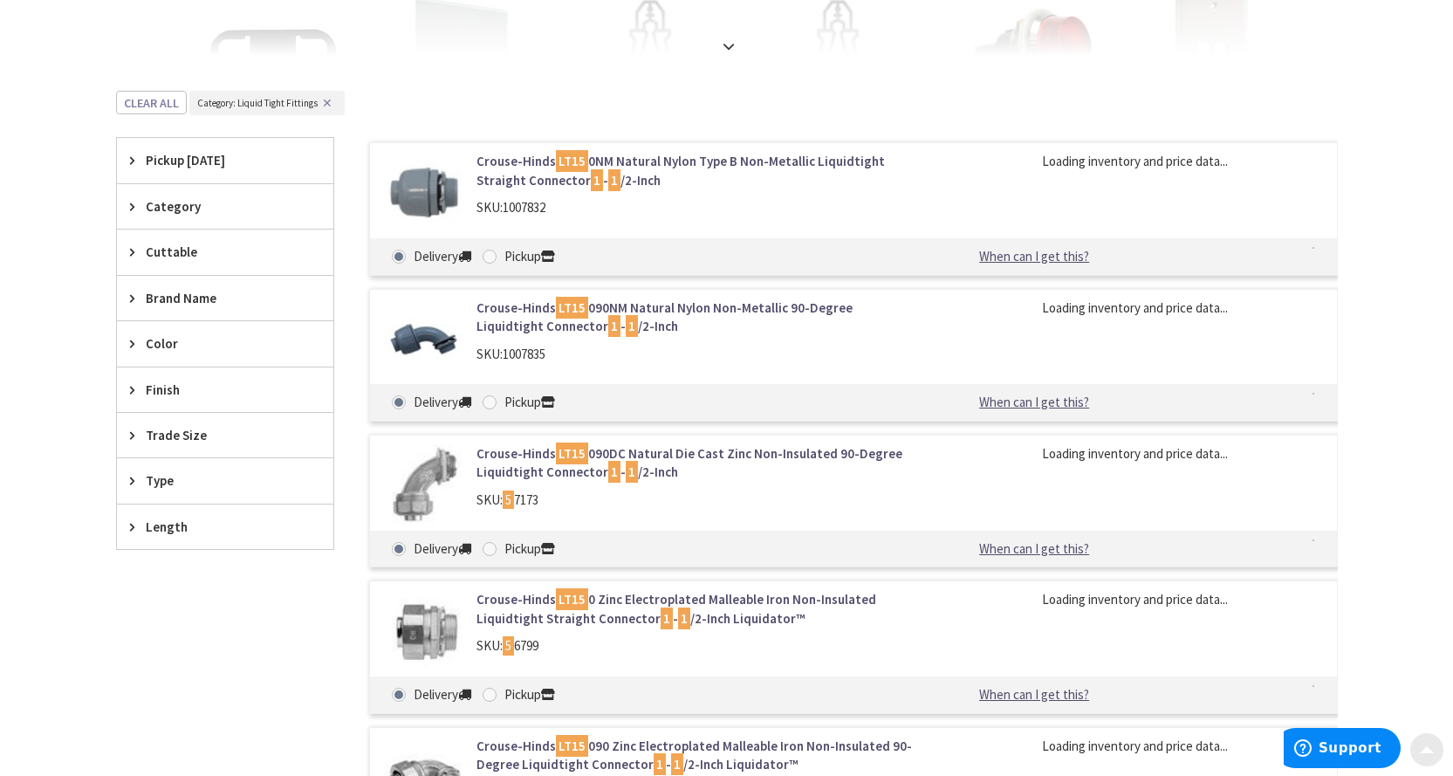
scroll to position [562, 0]
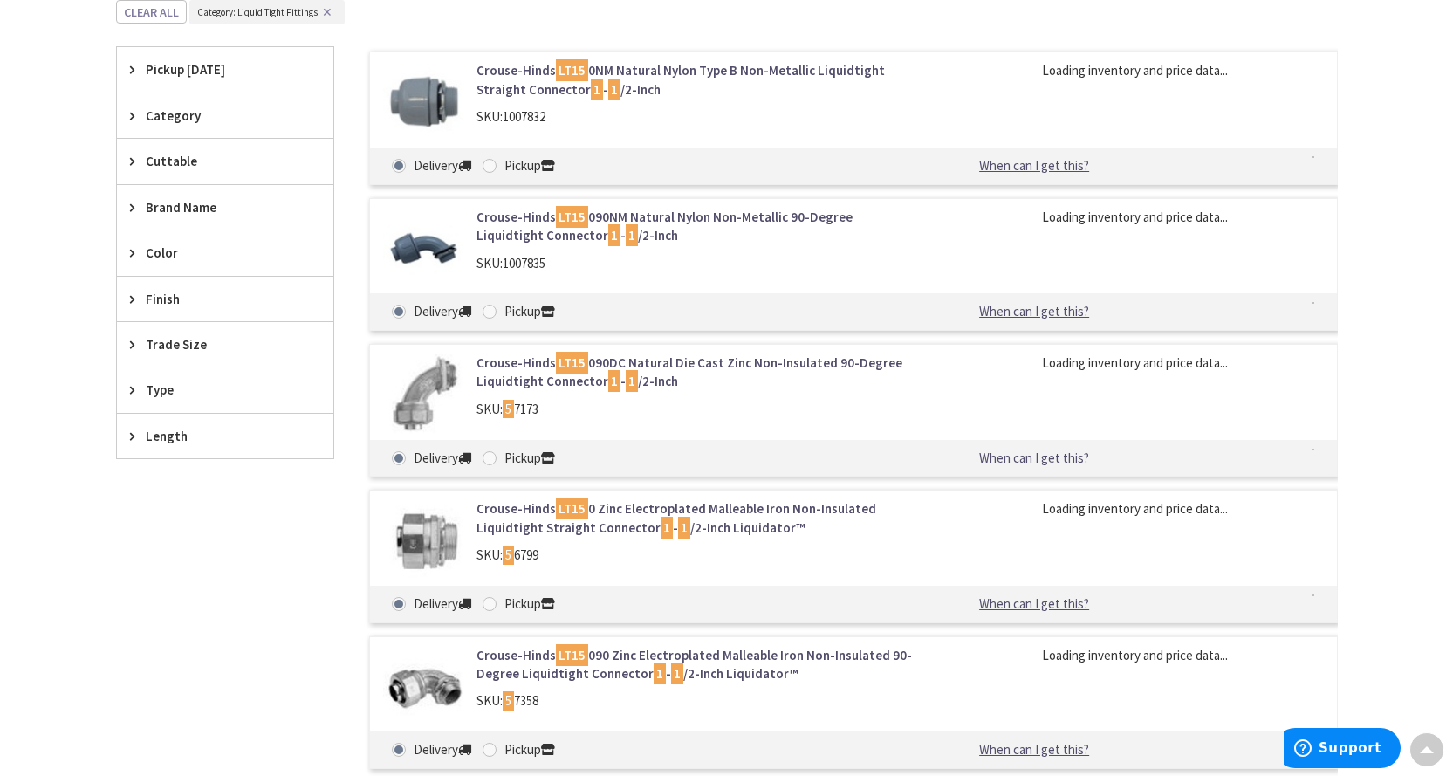
click at [199, 353] on span "Trade Size" at bounding box center [217, 344] width 142 height 18
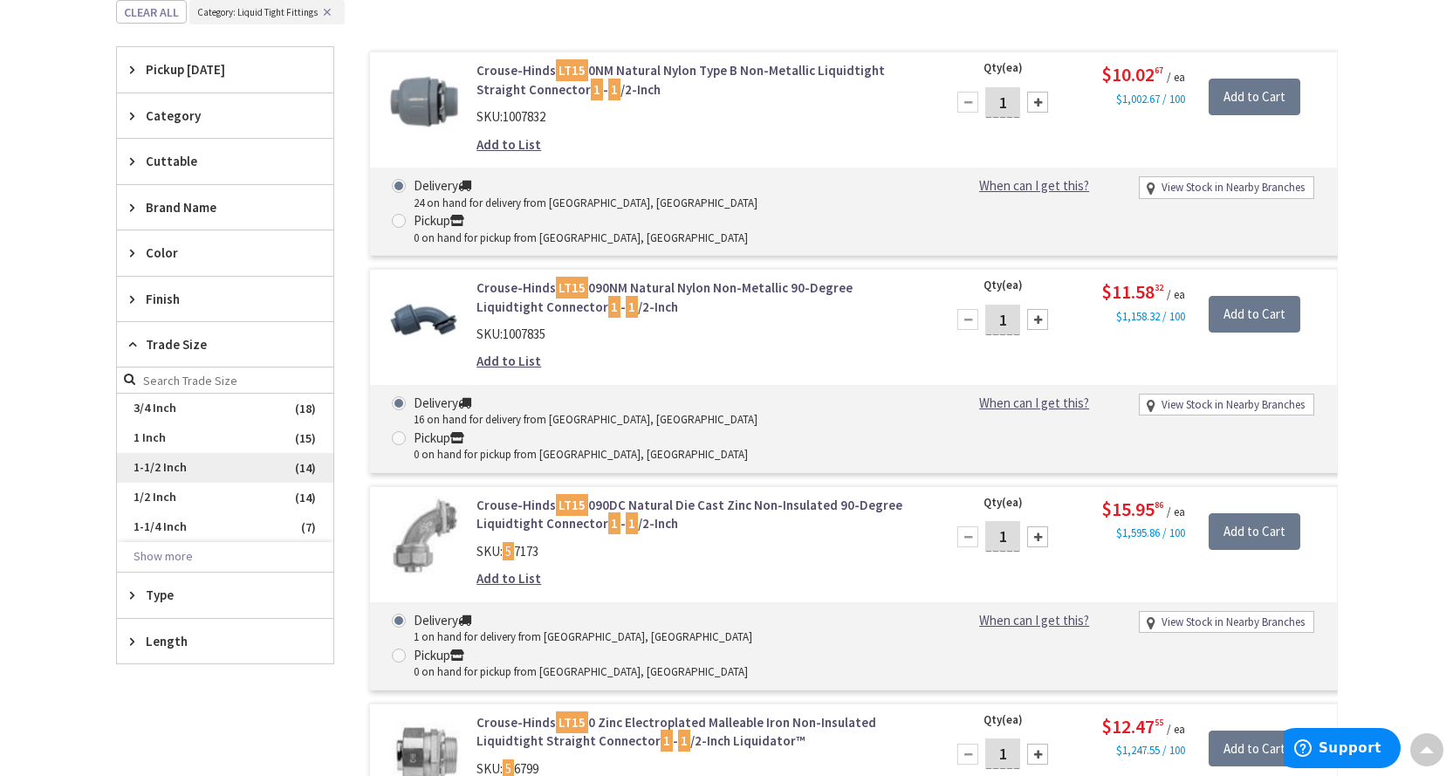
click at [151, 469] on span "1-1/2 Inch" at bounding box center [225, 468] width 216 height 30
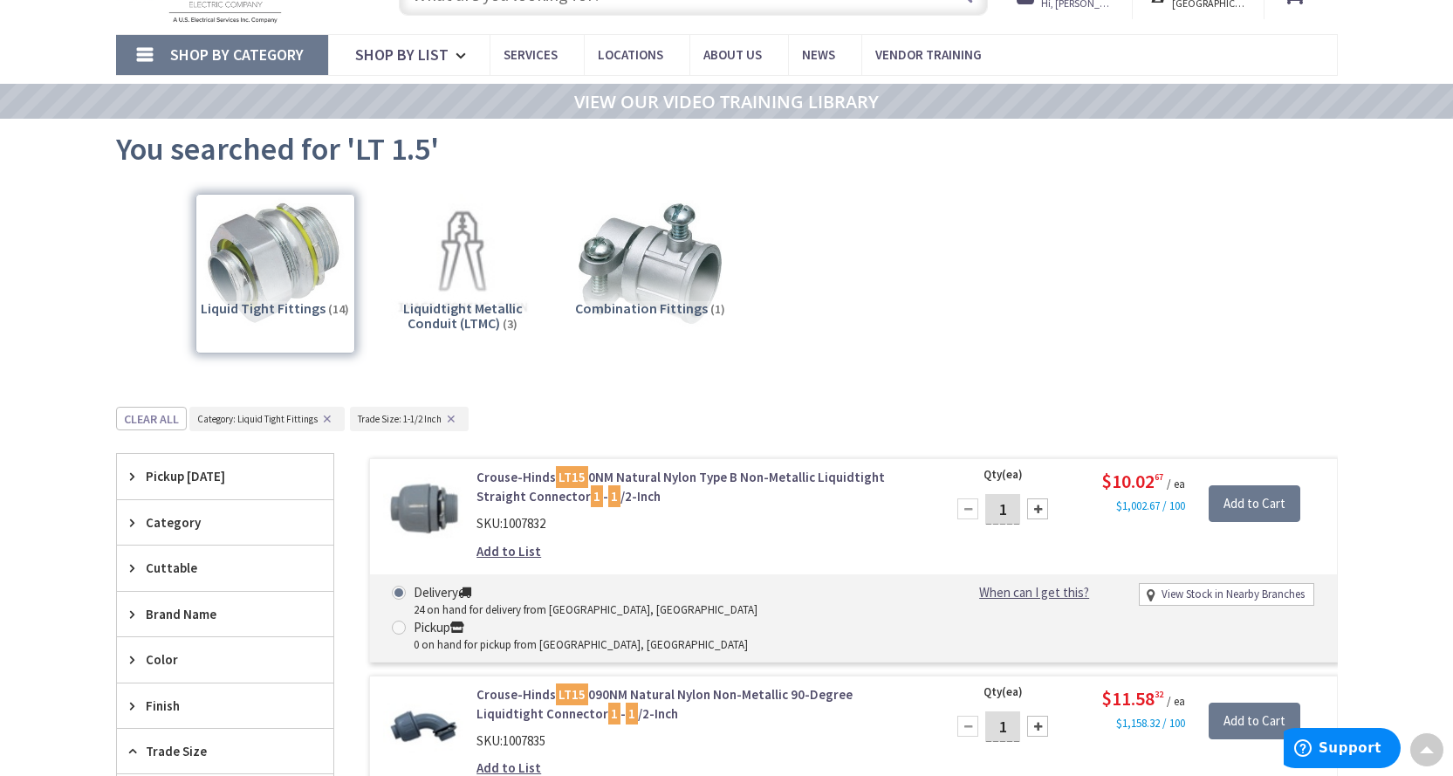
scroll to position [0, 0]
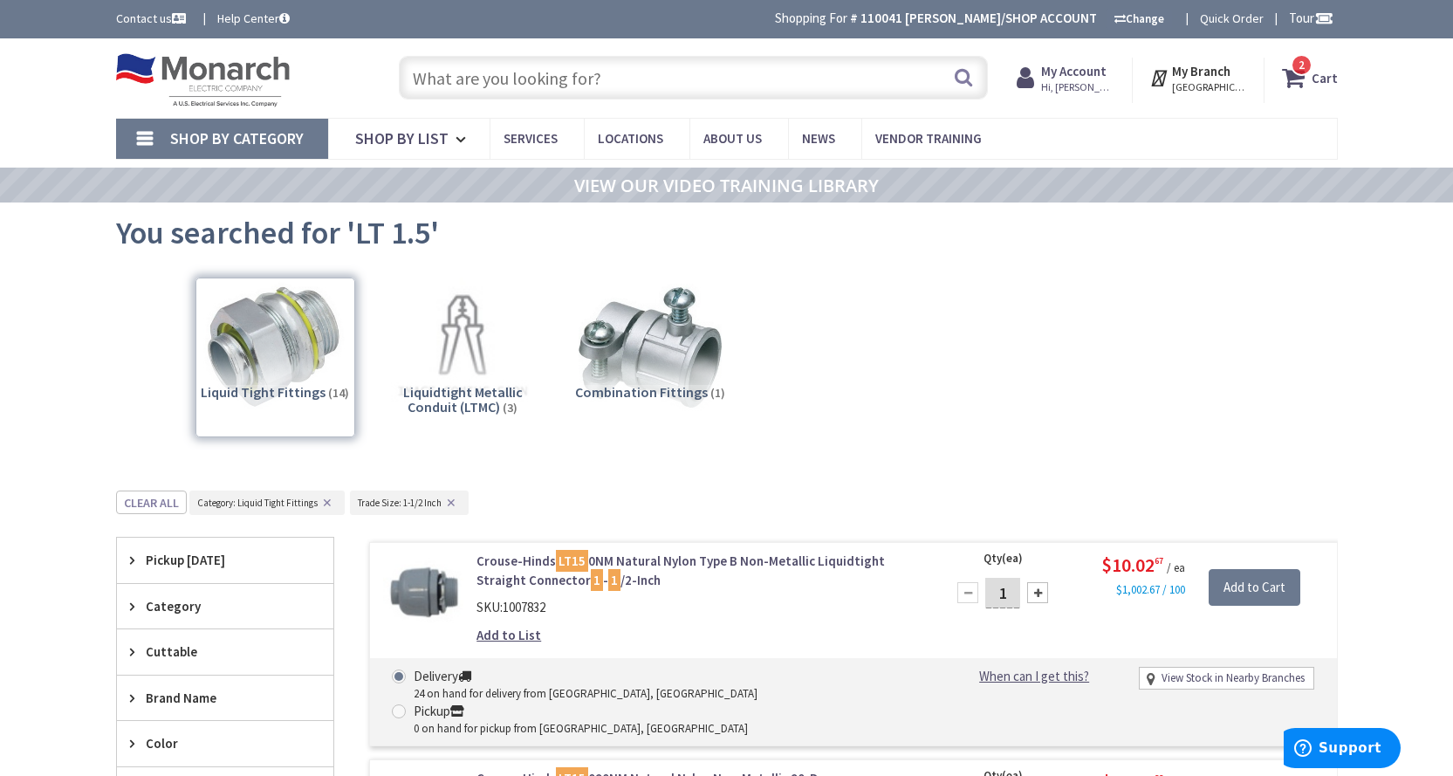
click at [581, 78] on input "text" at bounding box center [693, 78] width 589 height 44
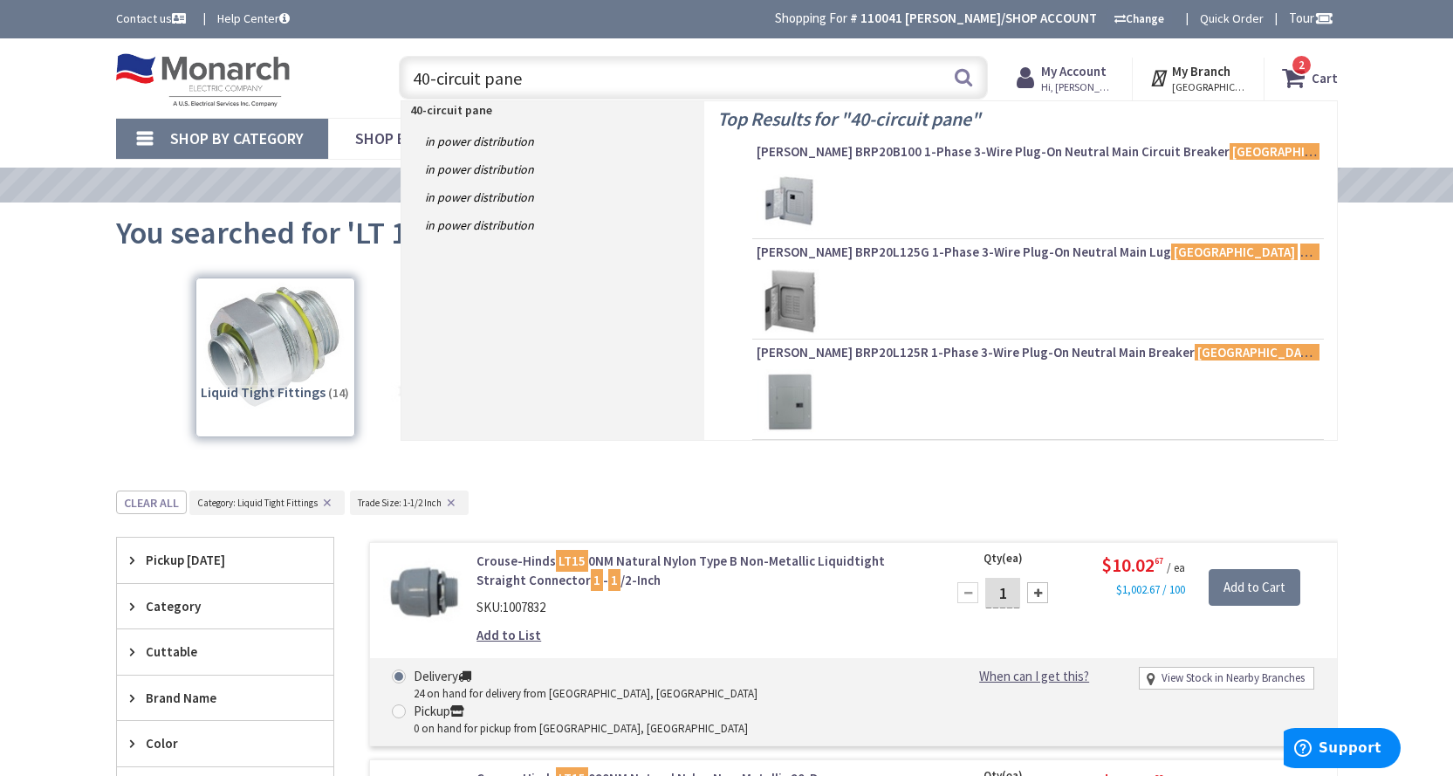
type input "40-circuit panel"
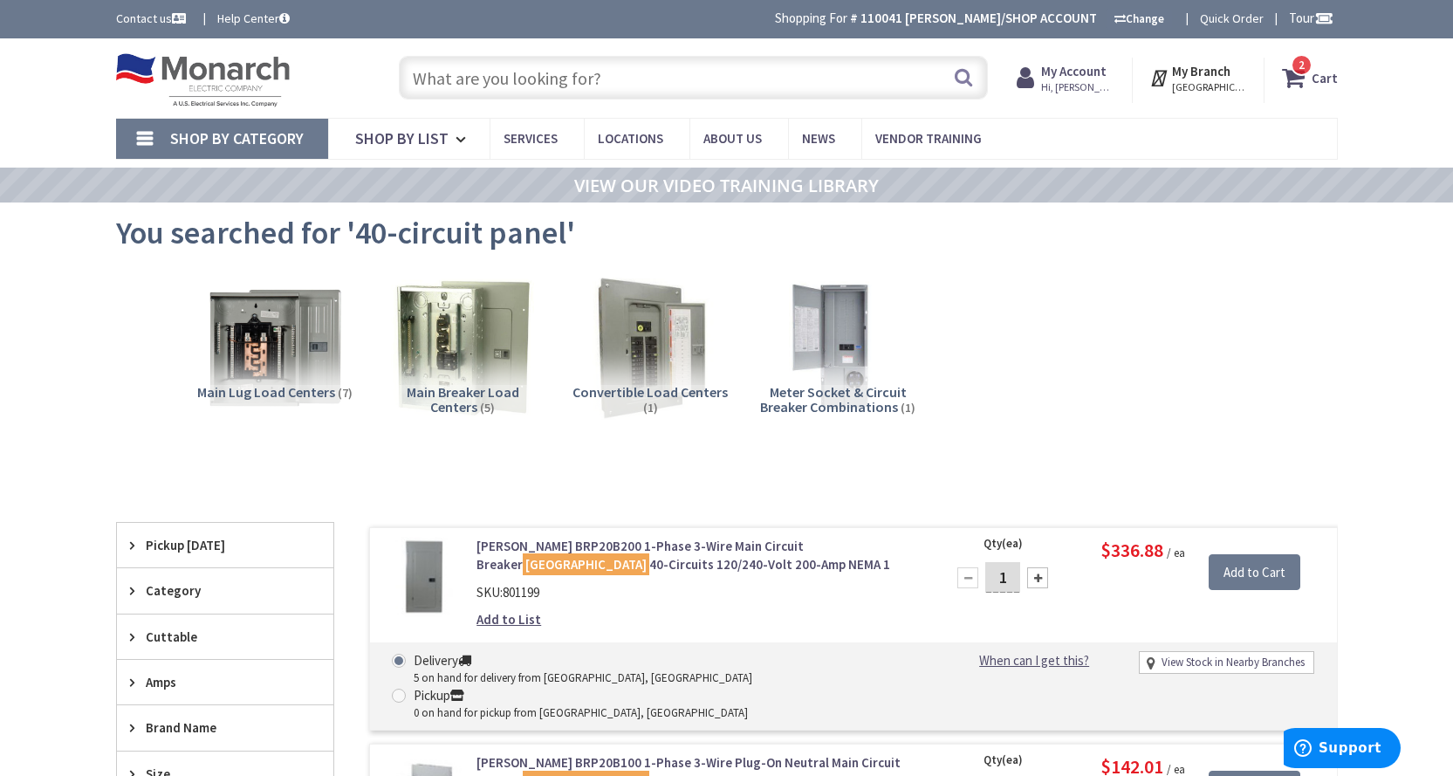
click at [505, 84] on input "text" at bounding box center [693, 78] width 589 height 44
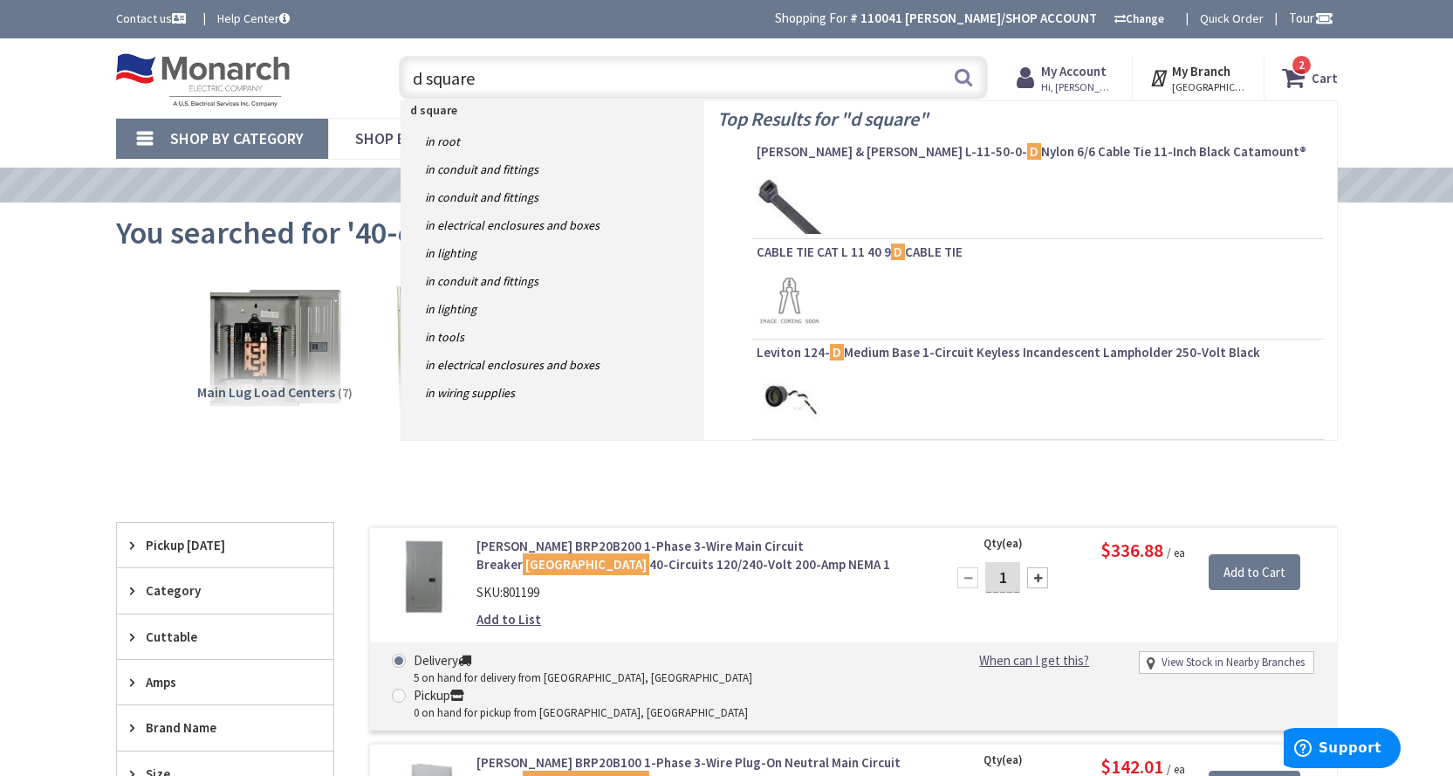
type input "d squared"
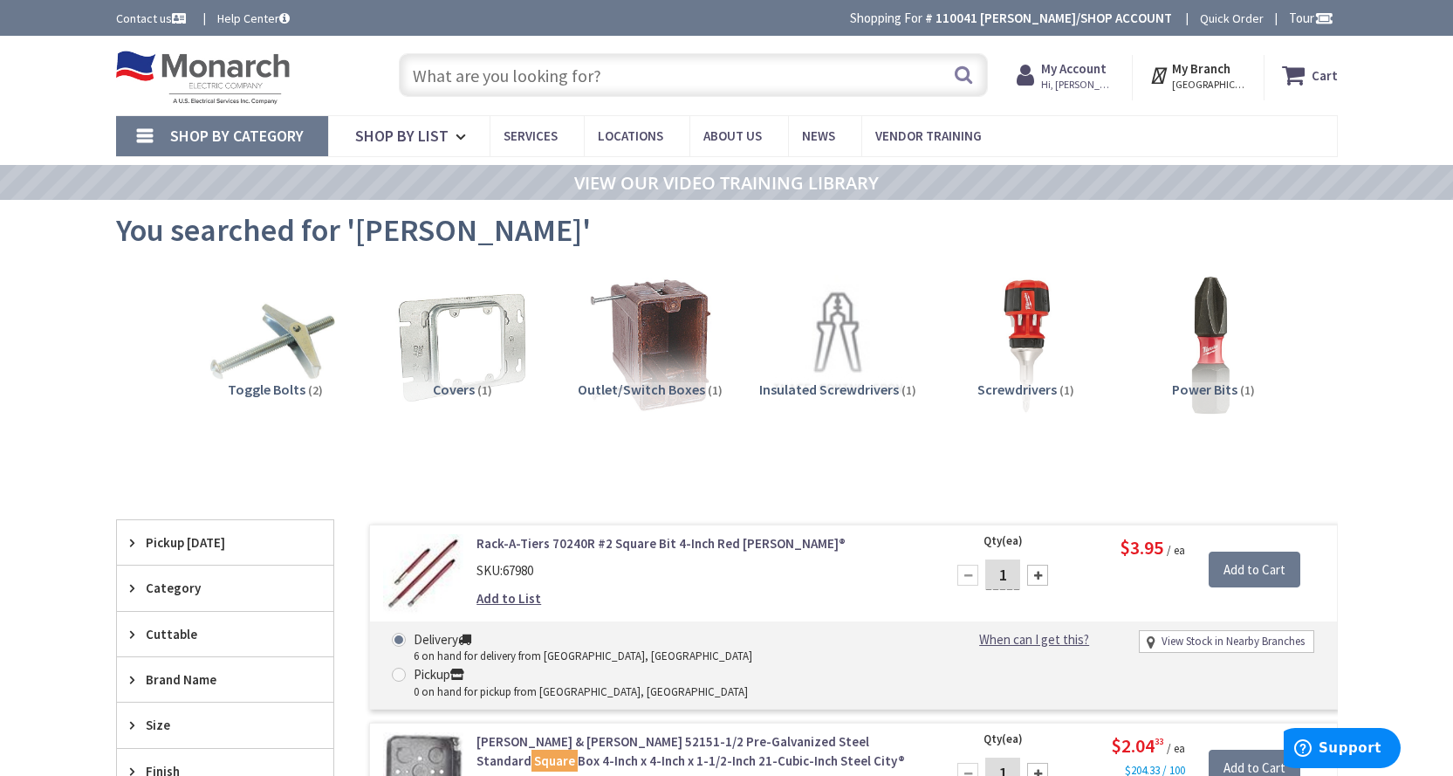
click at [527, 79] on input "text" at bounding box center [693, 75] width 589 height 44
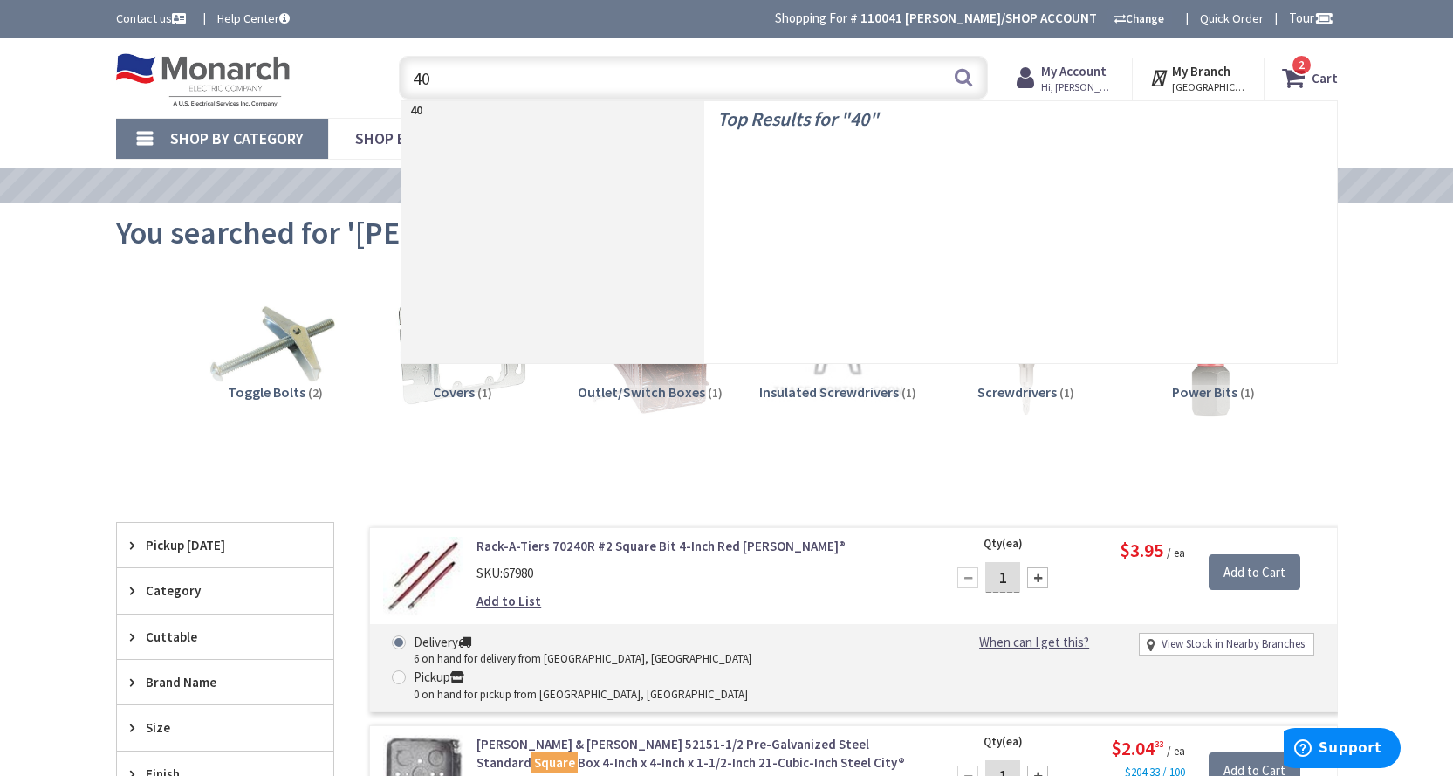
type input "40-"
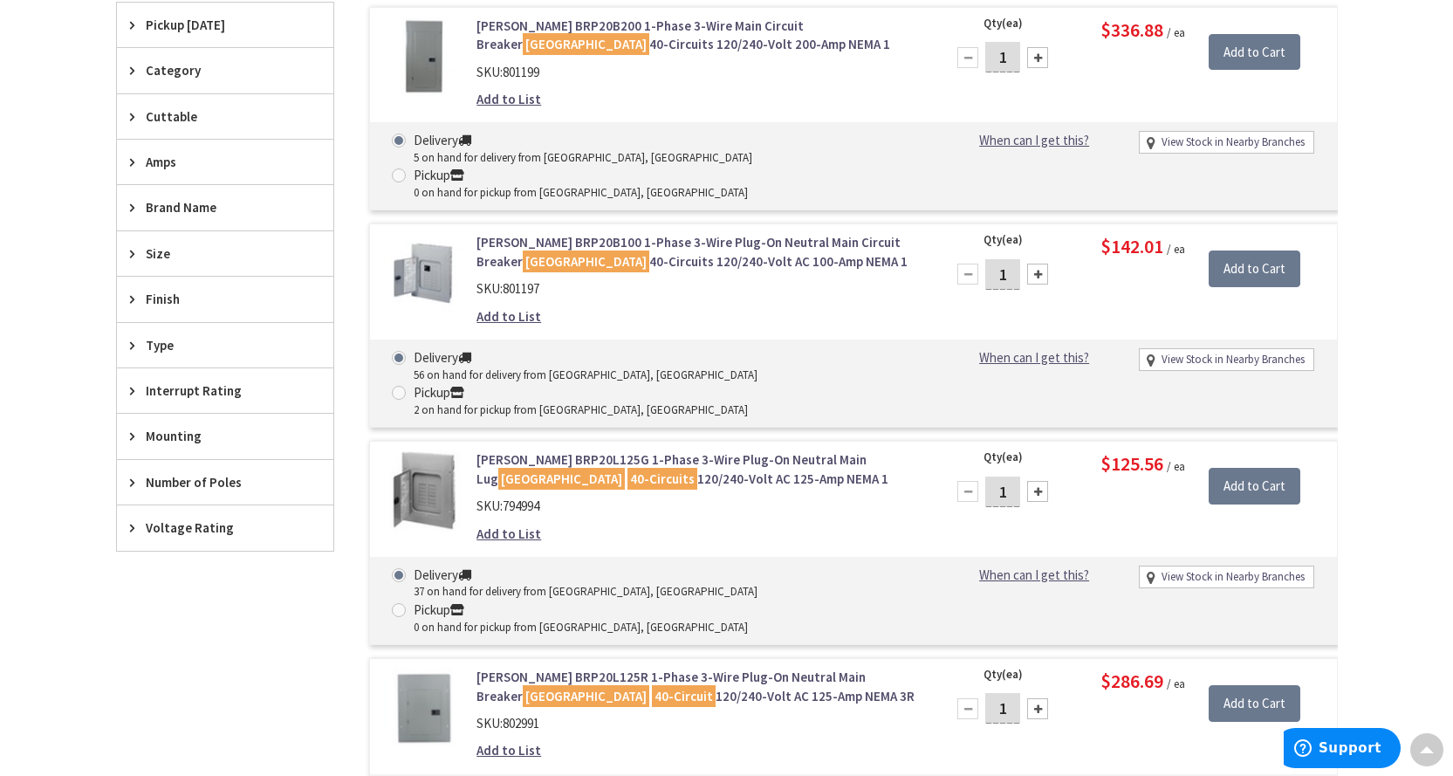
scroll to position [524, 0]
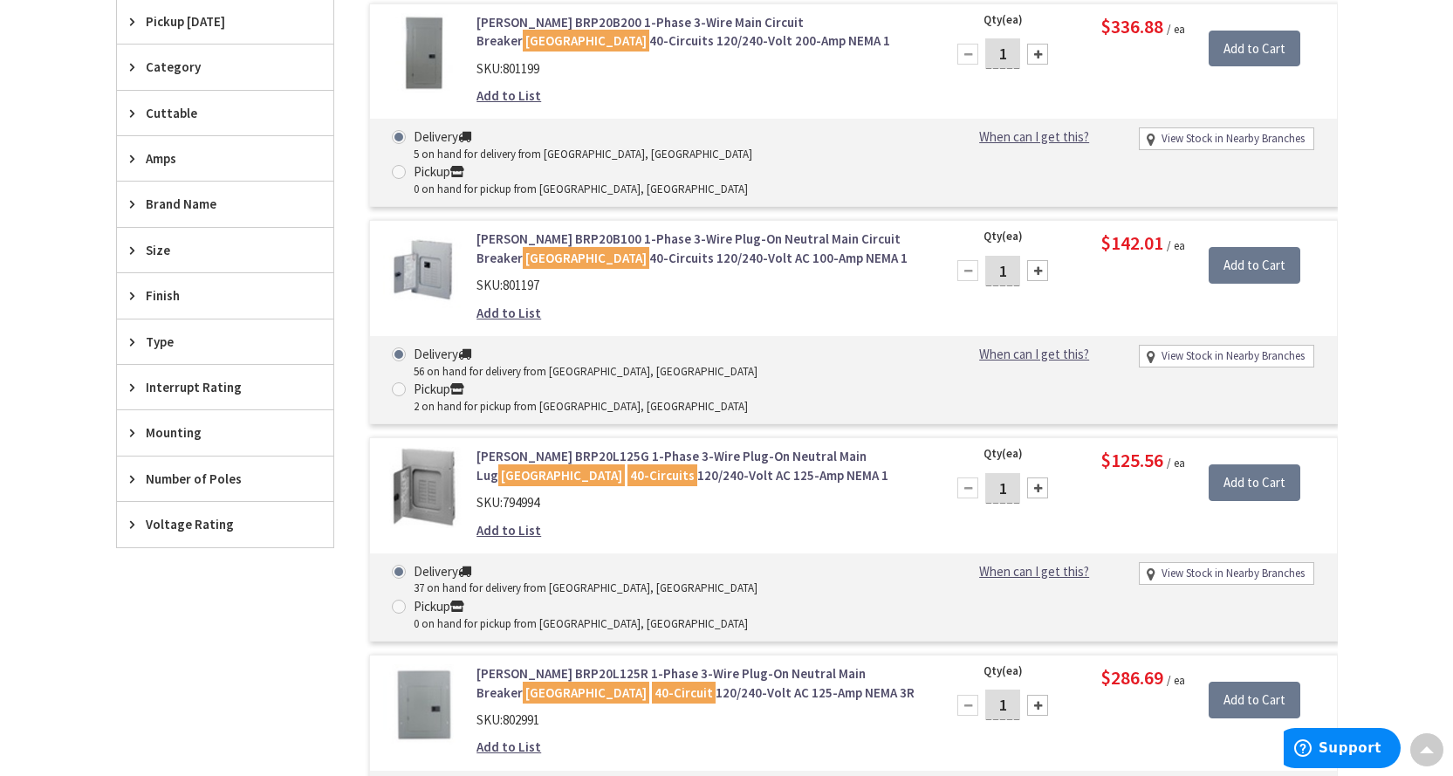
click at [150, 254] on span "Size" at bounding box center [217, 250] width 142 height 18
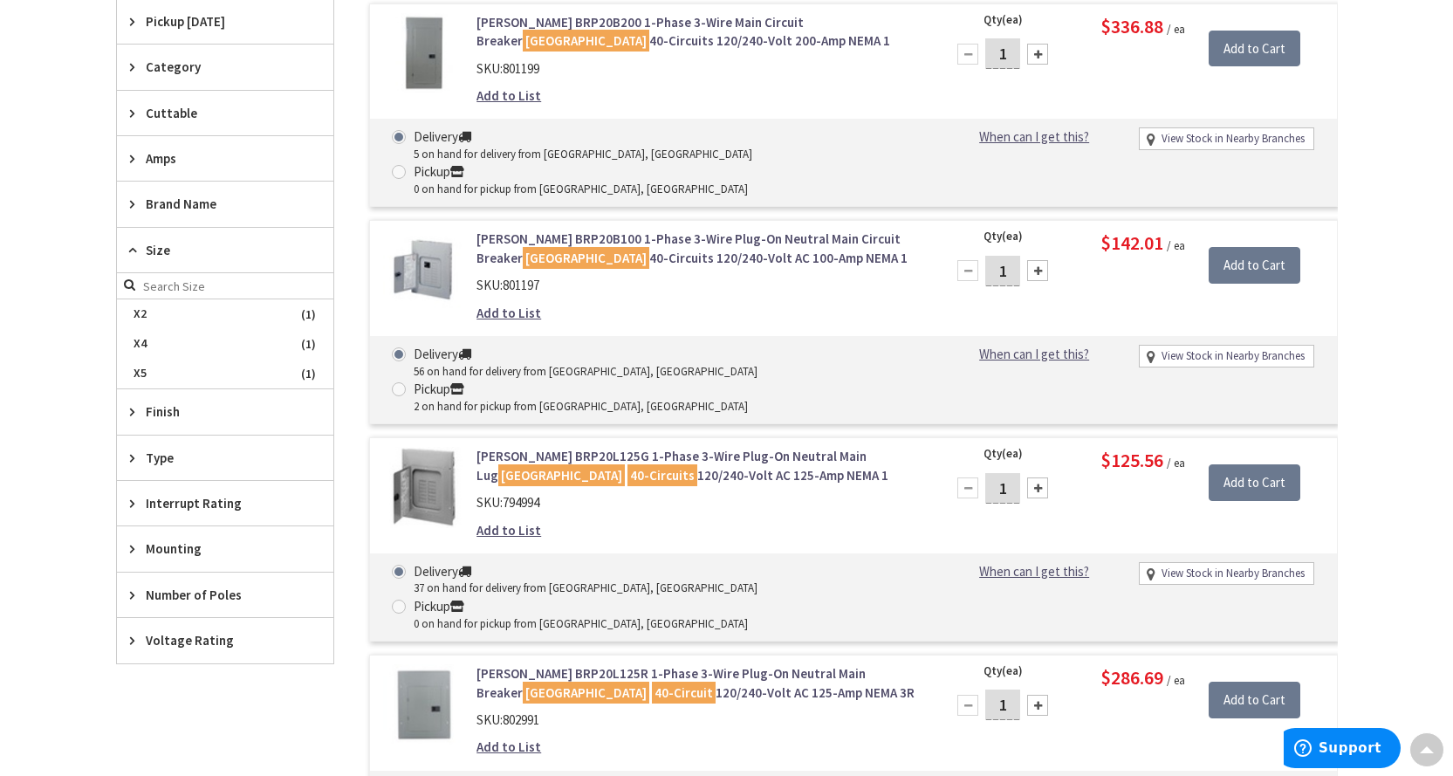
click at [95, 276] on main "You searched for '40-circuit panel' View Subcategories Main Lug Load Centers (7…" at bounding box center [726, 401] width 1309 height 1445
click at [166, 197] on span "Brand Name" at bounding box center [217, 204] width 142 height 18
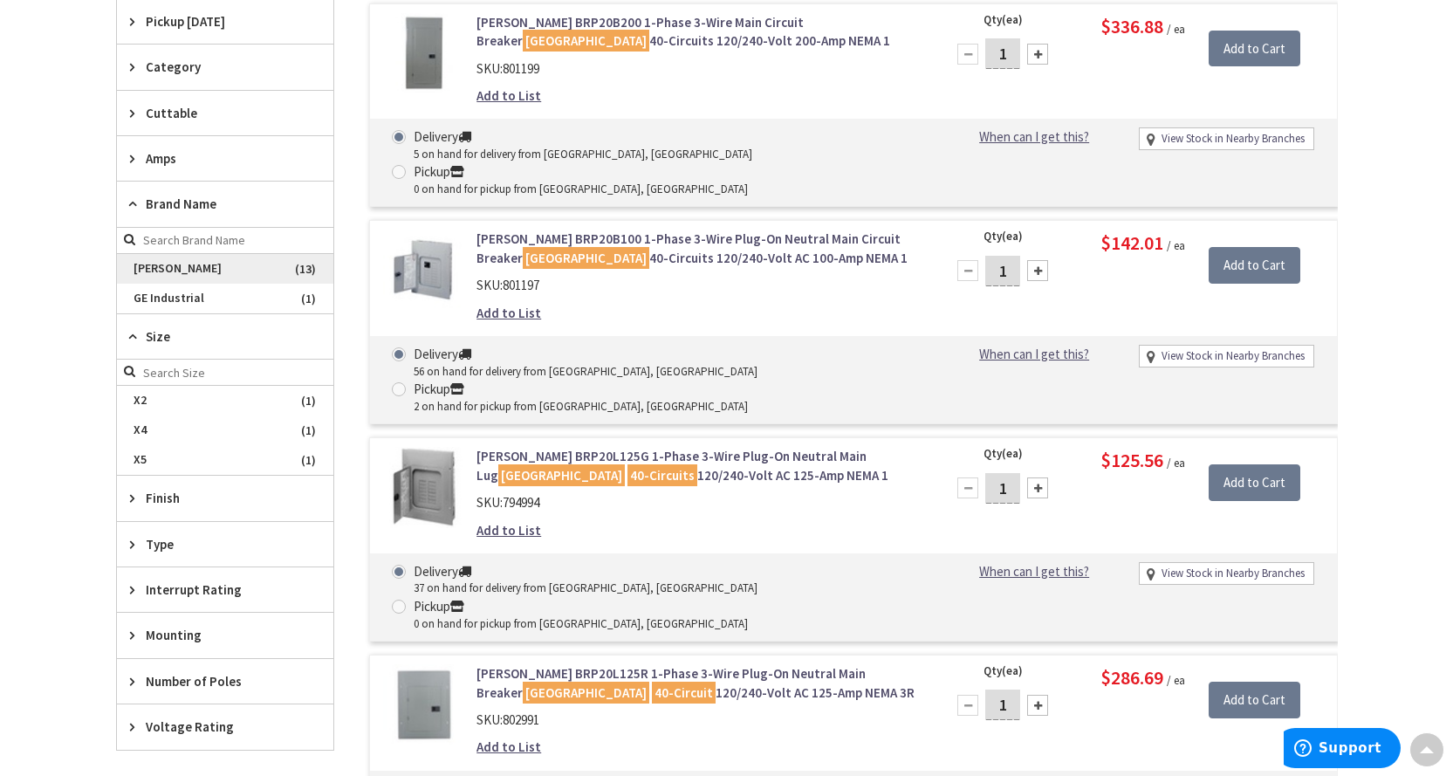
click at [160, 271] on span "[PERSON_NAME]" at bounding box center [225, 269] width 216 height 30
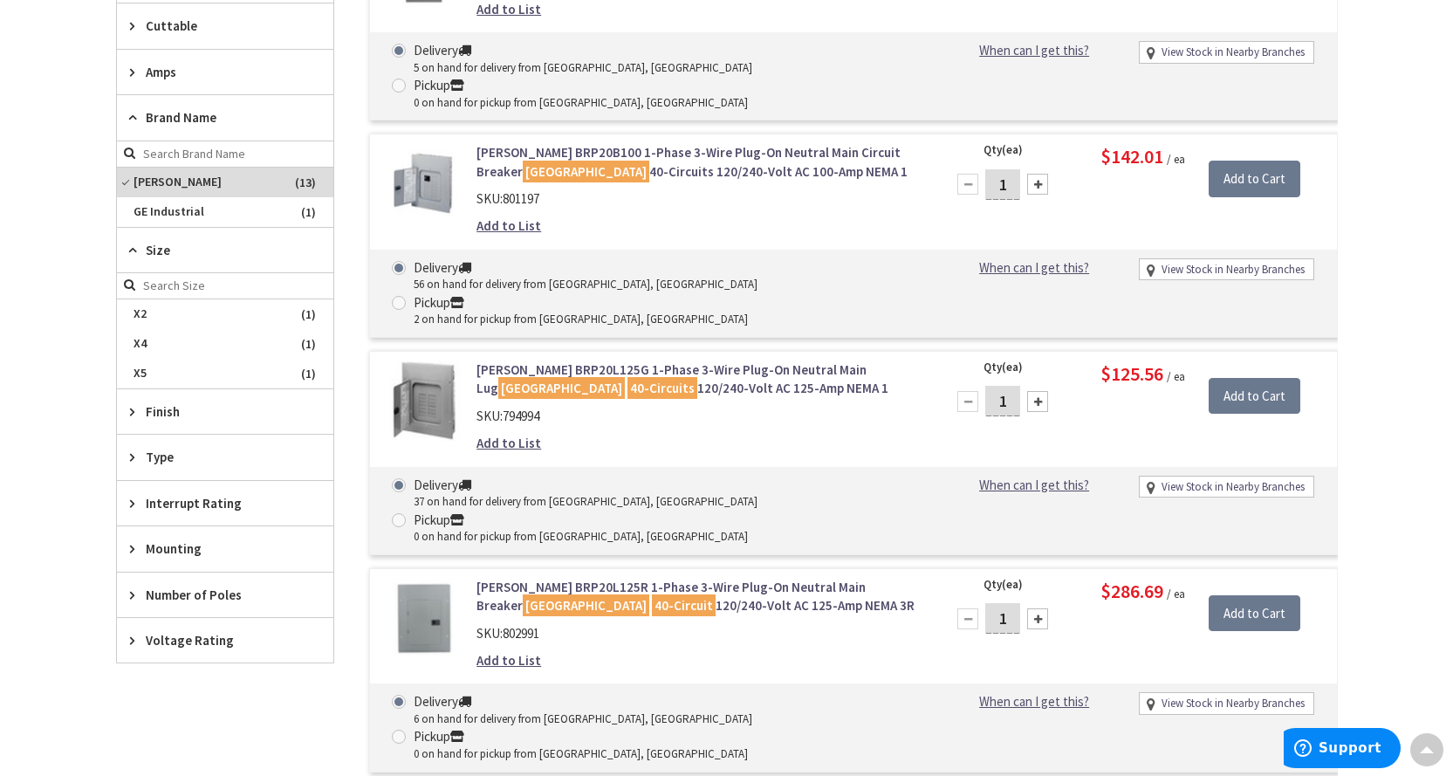
click at [173, 456] on span "Type" at bounding box center [217, 457] width 142 height 18
click at [168, 647] on span "Number of Poles" at bounding box center [217, 651] width 142 height 18
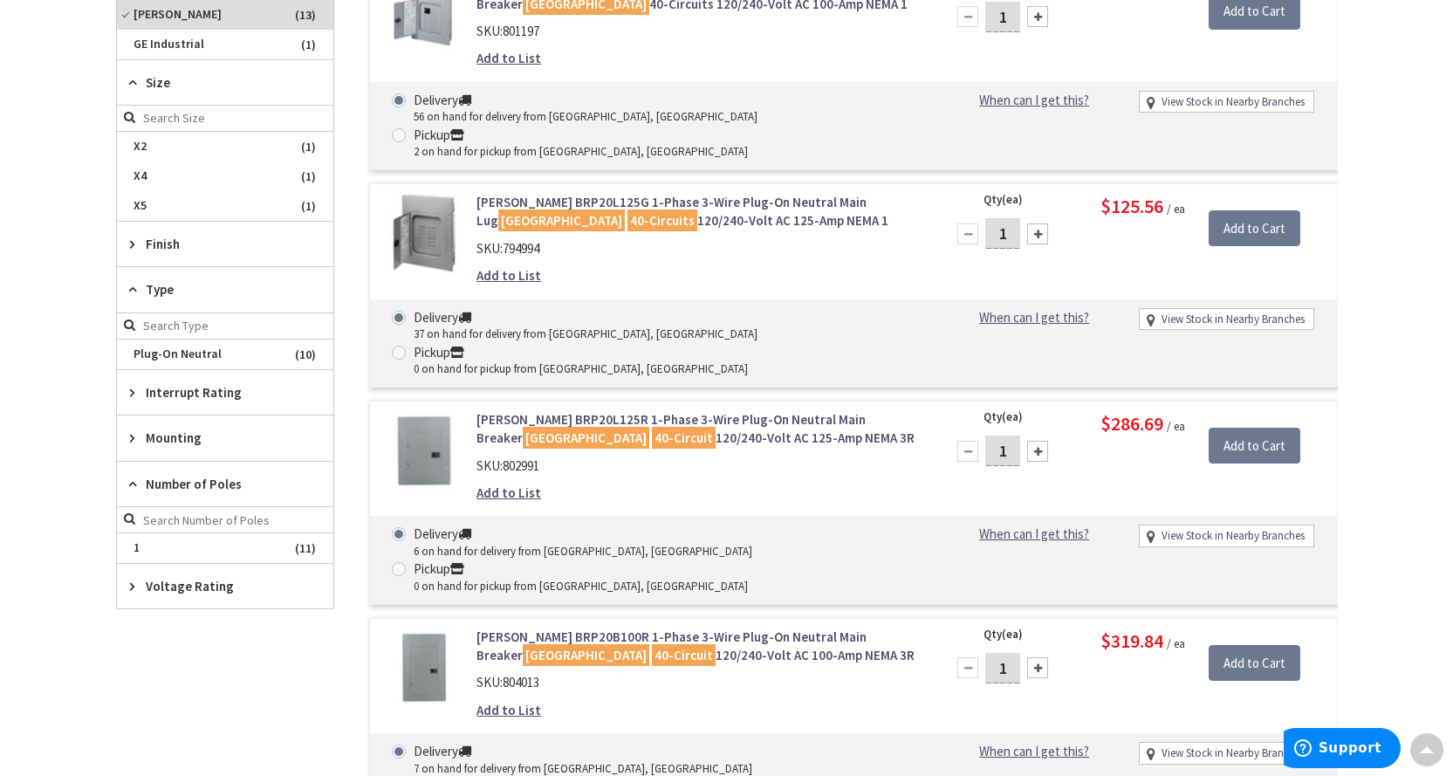
scroll to position [800, 0]
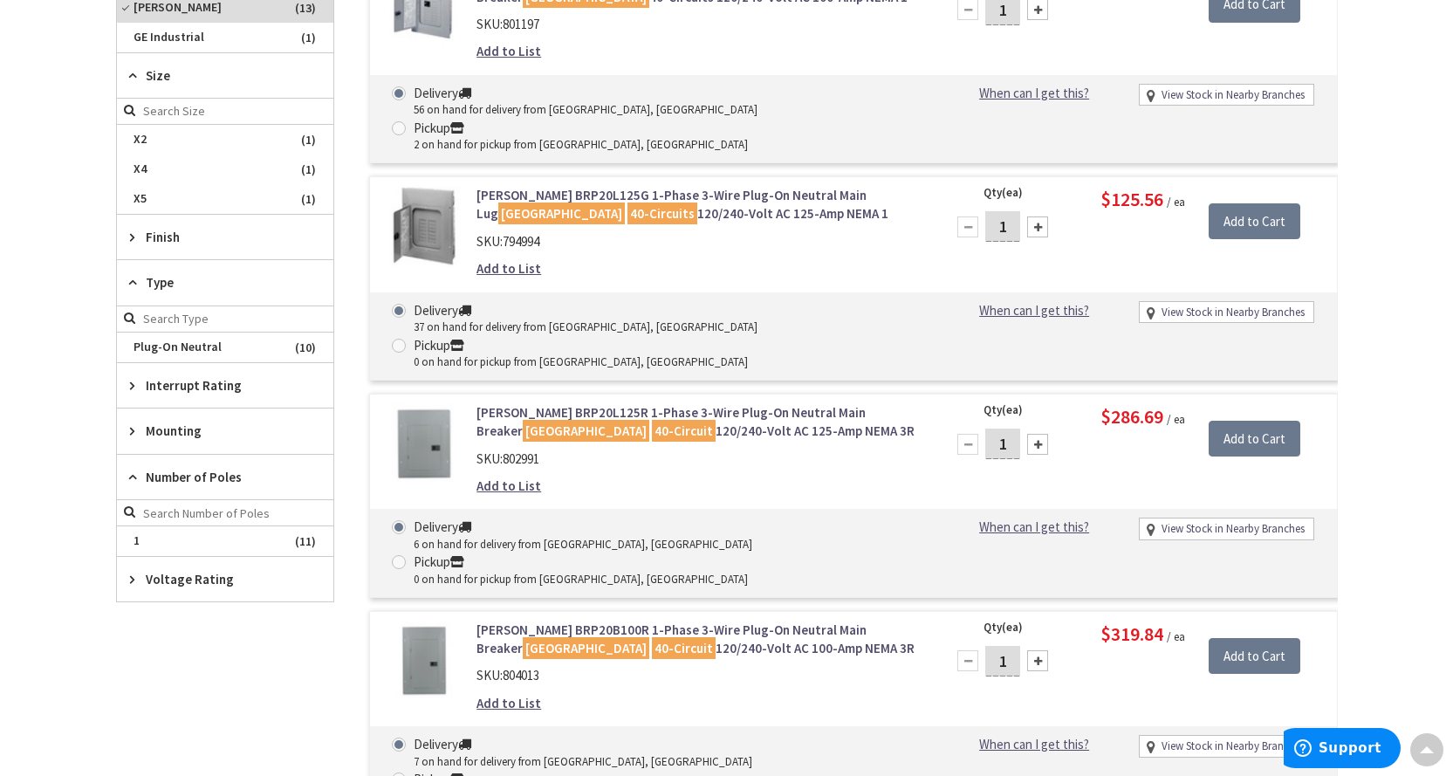
click at [216, 472] on span "Number of Poles" at bounding box center [217, 477] width 142 height 18
click at [202, 387] on span "Interrupt Rating" at bounding box center [217, 385] width 142 height 18
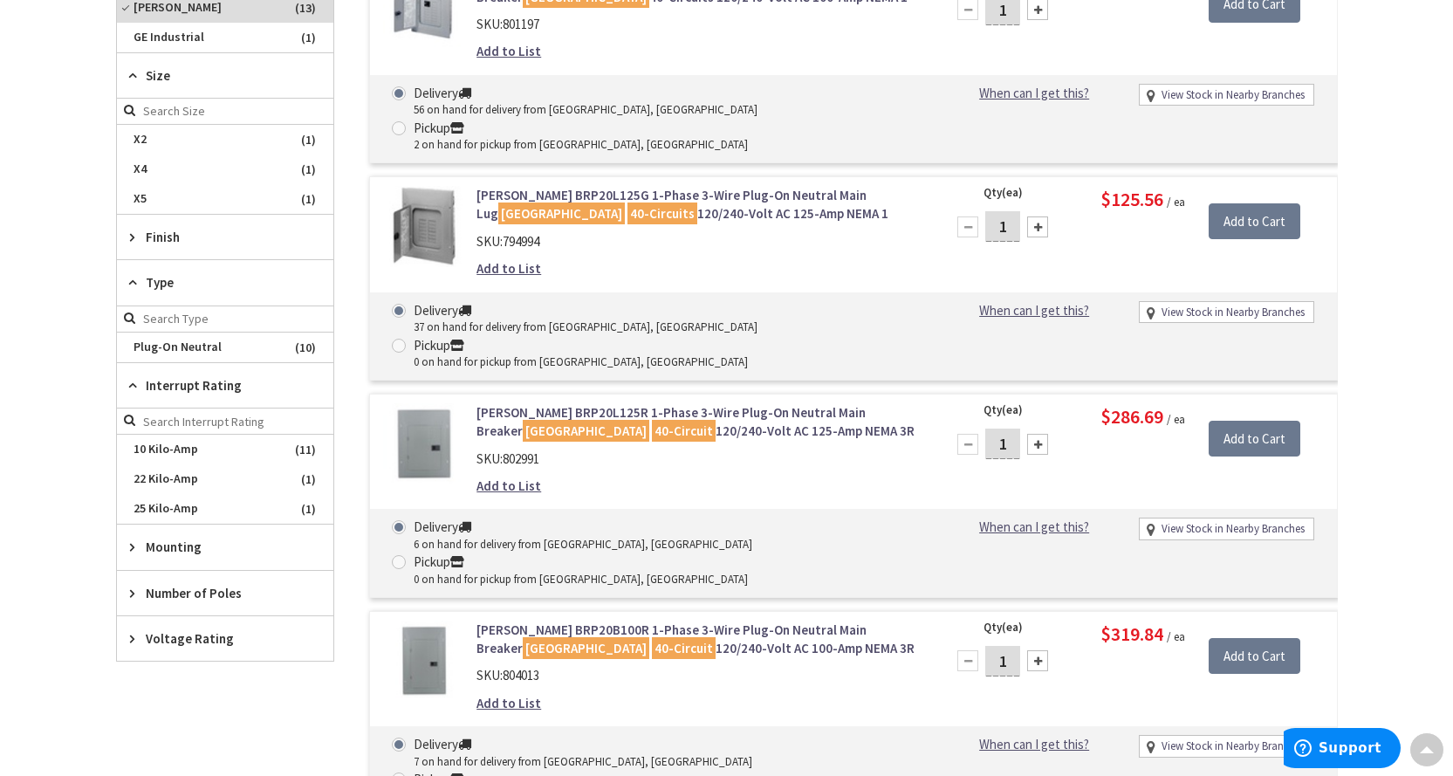
click at [171, 591] on span "Number of Poles" at bounding box center [217, 593] width 142 height 18
click at [92, 586] on main "You searched for '40-circuit panel' View Subcategories Main Lug Load Centers (7…" at bounding box center [726, 674] width 1309 height 2545
click at [78, 581] on main "You searched for '40-circuit panel' View Subcategories Main Lug Load Centers (7…" at bounding box center [726, 674] width 1309 height 2545
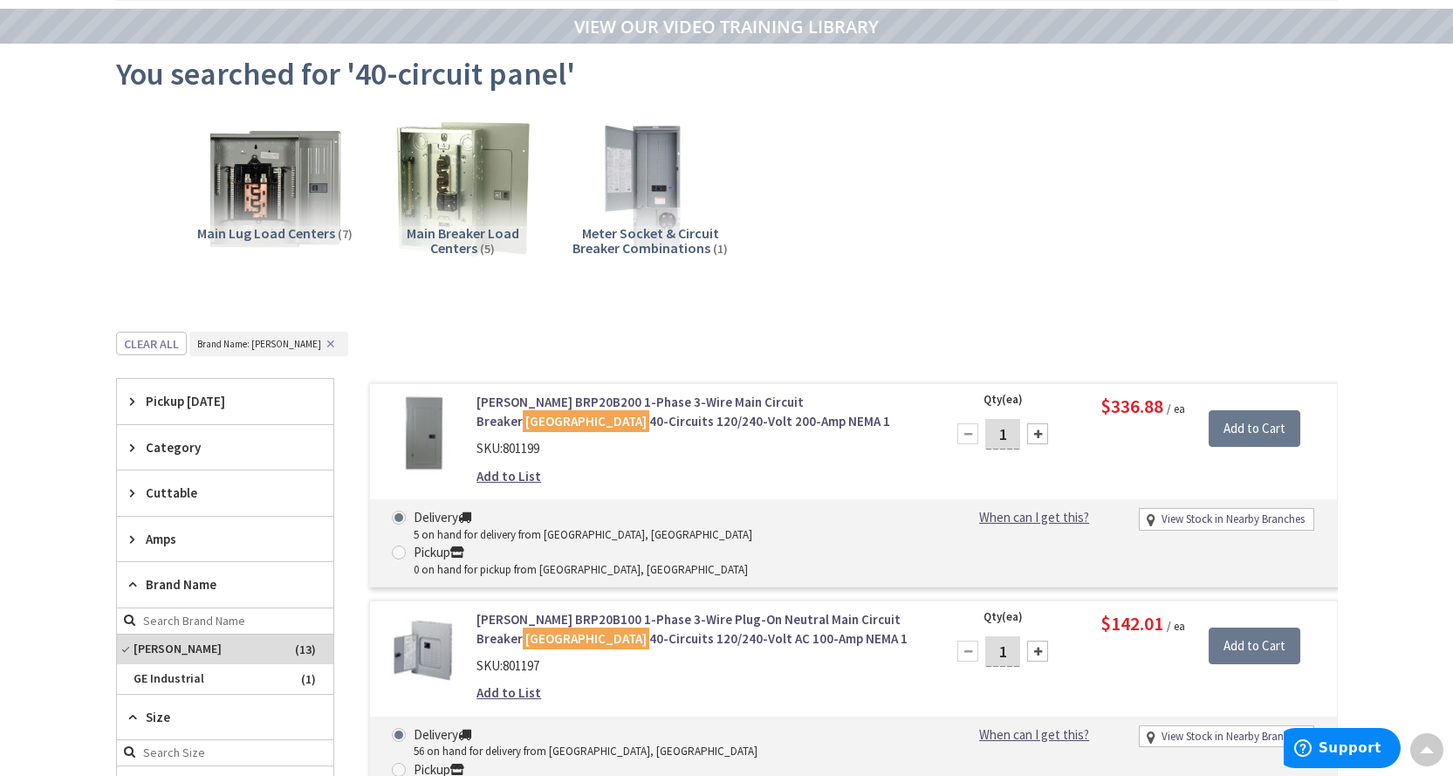
scroll to position [189, 0]
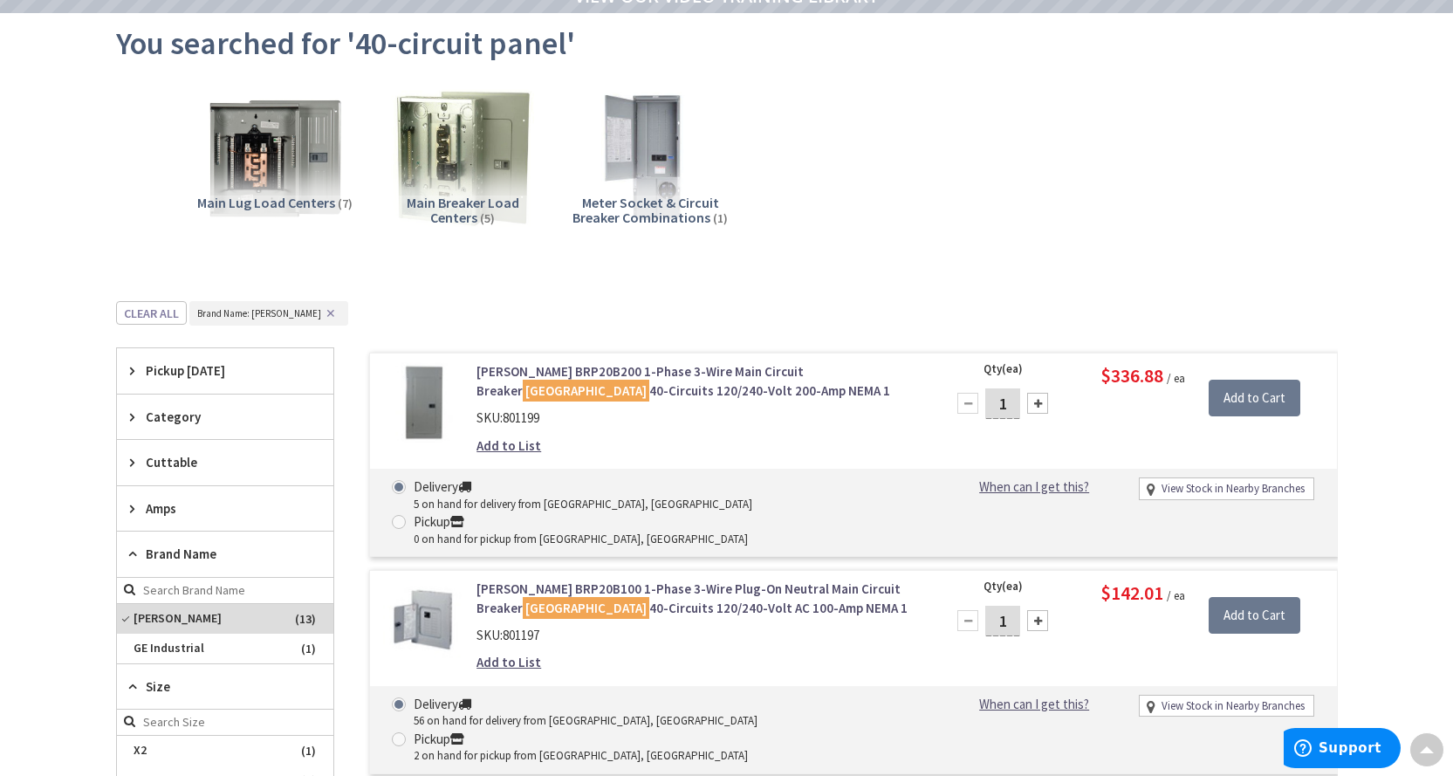
click at [418, 391] on img at bounding box center [423, 402] width 81 height 81
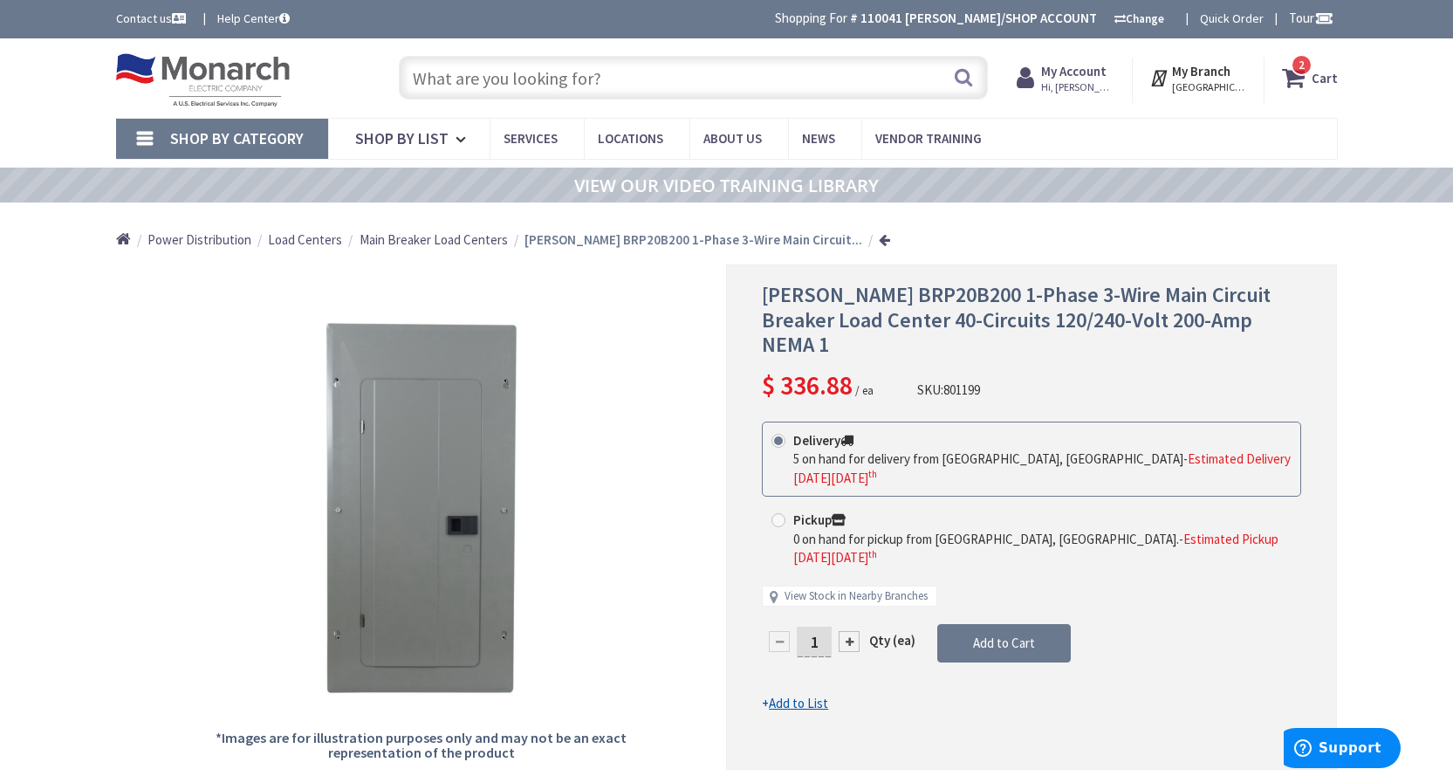
click at [1304, 64] on span "2" at bounding box center [1301, 65] width 6 height 15
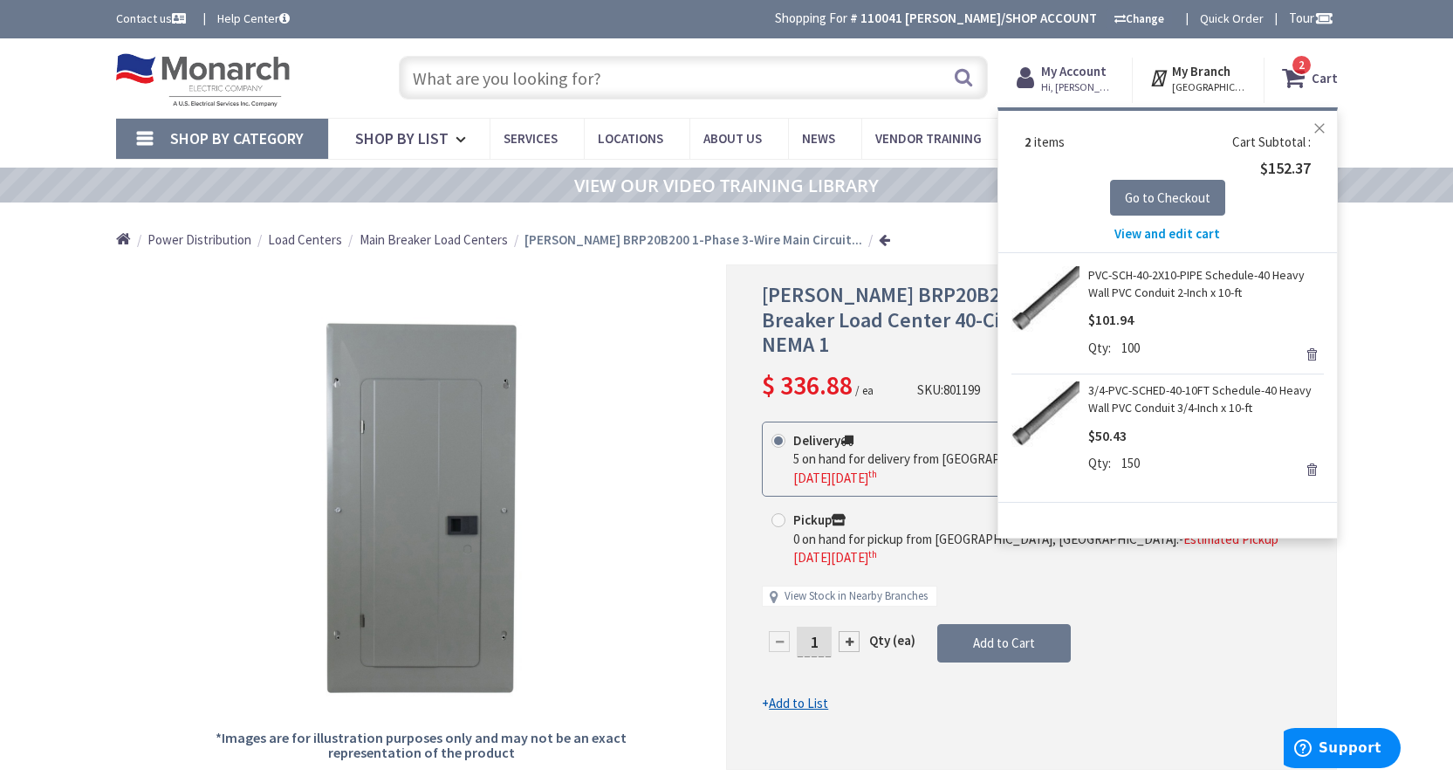
click at [1322, 122] on button "Close" at bounding box center [1319, 128] width 35 height 35
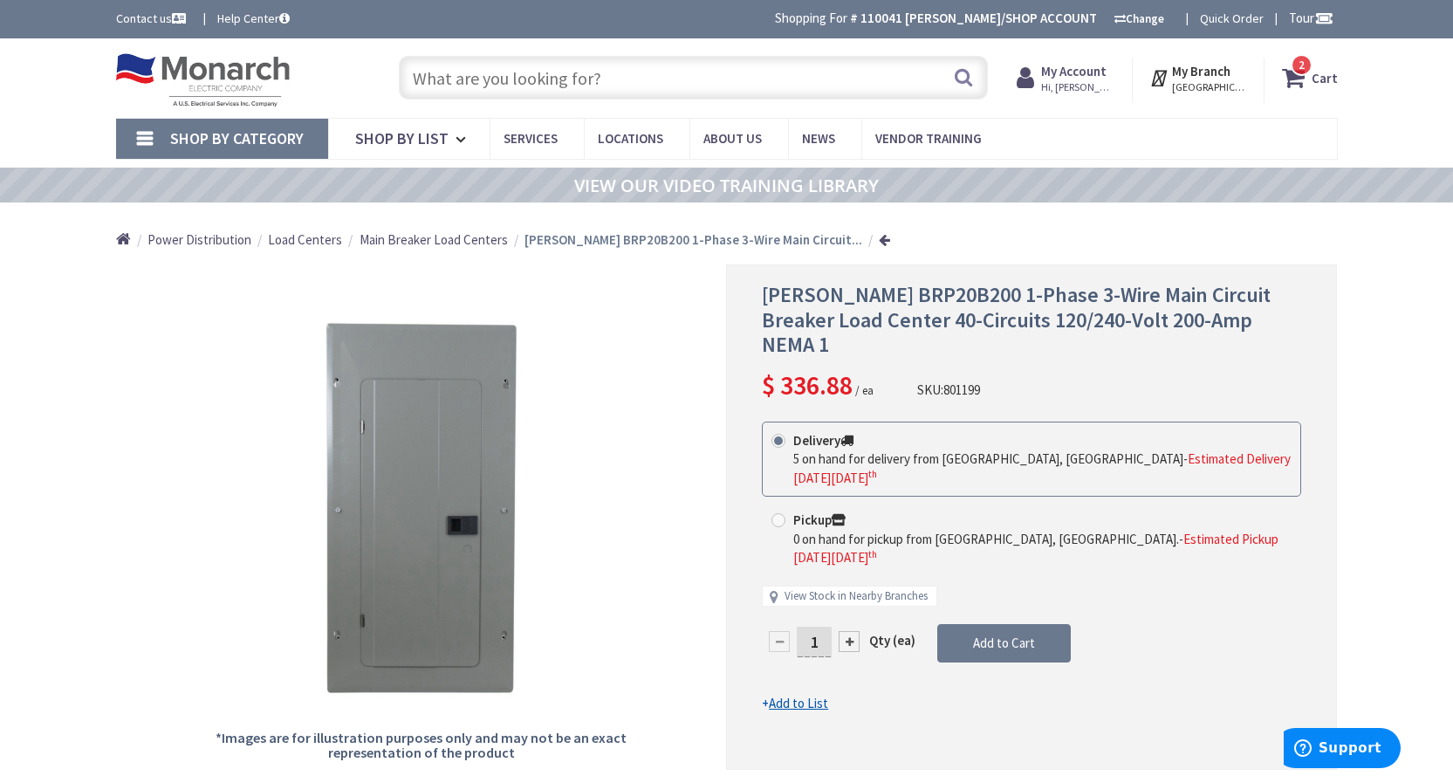
click at [1312, 76] on icon at bounding box center [1297, 77] width 30 height 31
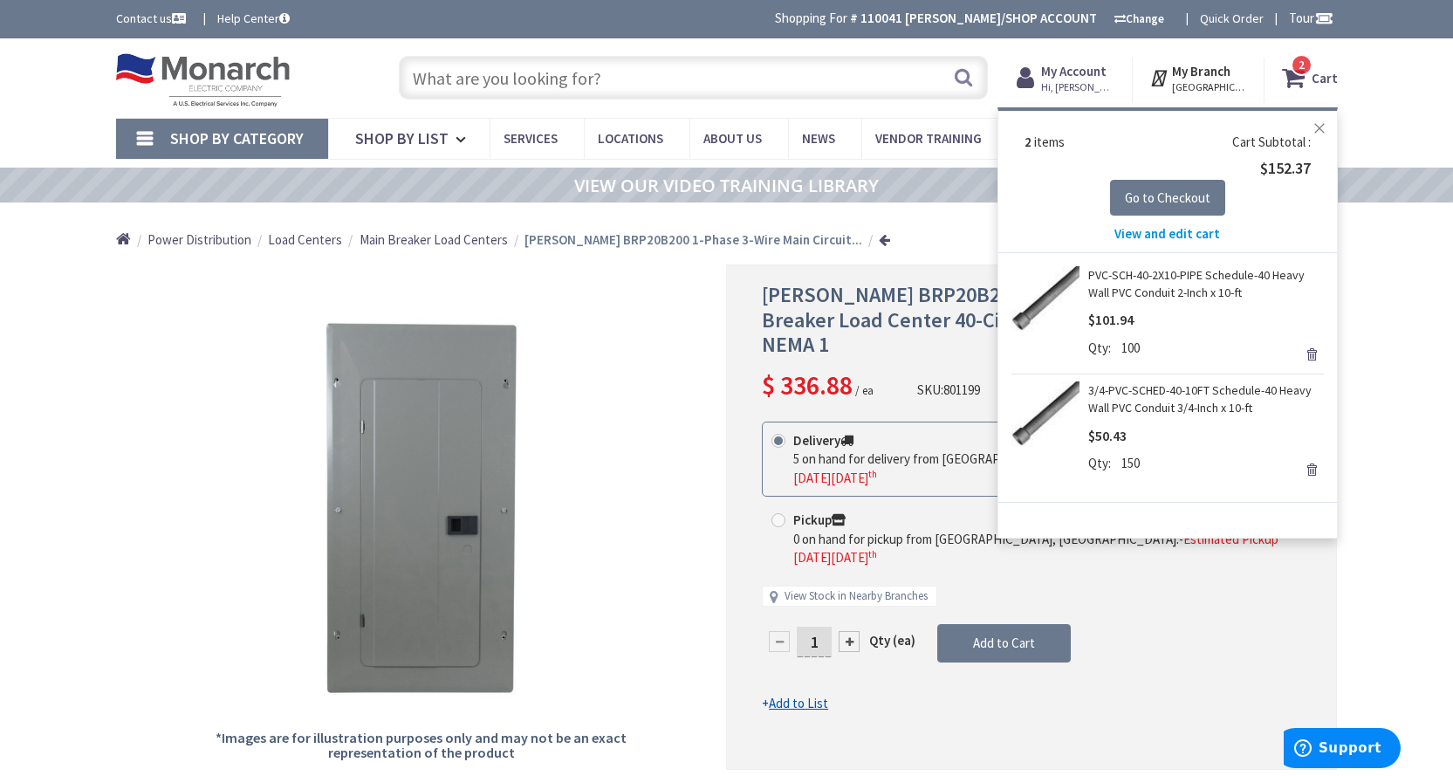
click at [1324, 118] on button "Close" at bounding box center [1319, 128] width 35 height 35
